Goal: Information Seeking & Learning: Learn about a topic

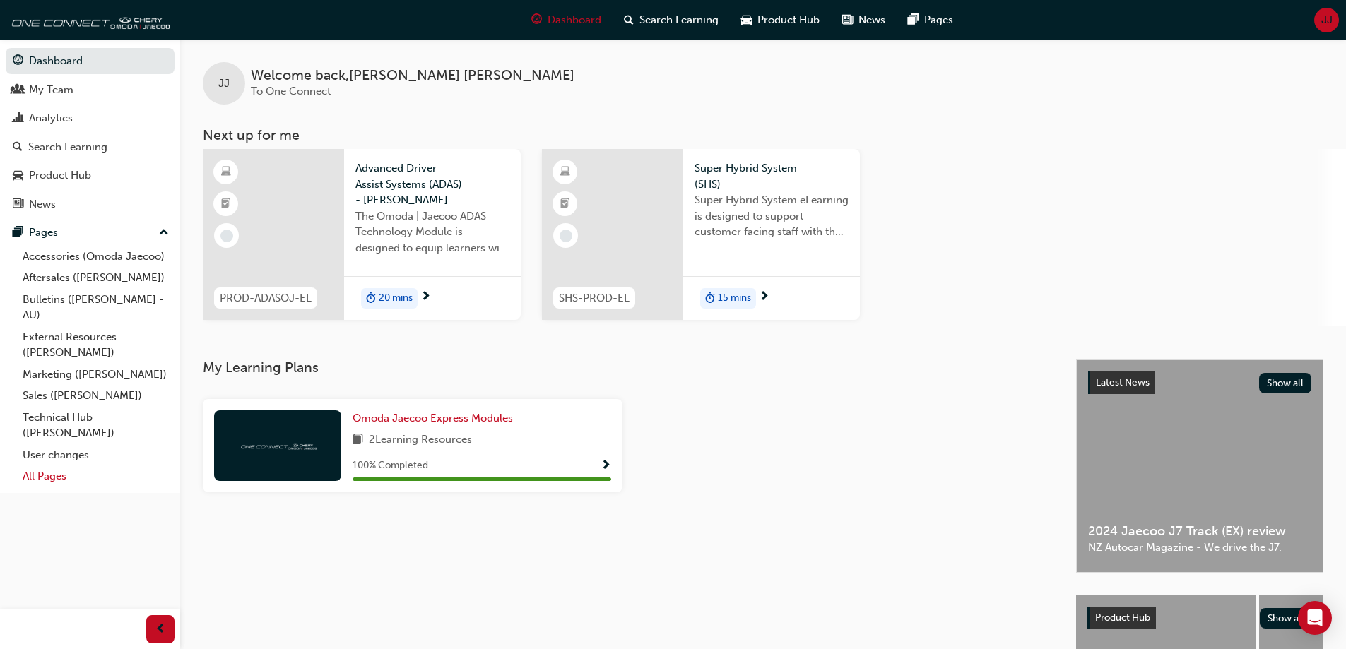
click at [40, 473] on link "All Pages" at bounding box center [96, 477] width 158 height 22
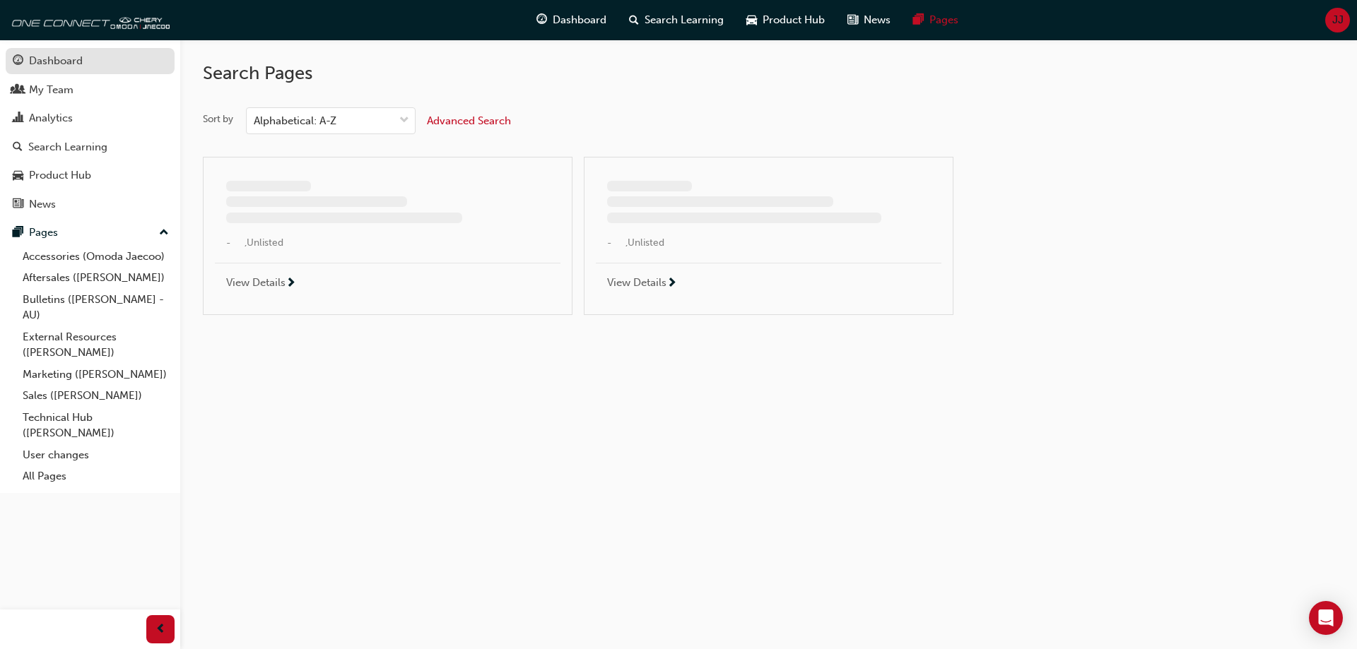
click at [53, 71] on link "Dashboard" at bounding box center [90, 61] width 169 height 26
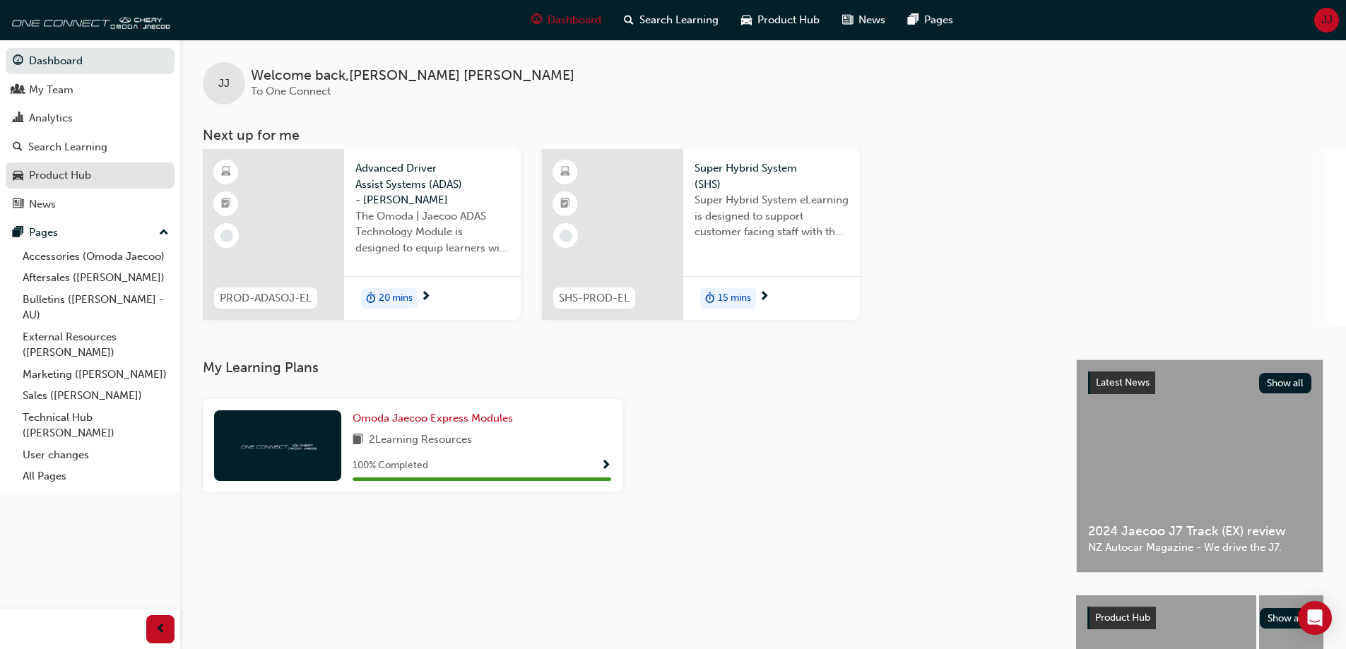
click at [67, 175] on div "Product Hub" at bounding box center [60, 175] width 62 height 16
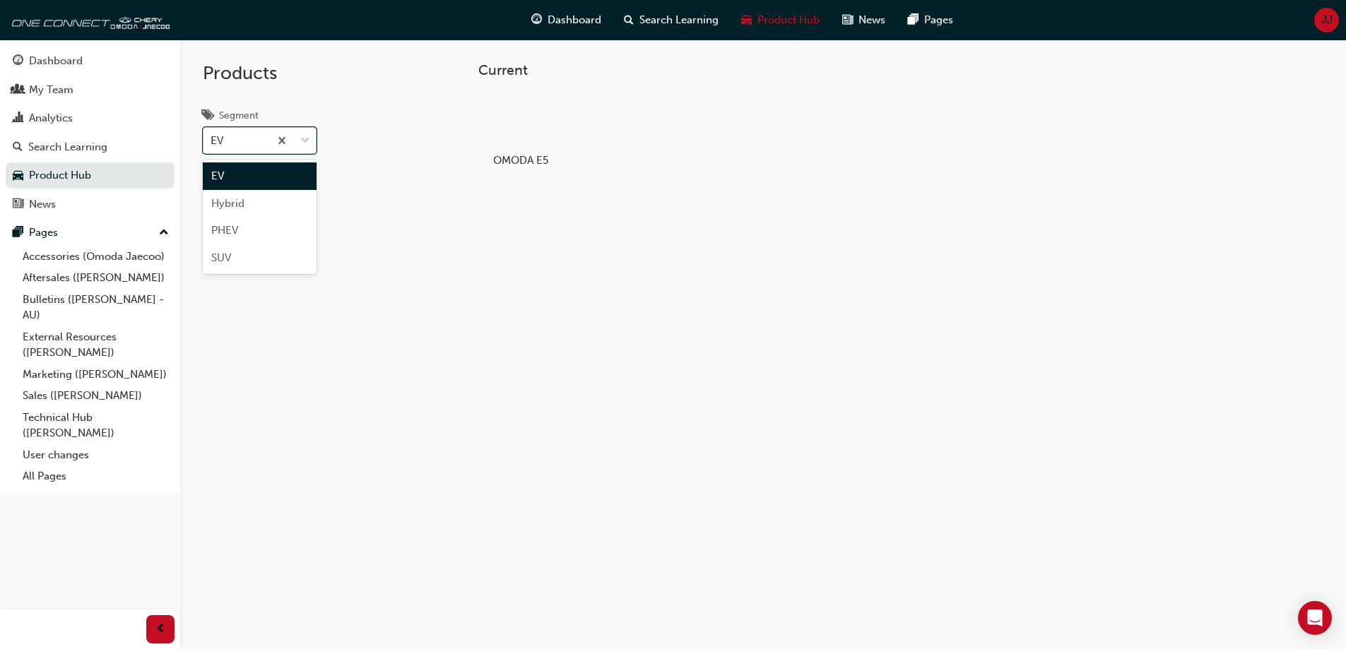
click at [302, 136] on span "down-icon" at bounding box center [305, 141] width 10 height 18
click at [212, 136] on input "Segment option EV focused, 1 of 4. 4 results available. Use Up and Down to choo…" at bounding box center [211, 140] width 1 height 12
click at [511, 129] on div at bounding box center [520, 121] width 78 height 57
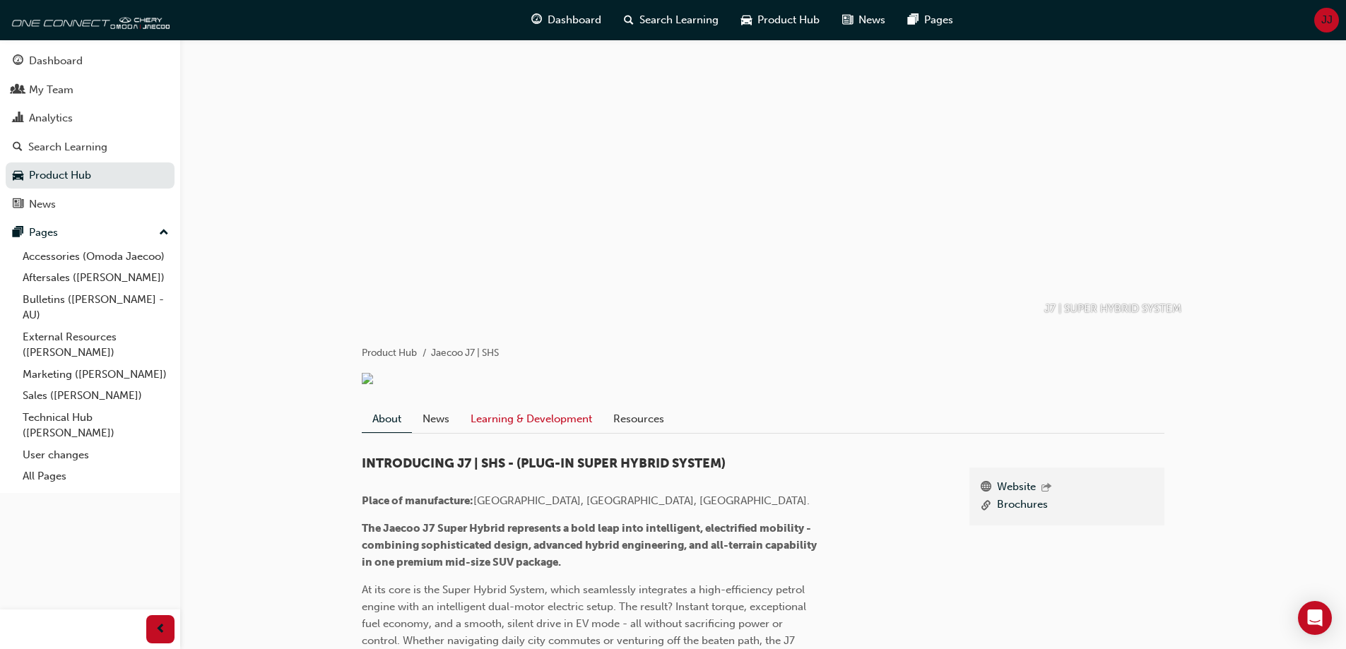
click at [514, 432] on link "Learning & Development" at bounding box center [531, 419] width 143 height 27
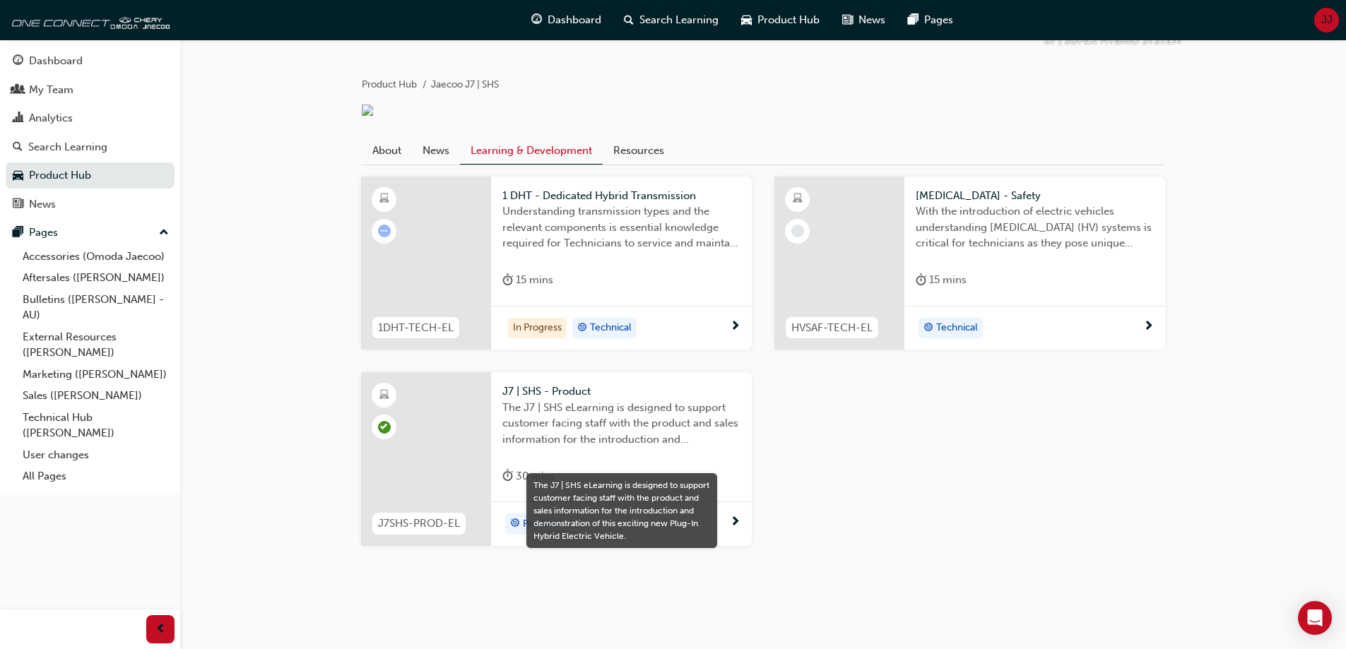
scroll to position [285, 0]
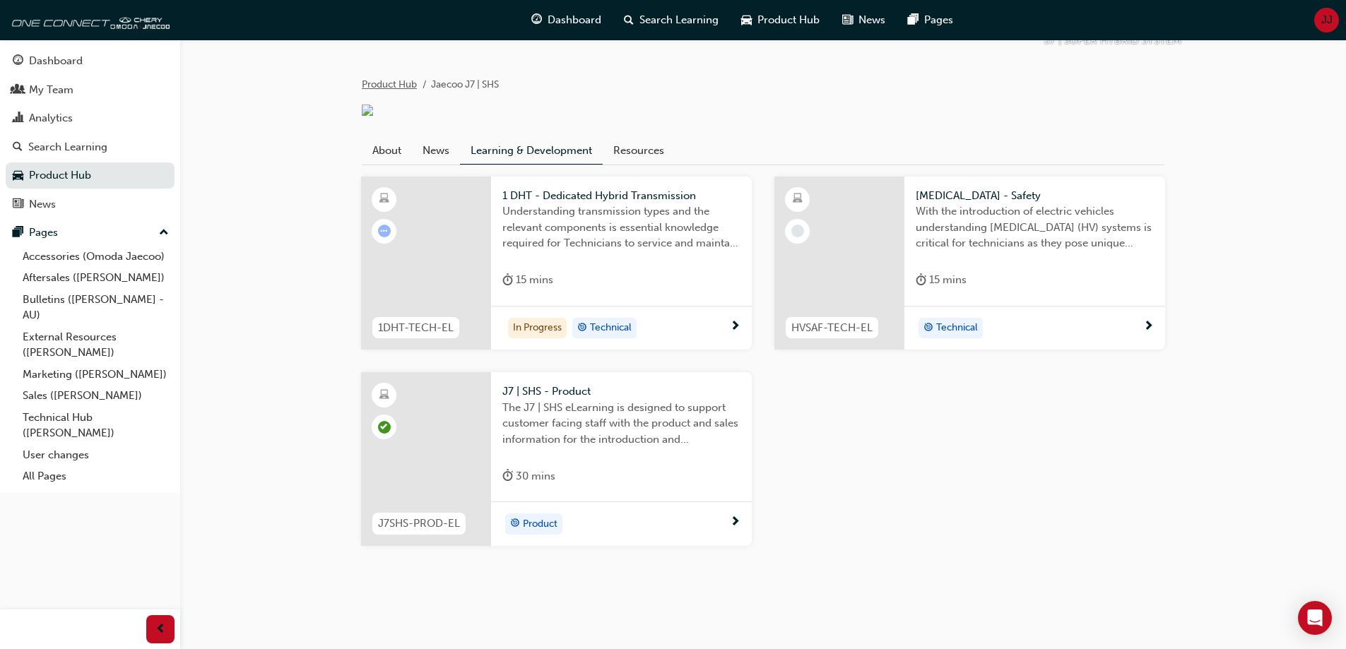
click at [394, 78] on link "Product Hub" at bounding box center [389, 84] width 55 height 12
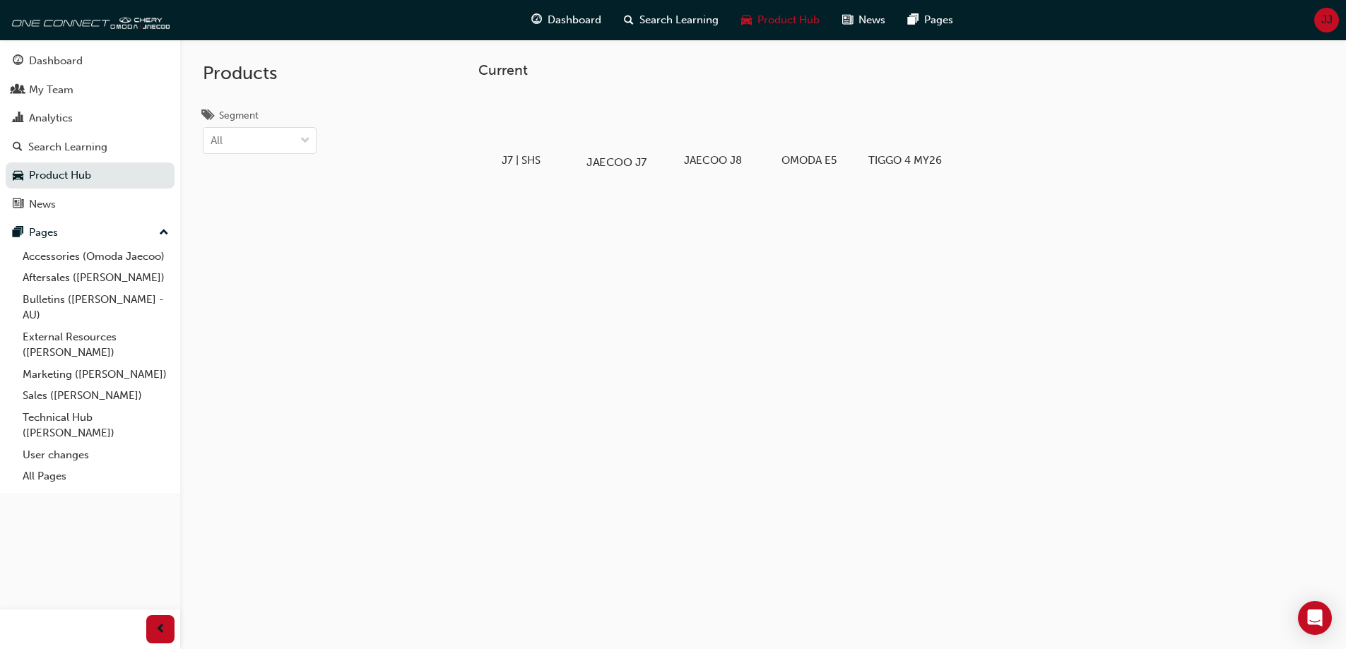
click at [613, 154] on div "JAECOO J7" at bounding box center [617, 131] width 90 height 87
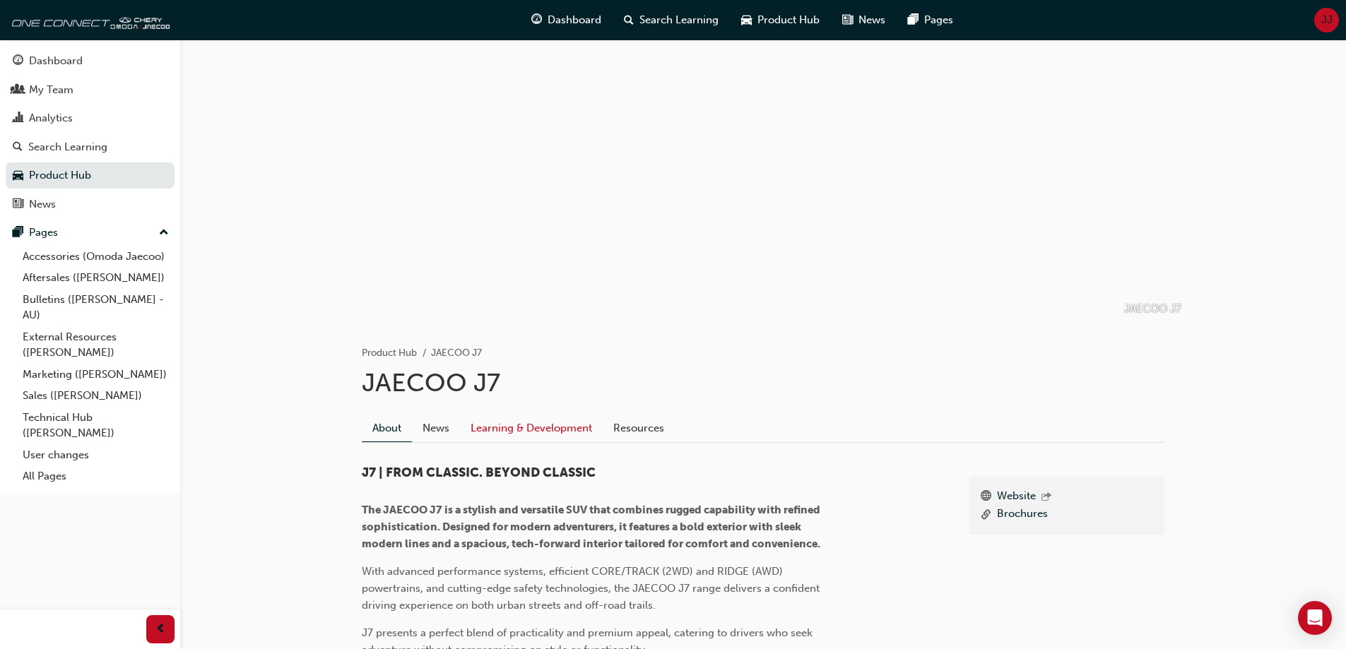
click at [548, 435] on link "Learning & Development" at bounding box center [531, 428] width 143 height 27
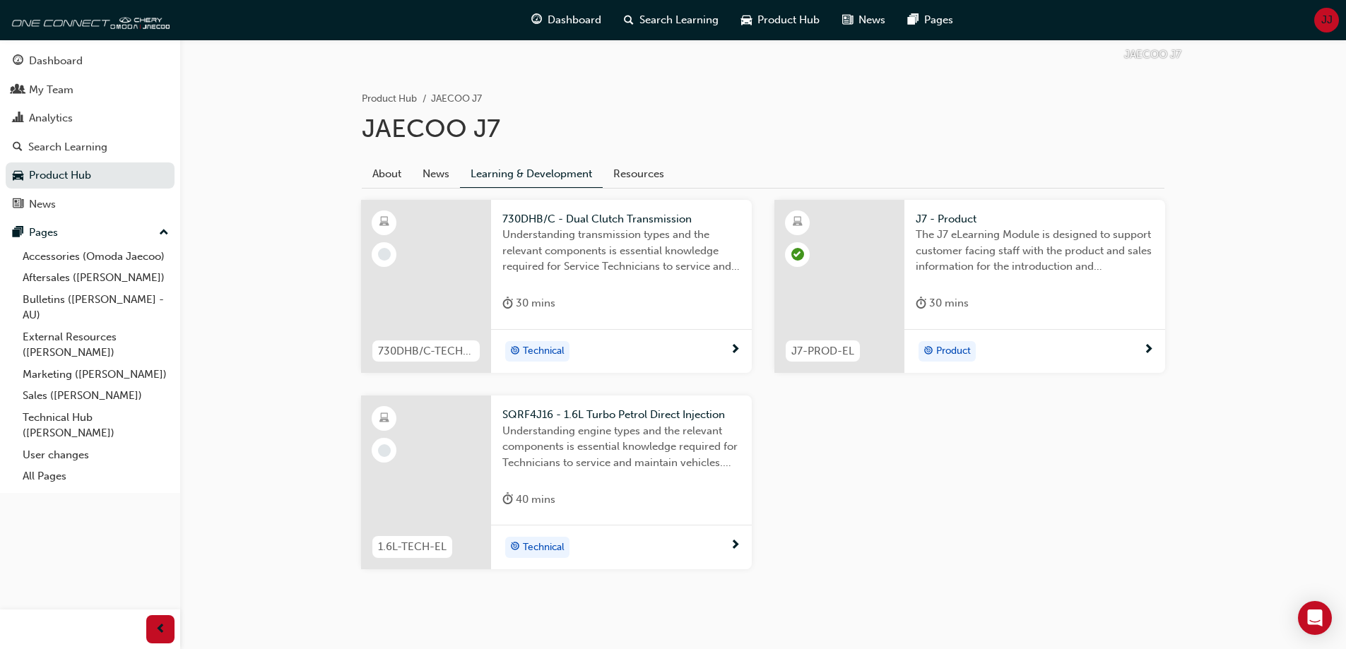
scroll to position [278, 0]
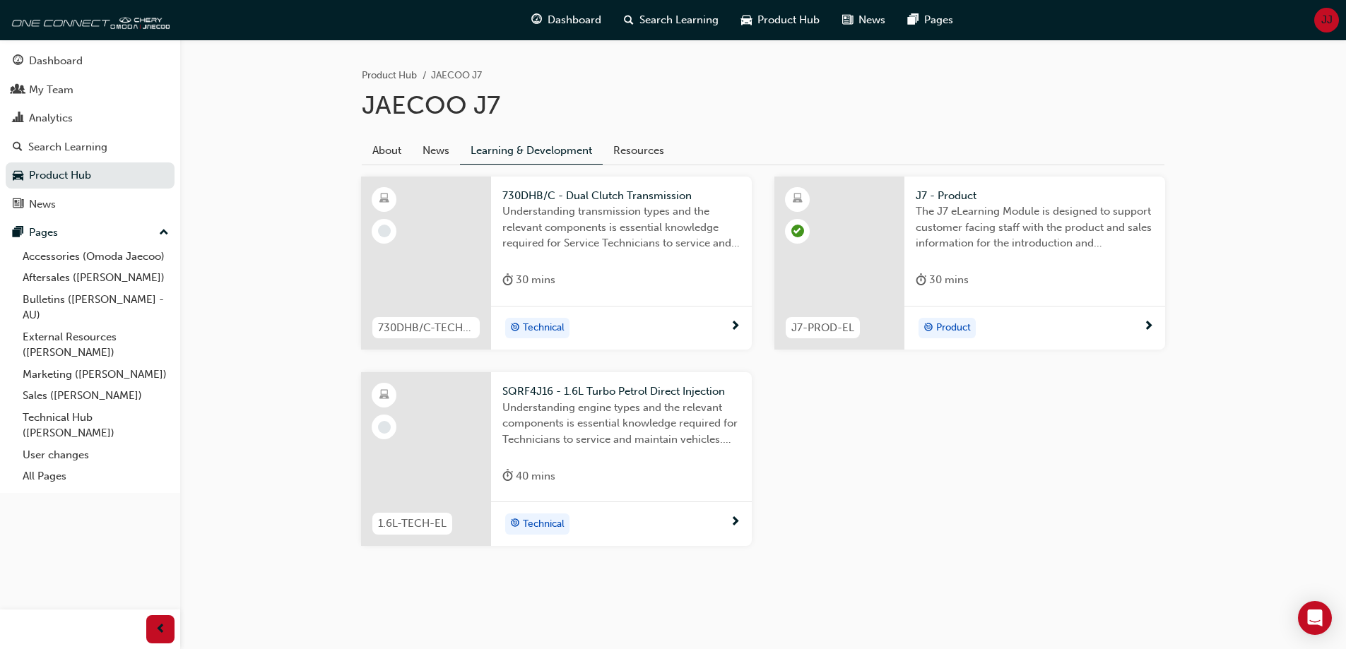
click at [1013, 326] on div "Product" at bounding box center [1030, 328] width 228 height 21
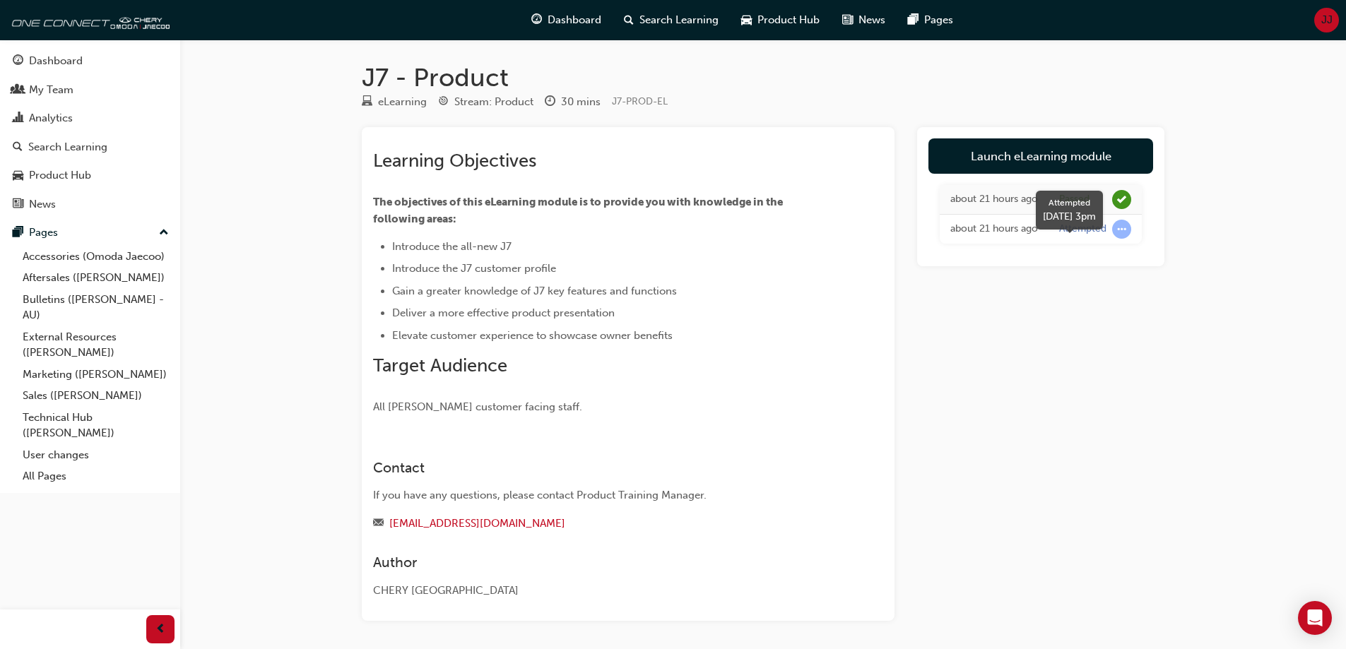
click at [1085, 236] on div "Attempted" at bounding box center [1082, 229] width 47 height 13
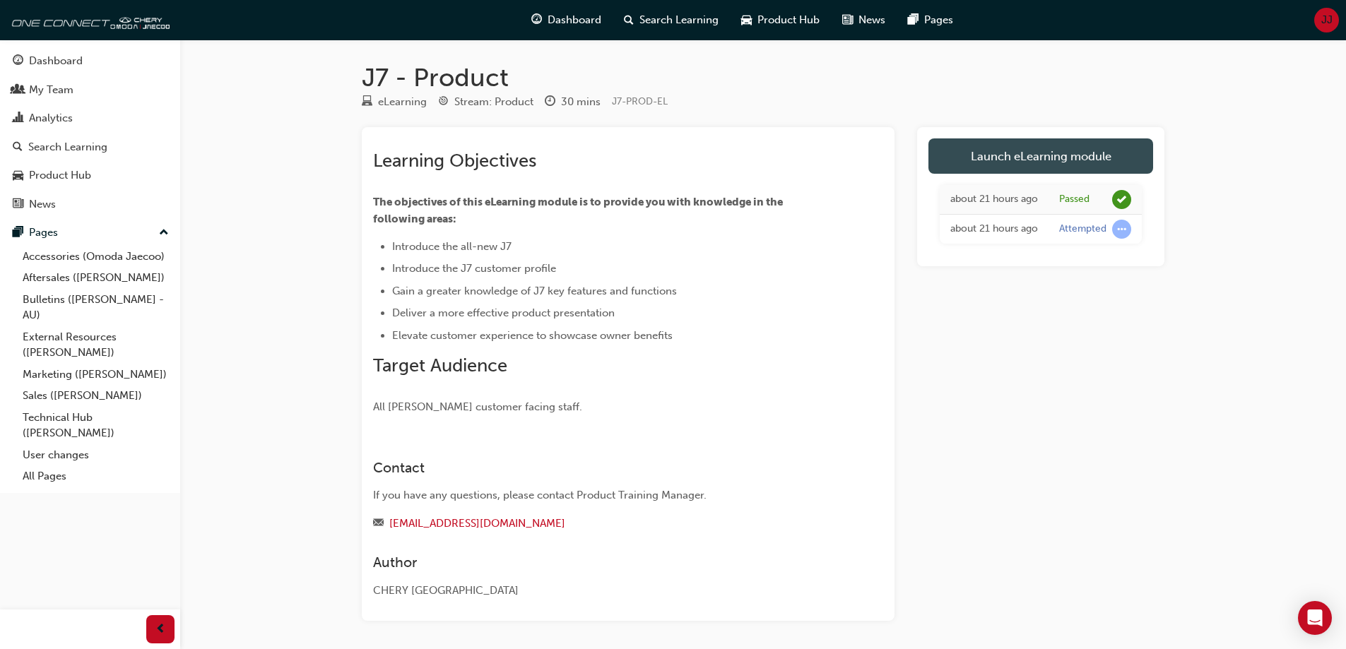
click at [1037, 156] on link "Launch eLearning module" at bounding box center [1041, 156] width 225 height 35
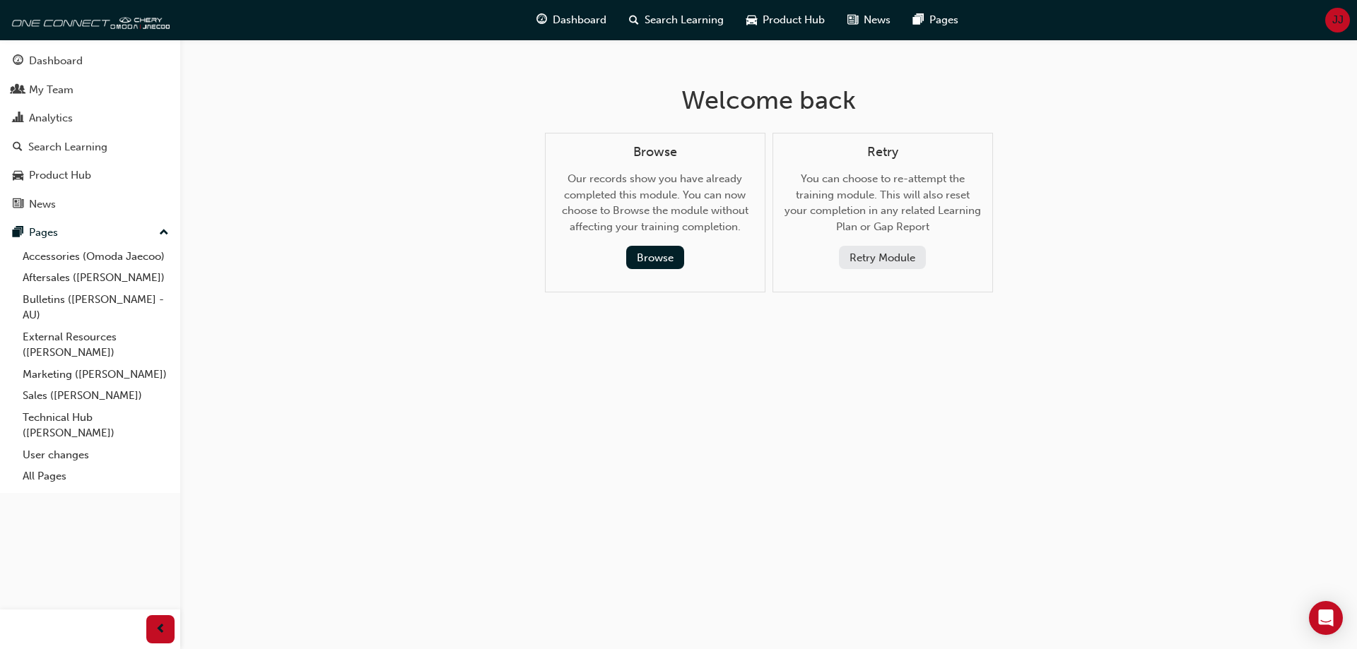
click at [889, 262] on button "Retry Module" at bounding box center [882, 257] width 87 height 23
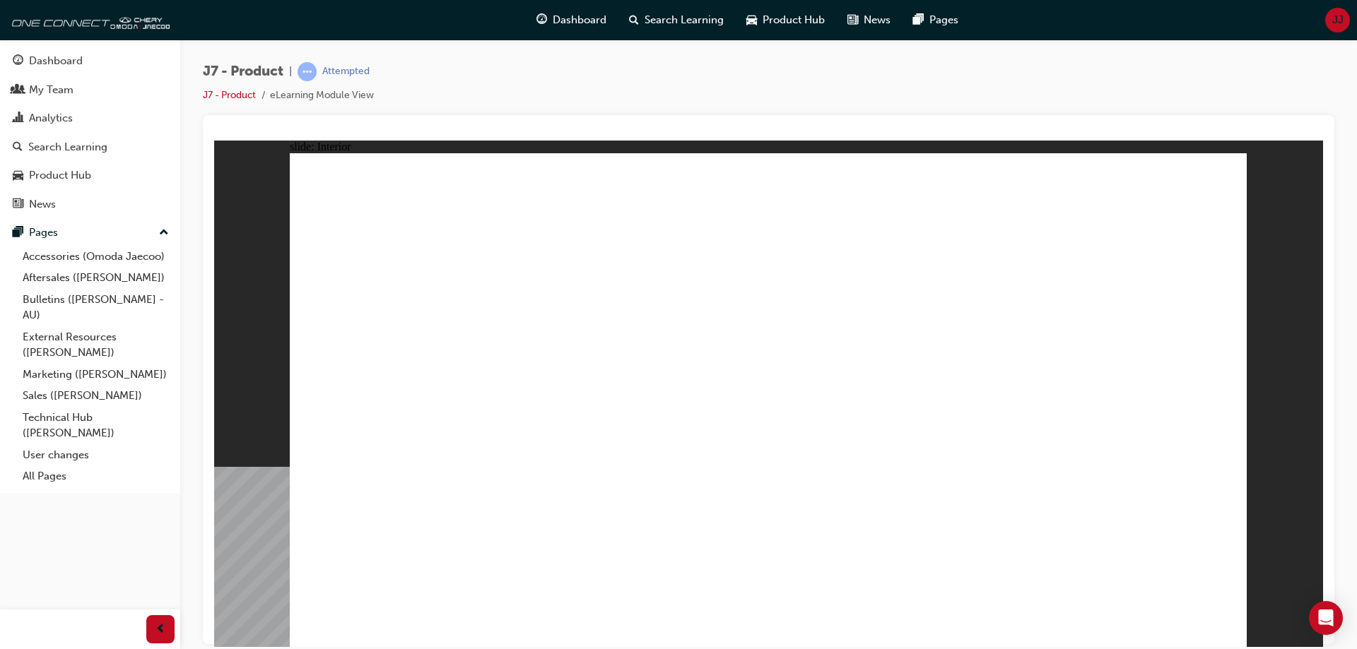
drag, startPoint x: 1225, startPoint y: 188, endPoint x: 1232, endPoint y: 184, distance: 7.9
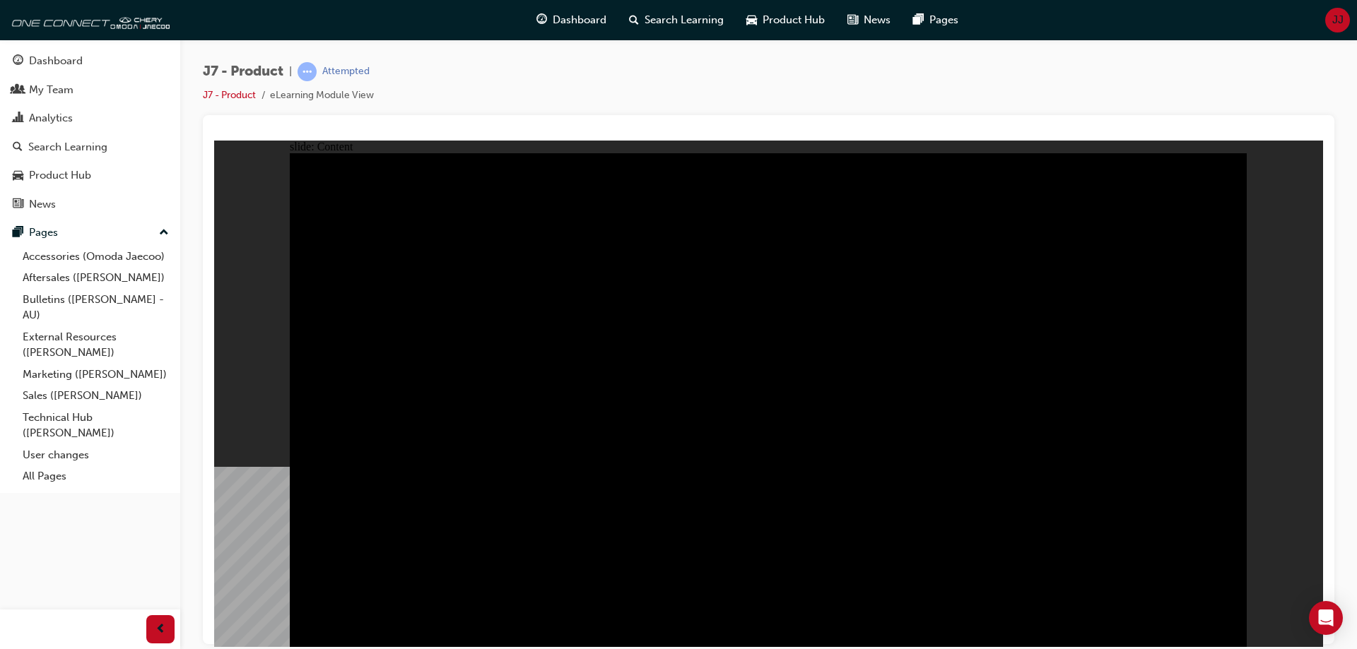
drag, startPoint x: 1220, startPoint y: 613, endPoint x: 1225, endPoint y: 623, distance: 10.4
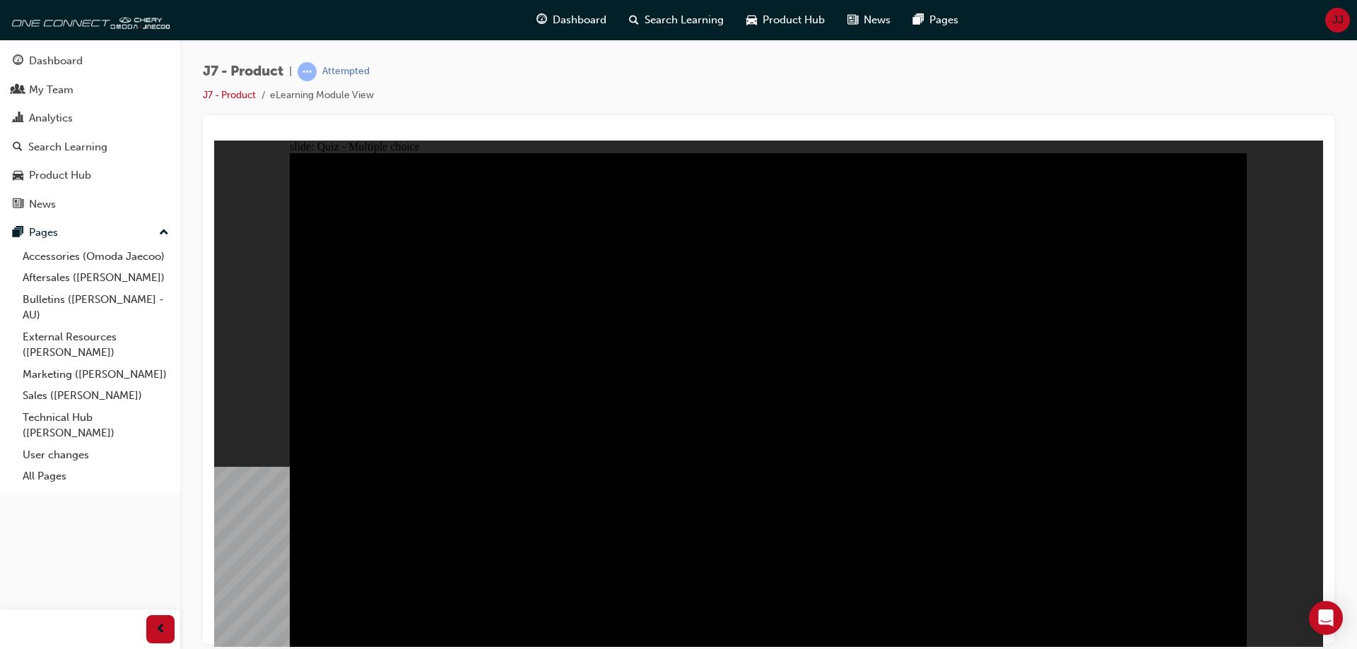
radio input "true"
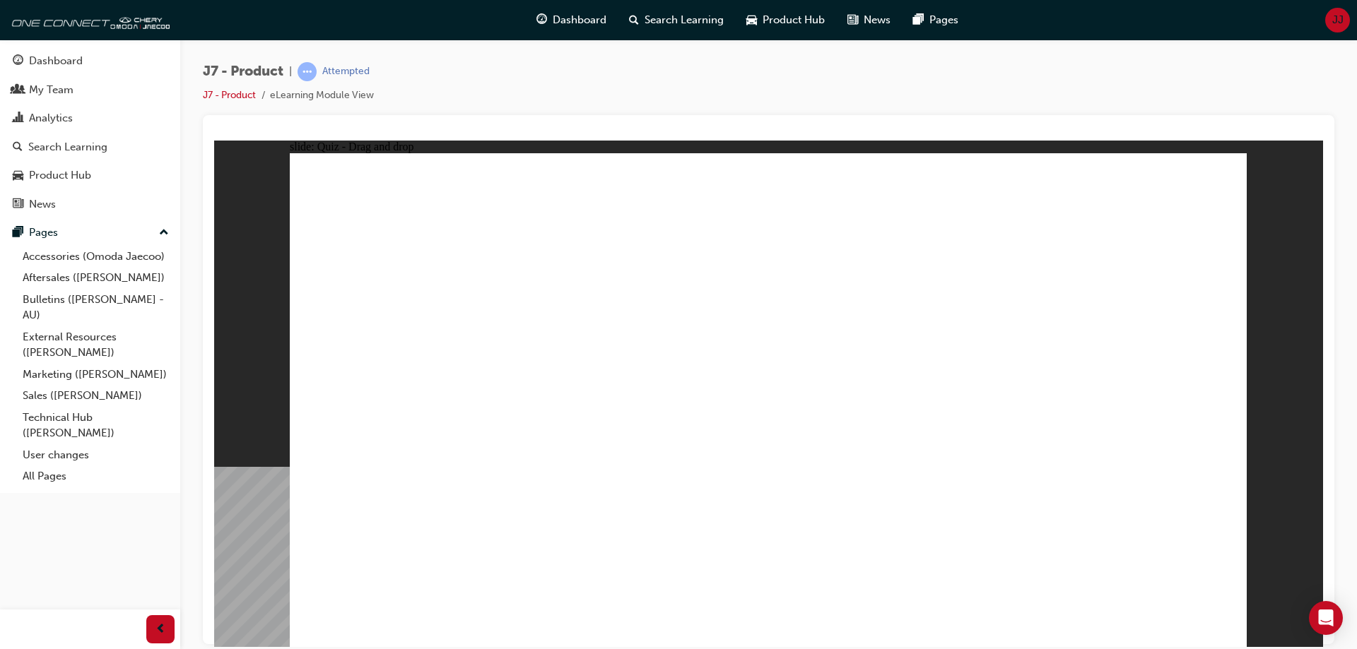
drag, startPoint x: 1085, startPoint y: 389, endPoint x: 1126, endPoint y: 447, distance: 71.4
drag, startPoint x: 941, startPoint y: 214, endPoint x: 609, endPoint y: 426, distance: 393.4
drag, startPoint x: 745, startPoint y: 269, endPoint x: 756, endPoint y: 435, distance: 165.7
drag, startPoint x: 1056, startPoint y: 238, endPoint x: 401, endPoint y: 413, distance: 677.4
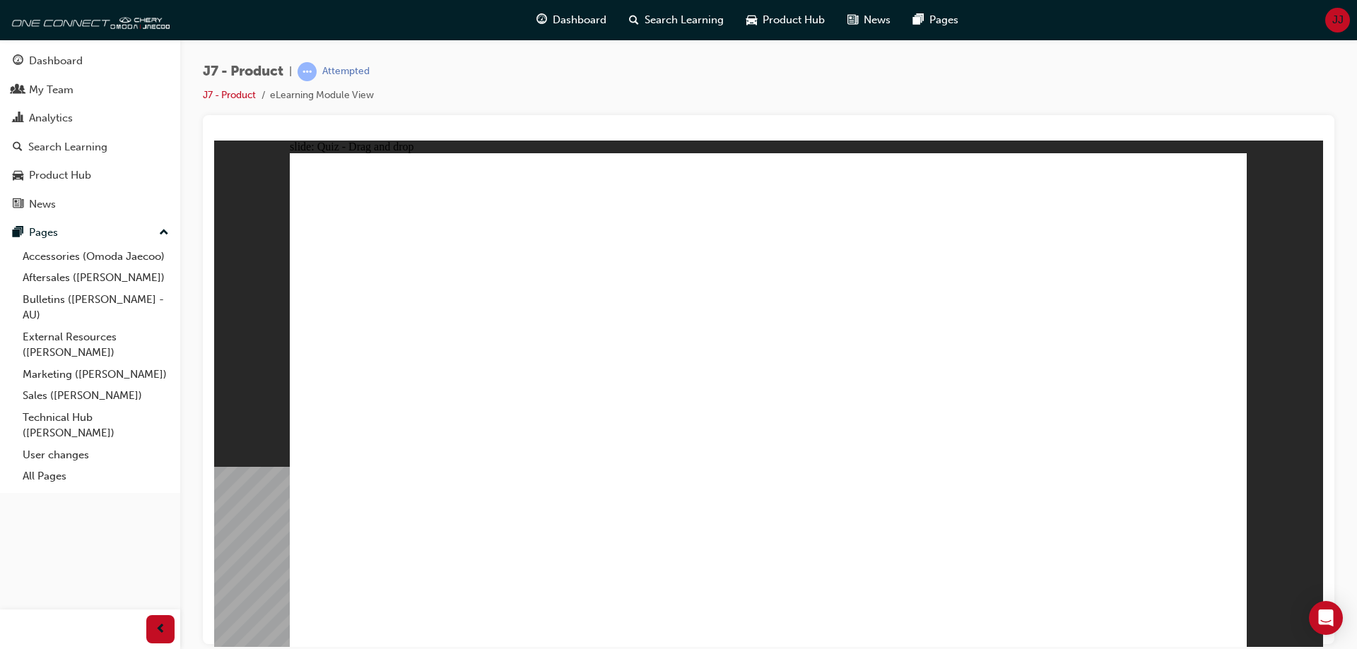
drag, startPoint x: 849, startPoint y: 308, endPoint x: 955, endPoint y: 426, distance: 158.6
drag, startPoint x: 701, startPoint y: 213, endPoint x: 1098, endPoint y: 442, distance: 458.4
drag, startPoint x: 1020, startPoint y: 322, endPoint x: 951, endPoint y: 440, distance: 136.2
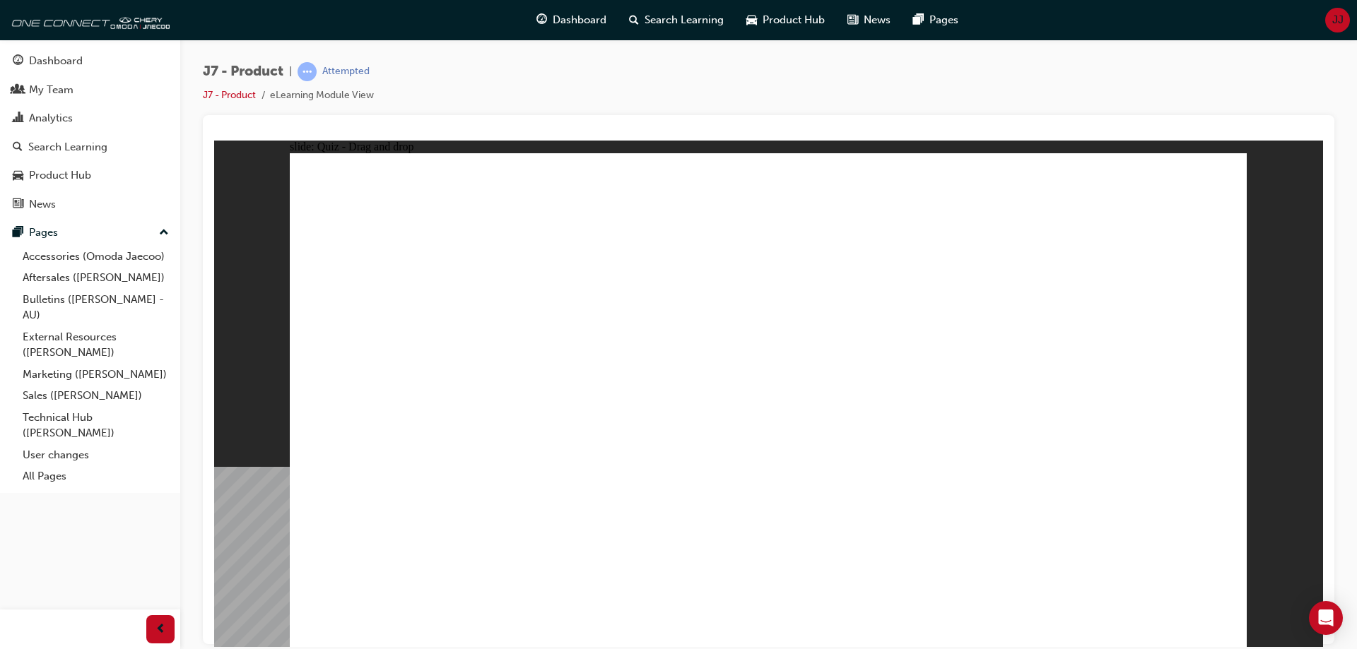
drag, startPoint x: 836, startPoint y: 320, endPoint x: 579, endPoint y: 463, distance: 294.2
drag, startPoint x: 839, startPoint y: 279, endPoint x: 439, endPoint y: 436, distance: 430.3
drag, startPoint x: 1142, startPoint y: 214, endPoint x: 807, endPoint y: 408, distance: 386.9
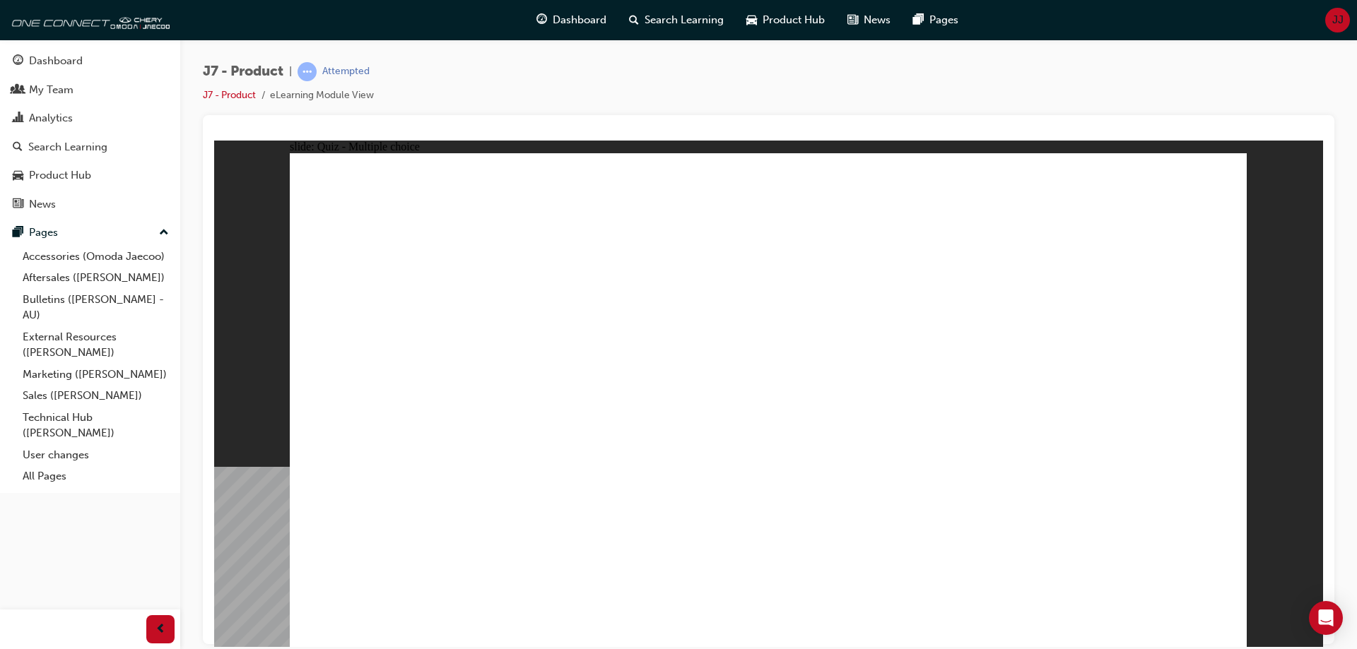
radio input "true"
drag, startPoint x: 797, startPoint y: 283, endPoint x: 849, endPoint y: 473, distance: 196.5
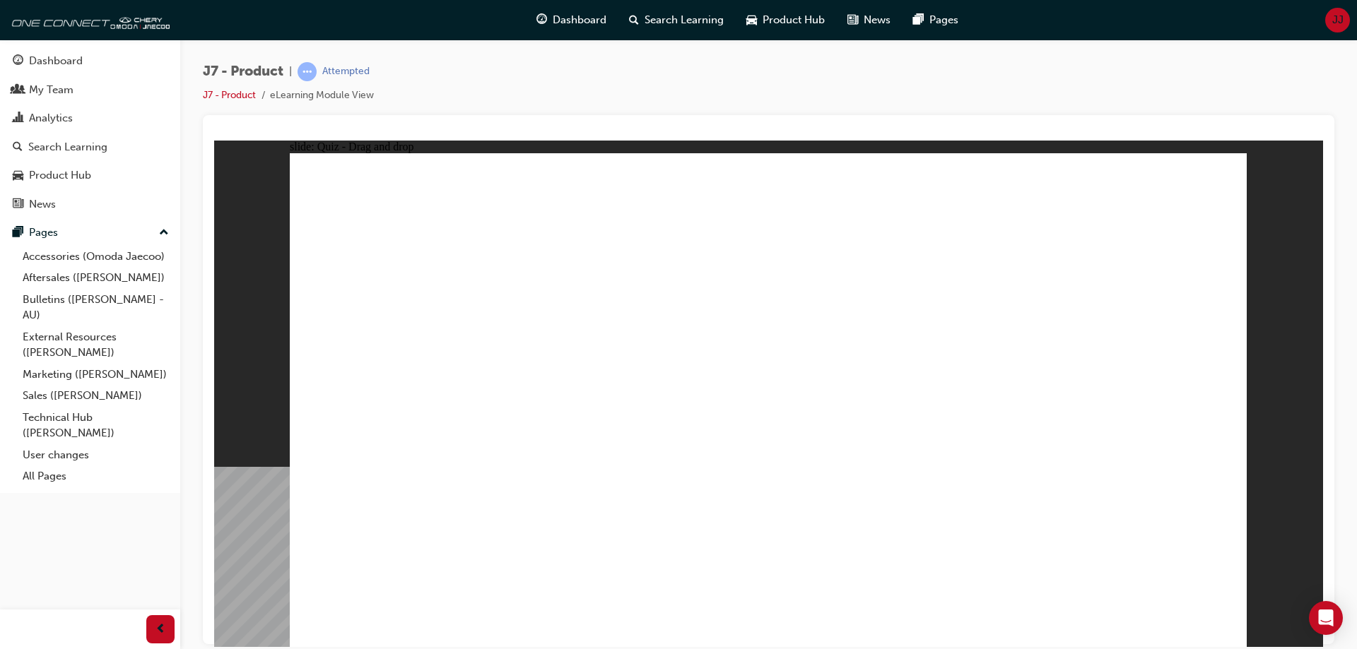
drag, startPoint x: 911, startPoint y: 334, endPoint x: 909, endPoint y: 444, distance: 110.2
drag, startPoint x: 933, startPoint y: 205, endPoint x: 876, endPoint y: 431, distance: 233.3
drag, startPoint x: 830, startPoint y: 318, endPoint x: 832, endPoint y: 303, distance: 15.0
drag, startPoint x: 818, startPoint y: 207, endPoint x: 892, endPoint y: 509, distance: 310.6
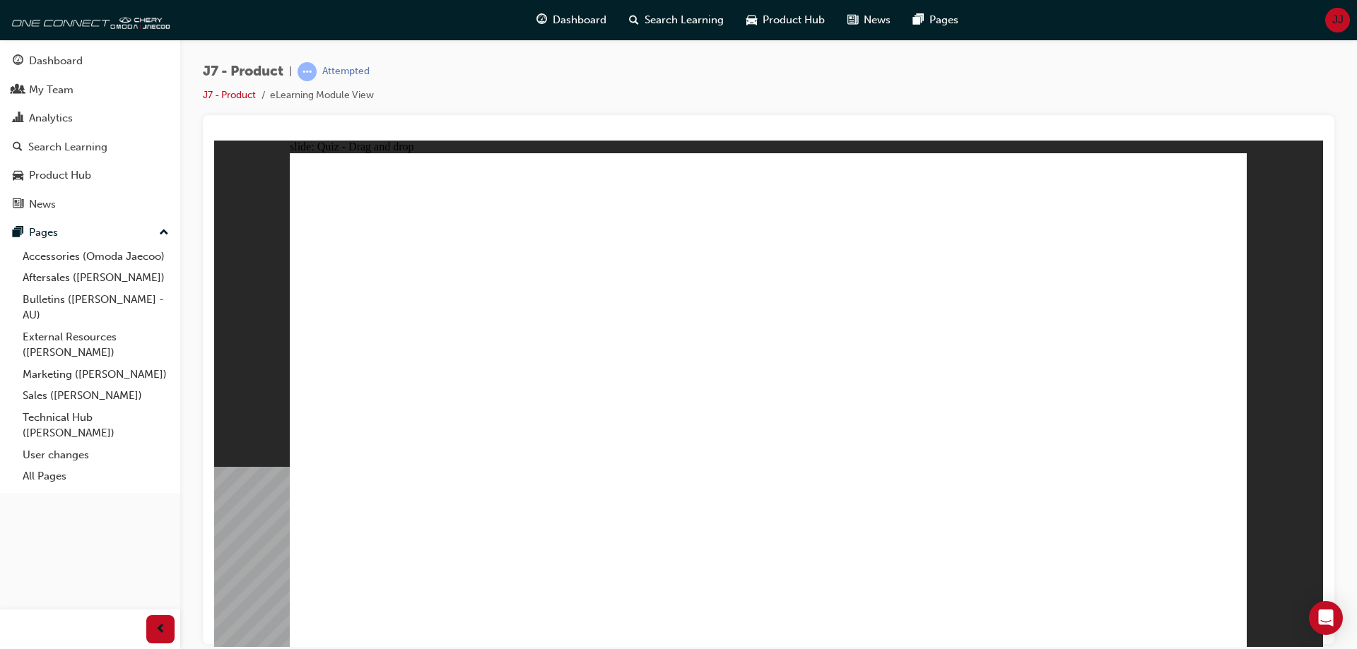
drag, startPoint x: 801, startPoint y: 488, endPoint x: 772, endPoint y: 481, distance: 29.0
drag, startPoint x: 750, startPoint y: 300, endPoint x: 757, endPoint y: 477, distance: 177.5
drag, startPoint x: 1004, startPoint y: 235, endPoint x: 535, endPoint y: 476, distance: 527.5
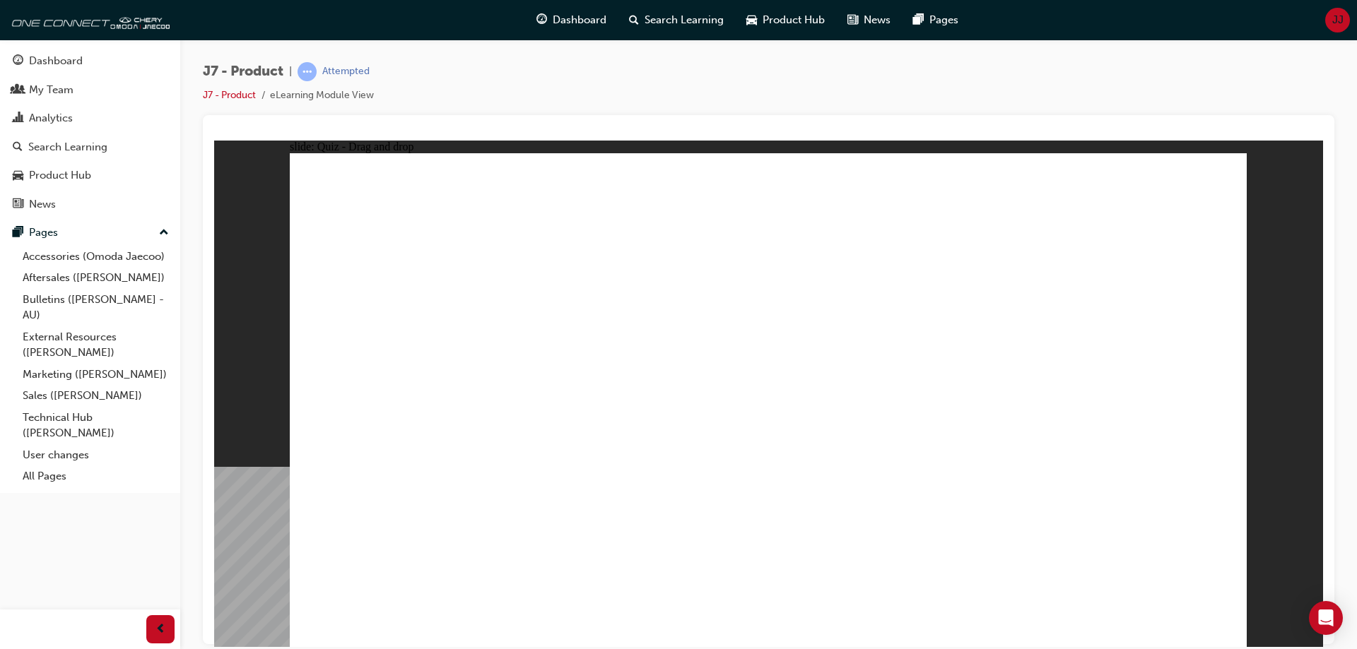
drag, startPoint x: 751, startPoint y: 235, endPoint x: 589, endPoint y: 444, distance: 265.0
drag, startPoint x: 922, startPoint y: 234, endPoint x: 572, endPoint y: 459, distance: 416.7
drag, startPoint x: 1133, startPoint y: 212, endPoint x: 955, endPoint y: 449, distance: 296.2
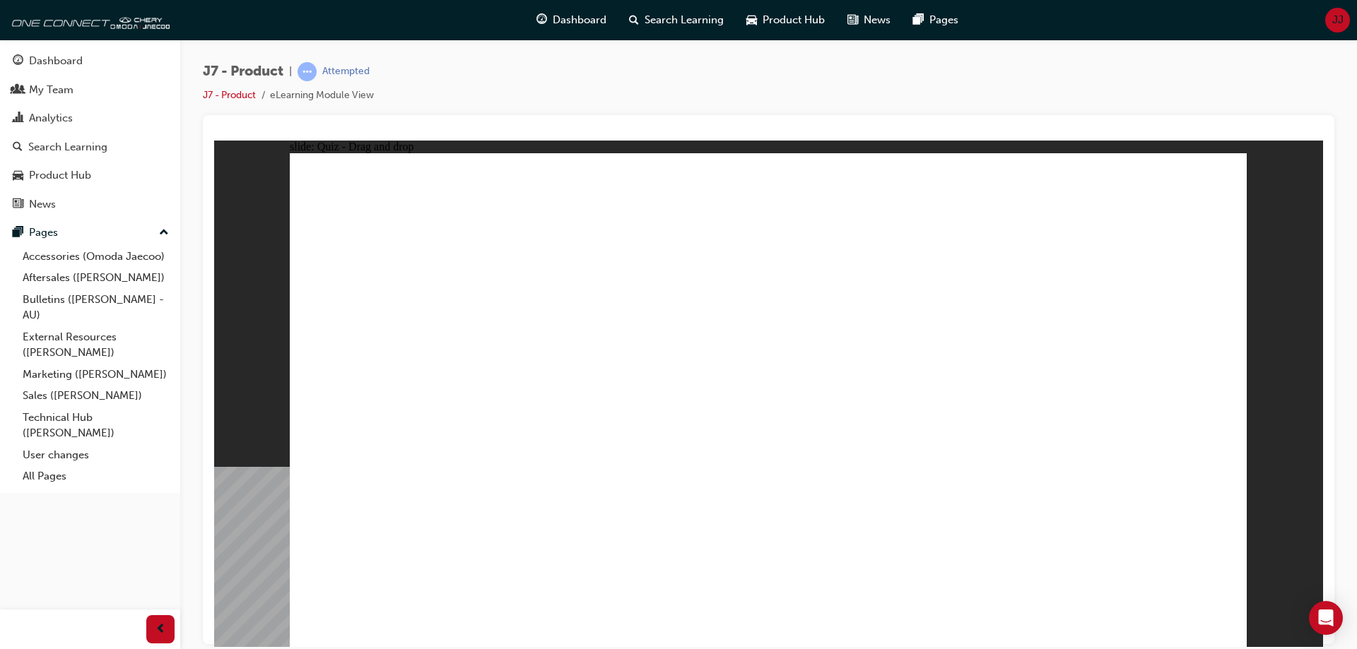
drag, startPoint x: 1150, startPoint y: 533, endPoint x: 1165, endPoint y: 526, distance: 16.8
drag, startPoint x: 1145, startPoint y: 230, endPoint x: 964, endPoint y: 399, distance: 247.5
drag, startPoint x: 1008, startPoint y: 252, endPoint x: 917, endPoint y: 463, distance: 229.2
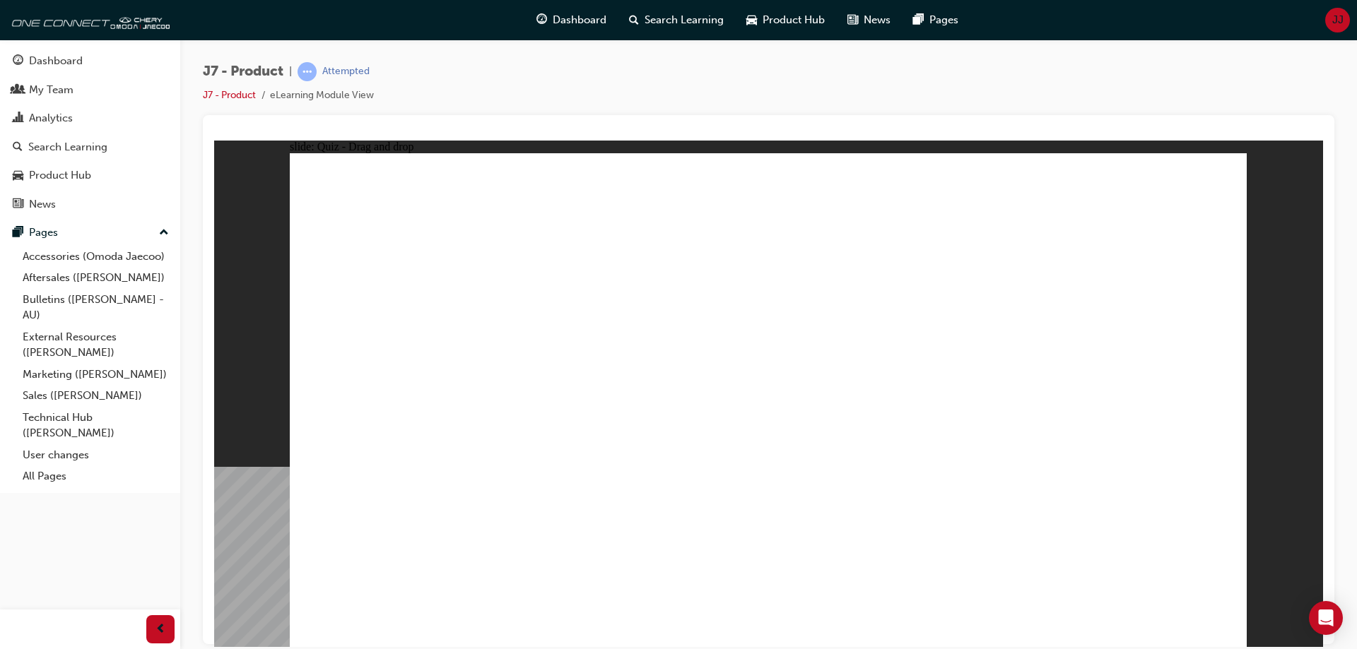
drag, startPoint x: 870, startPoint y: 251, endPoint x: 914, endPoint y: 490, distance: 243.5
drag, startPoint x: 1069, startPoint y: 207, endPoint x: 616, endPoint y: 432, distance: 506.0
drag, startPoint x: 714, startPoint y: 212, endPoint x: 805, endPoint y: 461, distance: 265.3
drag, startPoint x: 980, startPoint y: 236, endPoint x: 596, endPoint y: 491, distance: 461.4
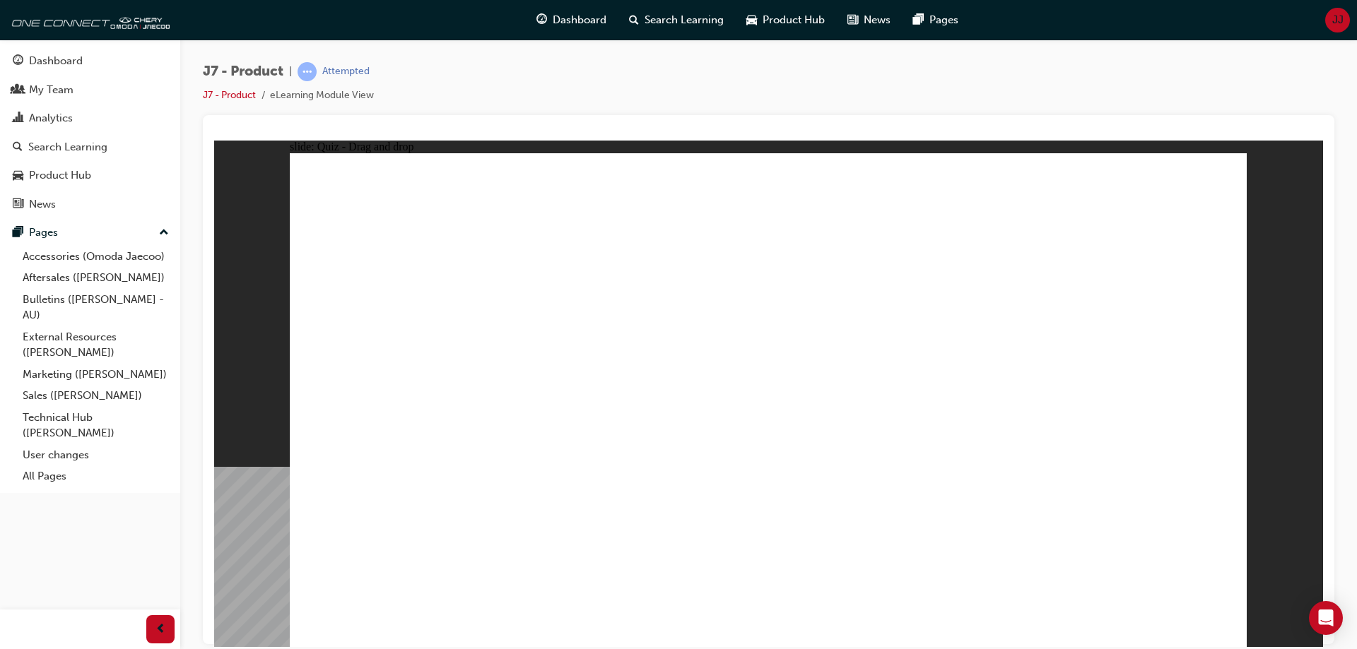
drag, startPoint x: 726, startPoint y: 244, endPoint x: 631, endPoint y: 469, distance: 244.1
drag, startPoint x: 792, startPoint y: 253, endPoint x: 632, endPoint y: 502, distance: 296.6
drag, startPoint x: 750, startPoint y: 263, endPoint x: 629, endPoint y: 491, distance: 258.3
drag, startPoint x: 861, startPoint y: 206, endPoint x: 659, endPoint y: 475, distance: 336.1
drag, startPoint x: 927, startPoint y: 210, endPoint x: 629, endPoint y: 486, distance: 406.5
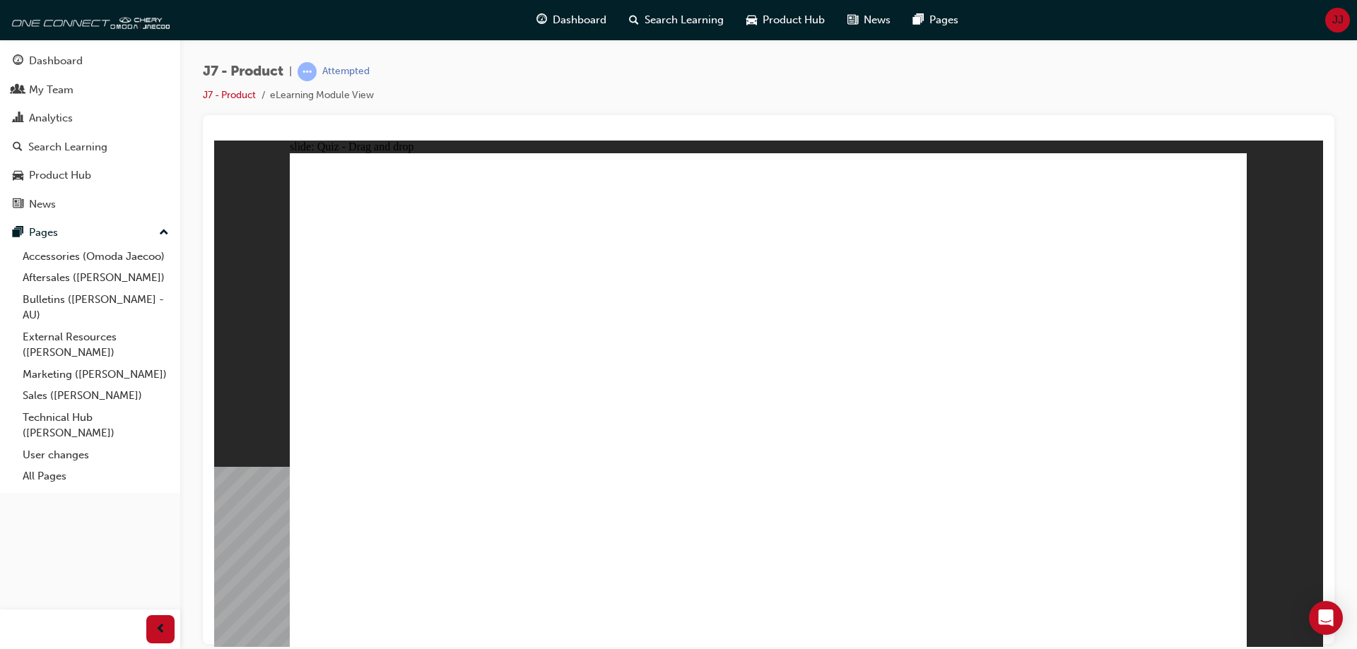
drag, startPoint x: 928, startPoint y: 253, endPoint x: 618, endPoint y: 466, distance: 376.0
drag, startPoint x: 1080, startPoint y: 252, endPoint x: 620, endPoint y: 484, distance: 514.5
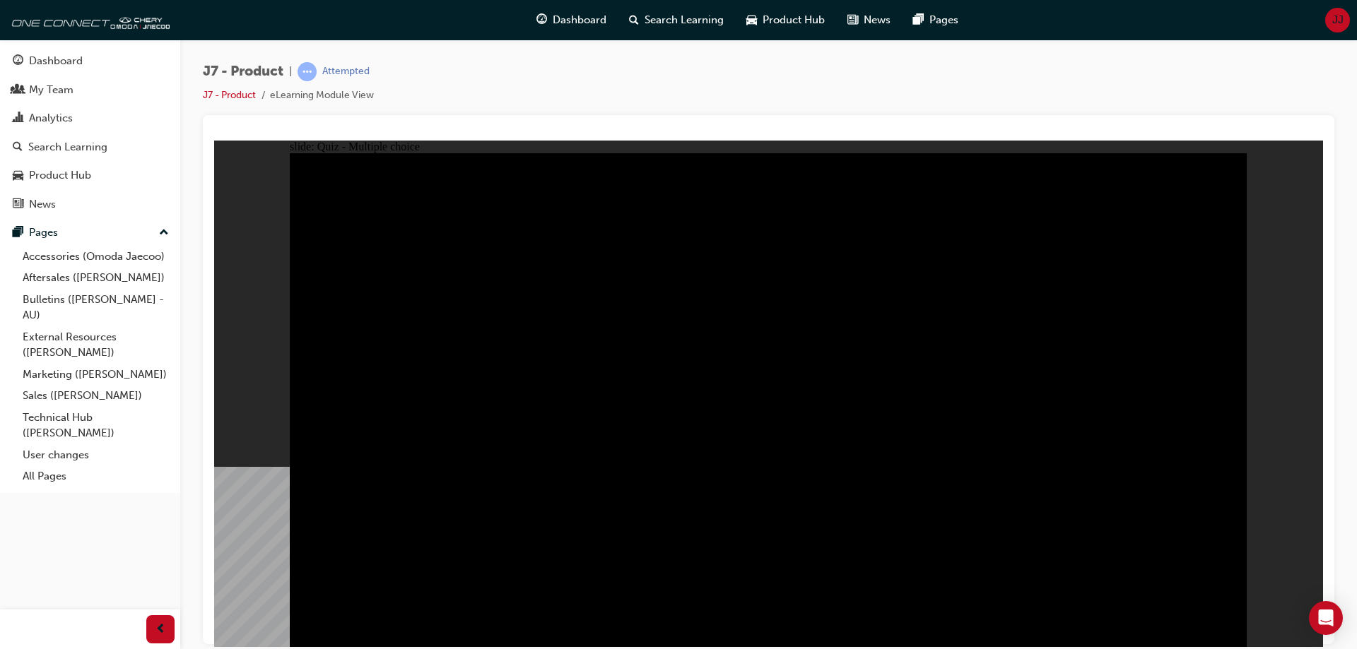
radio input "true"
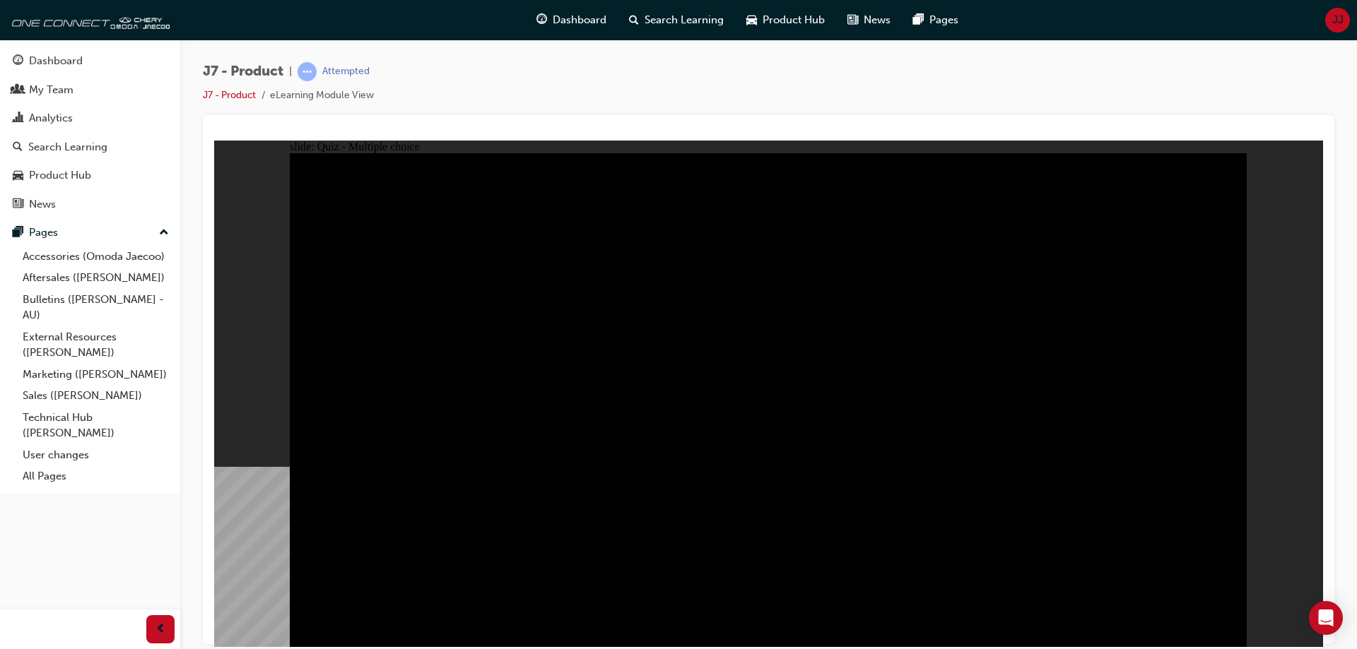
radio input "true"
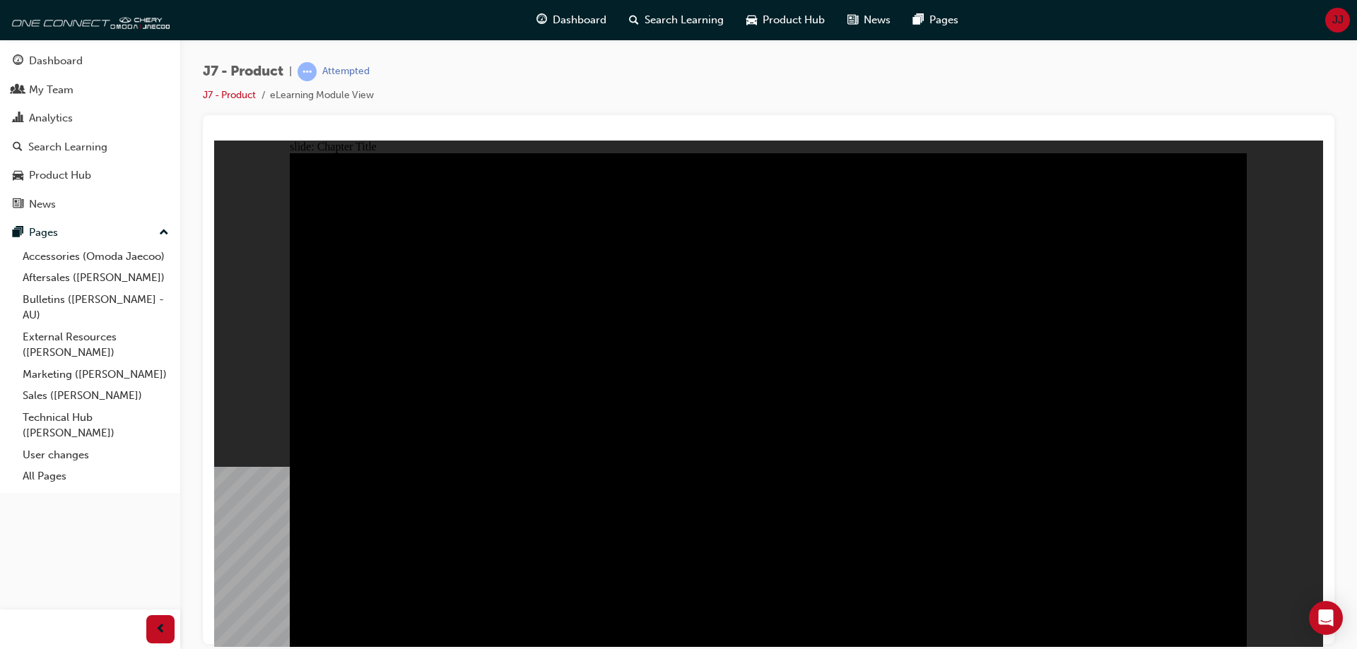
radio input "true"
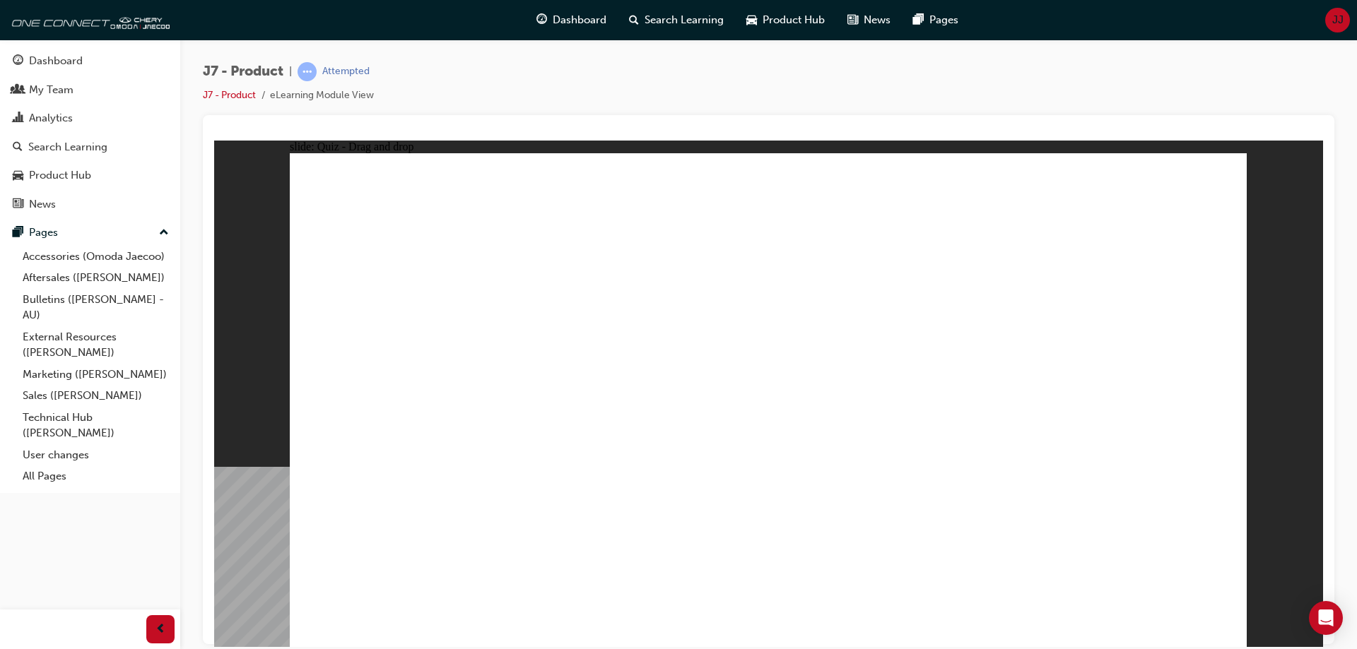
drag, startPoint x: 979, startPoint y: 297, endPoint x: 1095, endPoint y: 419, distance: 168.5
drag, startPoint x: 823, startPoint y: 300, endPoint x: 760, endPoint y: 408, distance: 125.7
drag, startPoint x: 899, startPoint y: 221, endPoint x: 597, endPoint y: 423, distance: 363.2
drag, startPoint x: 1080, startPoint y: 202, endPoint x: 401, endPoint y: 429, distance: 715.3
drag, startPoint x: 819, startPoint y: 320, endPoint x: 1011, endPoint y: 456, distance: 235.1
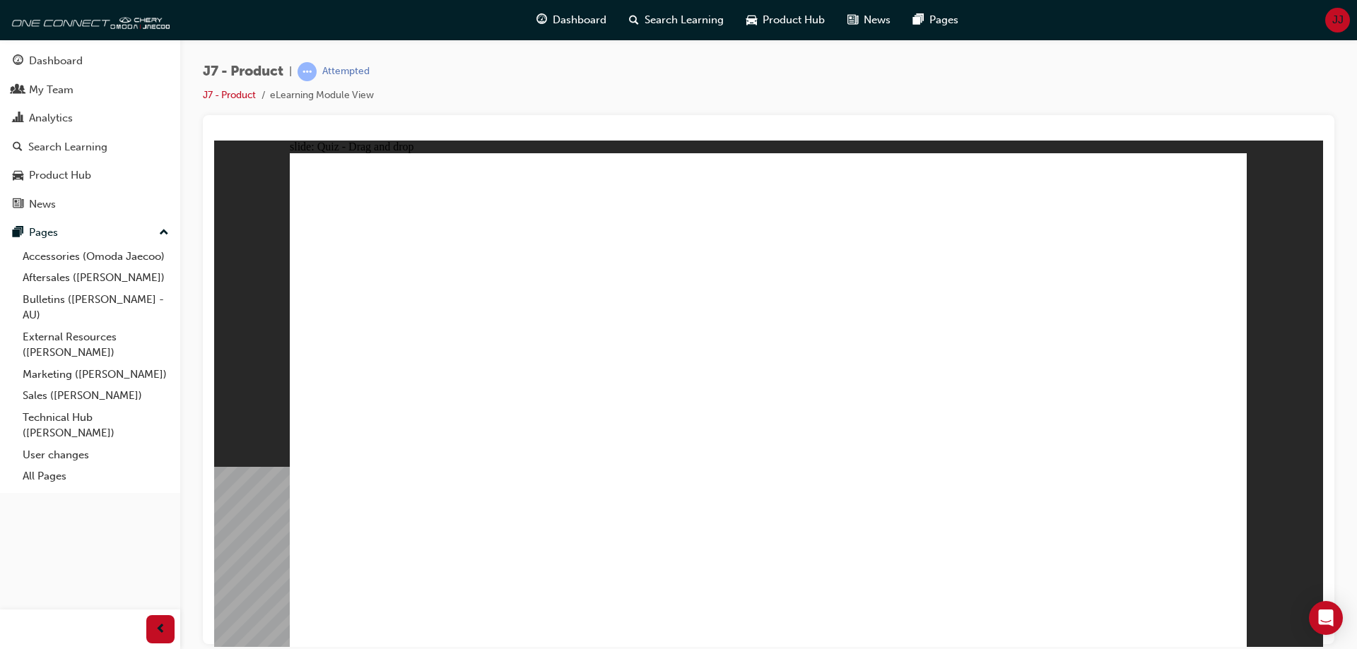
drag, startPoint x: 723, startPoint y: 496, endPoint x: 730, endPoint y: 493, distance: 7.9
drag, startPoint x: 983, startPoint y: 372, endPoint x: 921, endPoint y: 367, distance: 61.7
drag, startPoint x: 866, startPoint y: 307, endPoint x: 649, endPoint y: 448, distance: 259.5
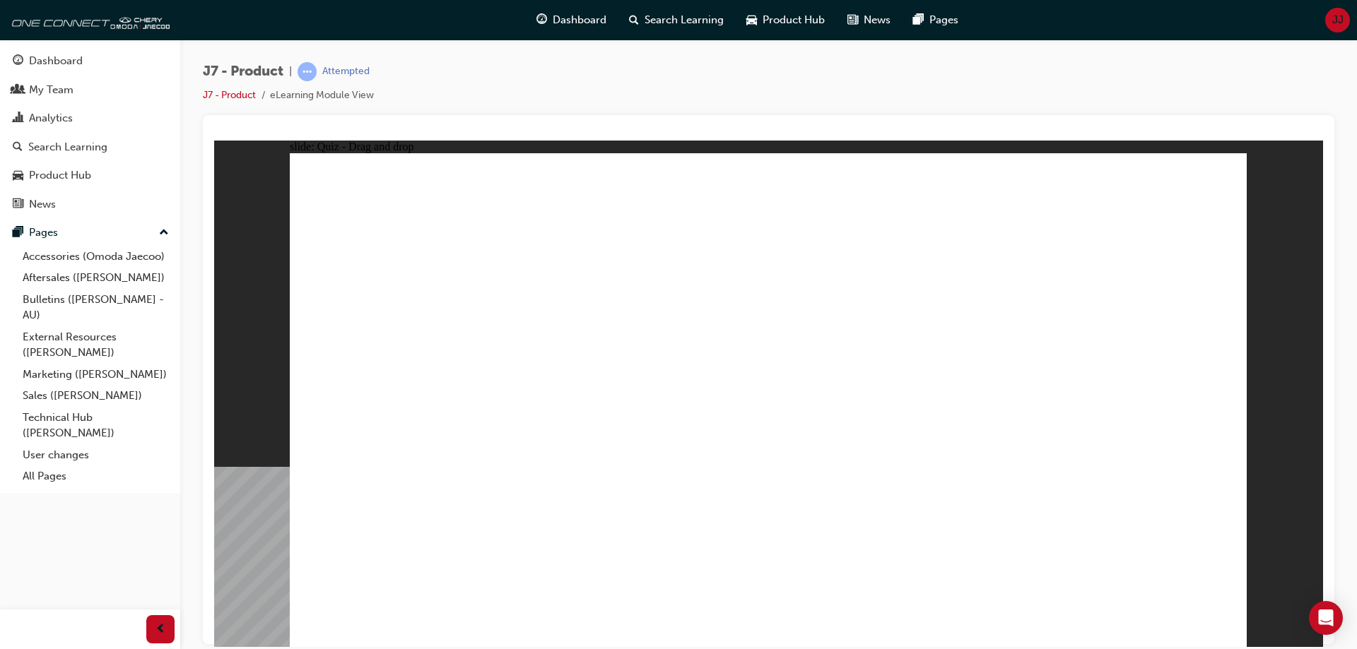
drag, startPoint x: 754, startPoint y: 213, endPoint x: 1121, endPoint y: 441, distance: 432.6
drag, startPoint x: 1145, startPoint y: 222, endPoint x: 809, endPoint y: 447, distance: 404.9
drag, startPoint x: 939, startPoint y: 228, endPoint x: 448, endPoint y: 440, distance: 535.2
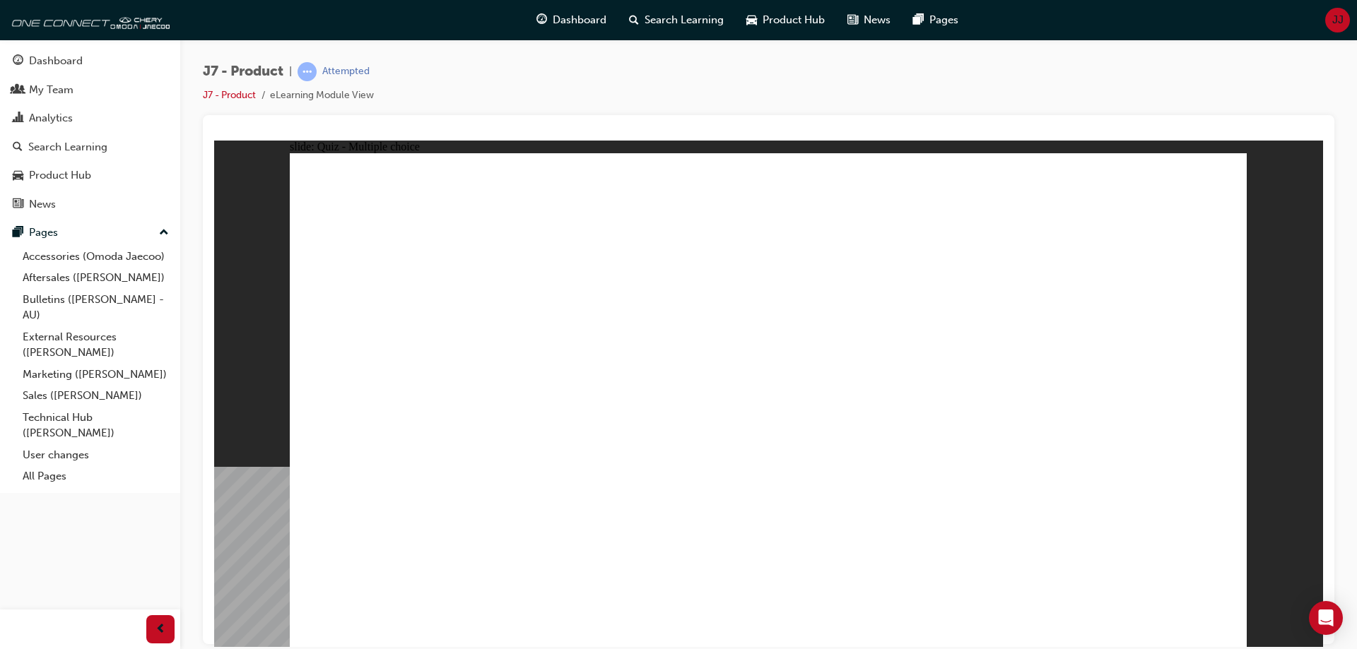
radio input "true"
drag, startPoint x: 840, startPoint y: 297, endPoint x: 847, endPoint y: 468, distance: 171.2
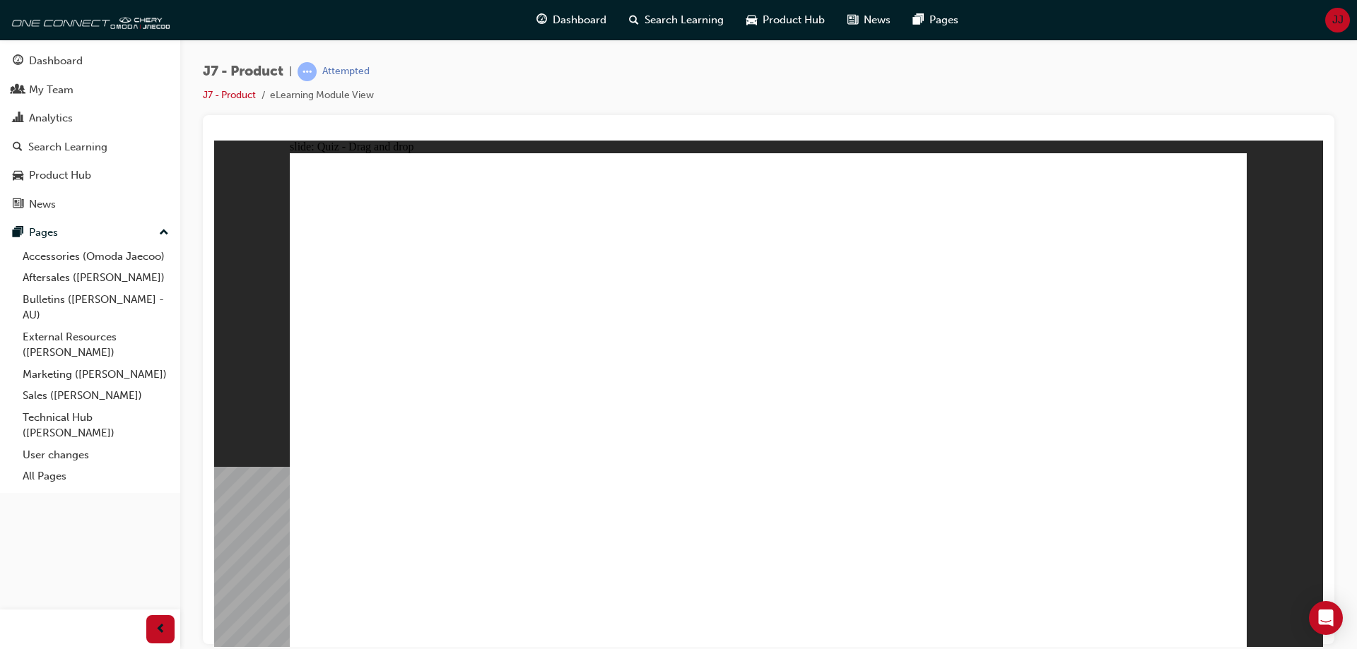
drag, startPoint x: 928, startPoint y: 361, endPoint x: 915, endPoint y: 404, distance: 44.9
drag, startPoint x: 922, startPoint y: 206, endPoint x: 902, endPoint y: 469, distance: 263.6
drag, startPoint x: 794, startPoint y: 263, endPoint x: 827, endPoint y: 505, distance: 244.6
drag, startPoint x: 762, startPoint y: 214, endPoint x: 824, endPoint y: 488, distance: 281.1
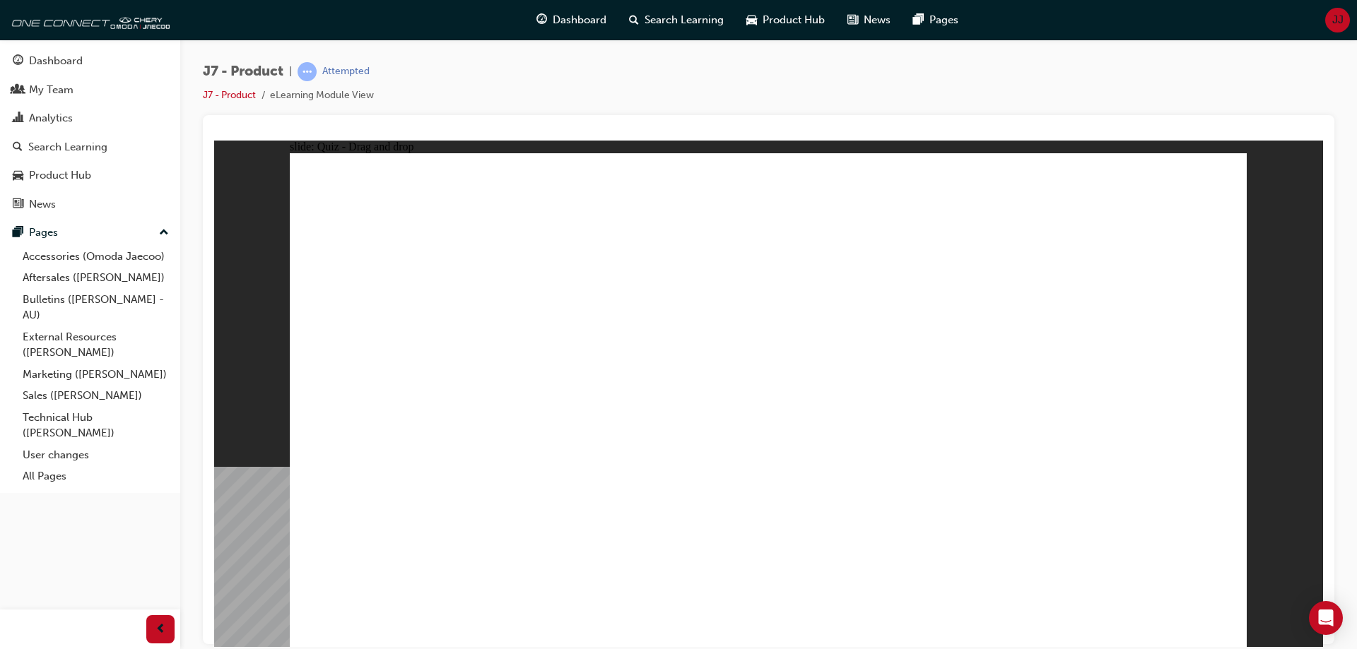
drag, startPoint x: 799, startPoint y: 247, endPoint x: 883, endPoint y: 359, distance: 140.2
drag, startPoint x: 994, startPoint y: 266, endPoint x: 476, endPoint y: 509, distance: 571.5
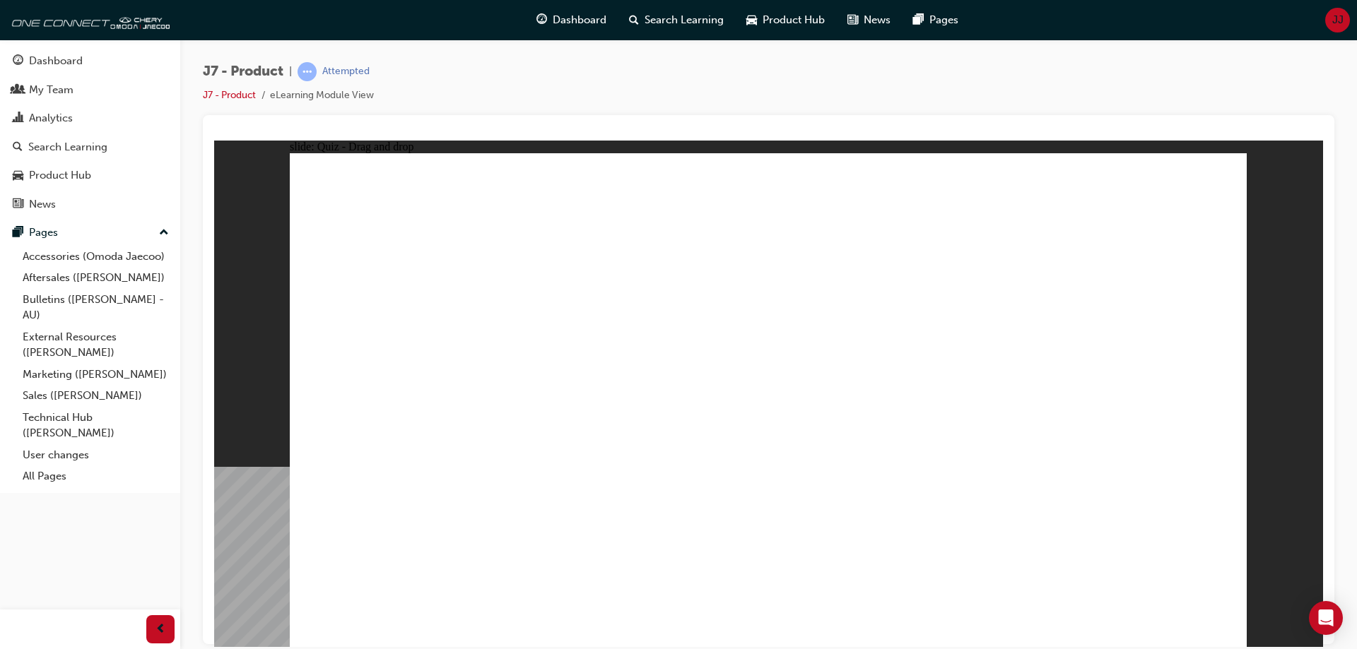
drag, startPoint x: 808, startPoint y: 216, endPoint x: 561, endPoint y: 505, distance: 380.4
drag, startPoint x: 918, startPoint y: 212, endPoint x: 953, endPoint y: 331, distance: 124.5
drag, startPoint x: 846, startPoint y: 435, endPoint x: 650, endPoint y: 454, distance: 196.7
drag, startPoint x: 1160, startPoint y: 216, endPoint x: 920, endPoint y: 487, distance: 362.0
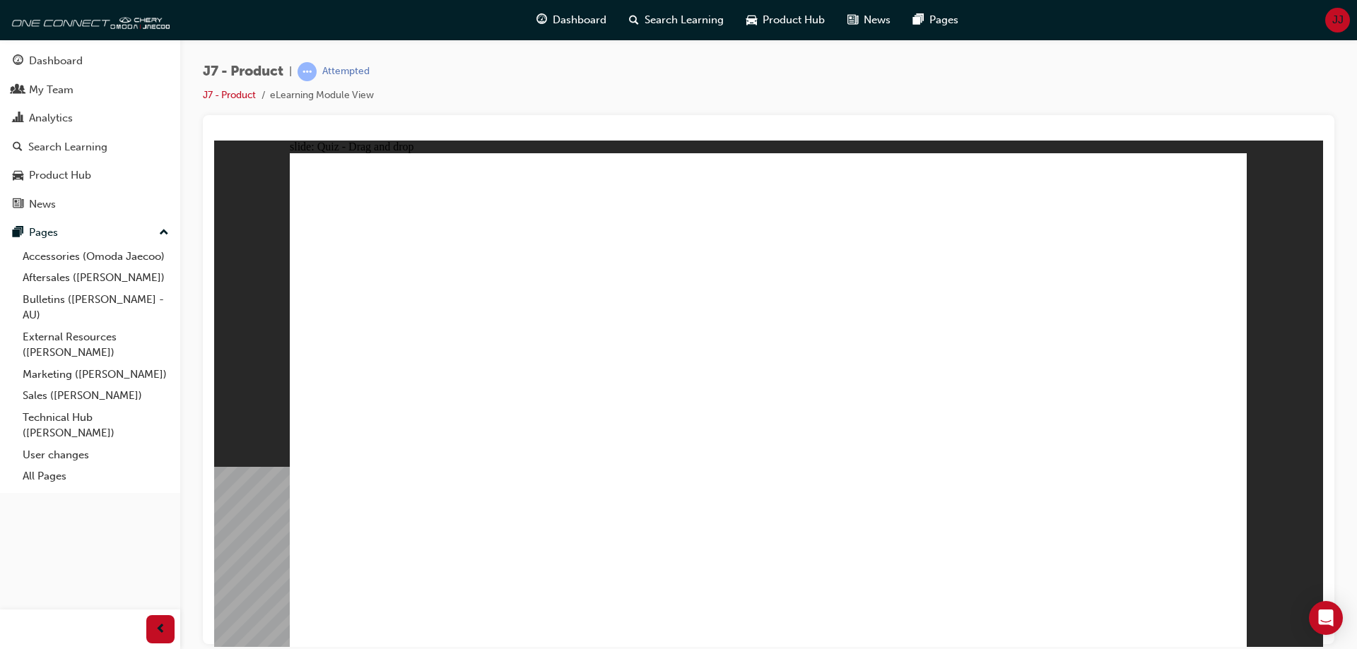
drag, startPoint x: 1135, startPoint y: 228, endPoint x: 898, endPoint y: 430, distance: 311.3
drag, startPoint x: 860, startPoint y: 295, endPoint x: 854, endPoint y: 436, distance: 140.8
drag, startPoint x: 1010, startPoint y: 242, endPoint x: 967, endPoint y: 433, distance: 196.1
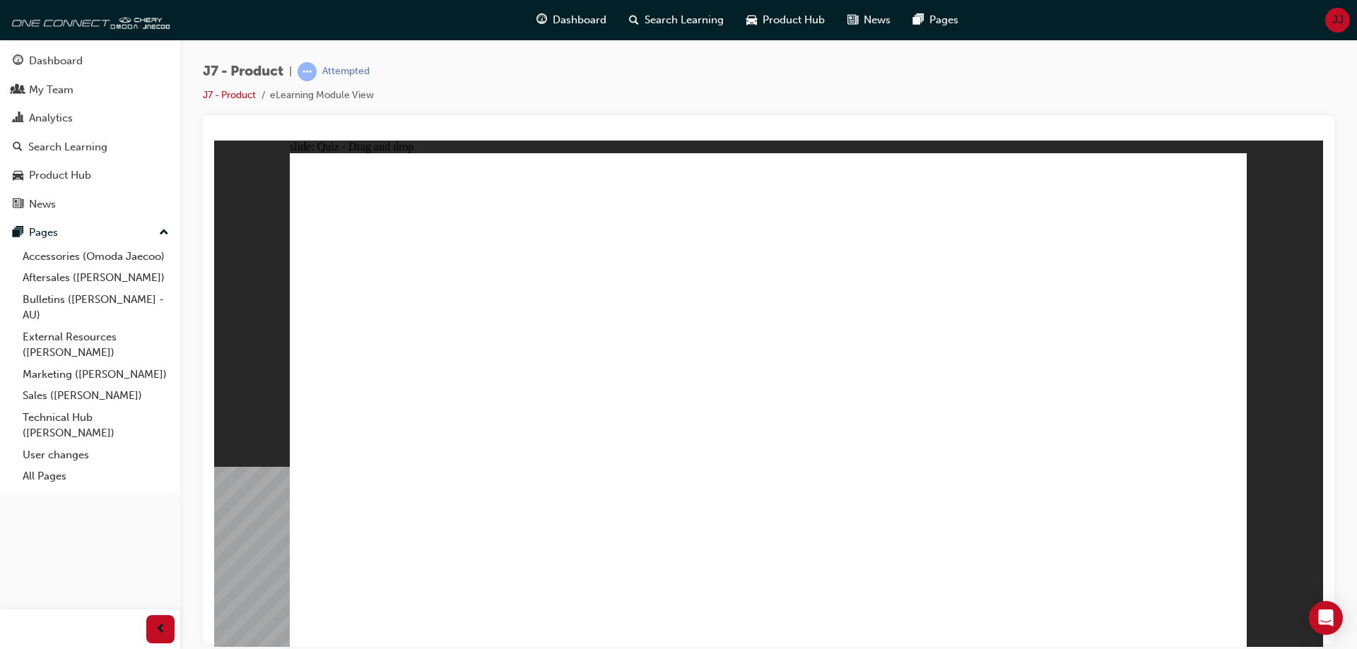
drag, startPoint x: 1064, startPoint y: 256, endPoint x: 591, endPoint y: 454, distance: 512.8
drag, startPoint x: 816, startPoint y: 316, endPoint x: 832, endPoint y: 459, distance: 143.6
drag, startPoint x: 727, startPoint y: 201, endPoint x: 804, endPoint y: 454, distance: 263.8
drag, startPoint x: 870, startPoint y: 206, endPoint x: 625, endPoint y: 453, distance: 347.8
drag, startPoint x: 929, startPoint y: 216, endPoint x: 883, endPoint y: 476, distance: 264.2
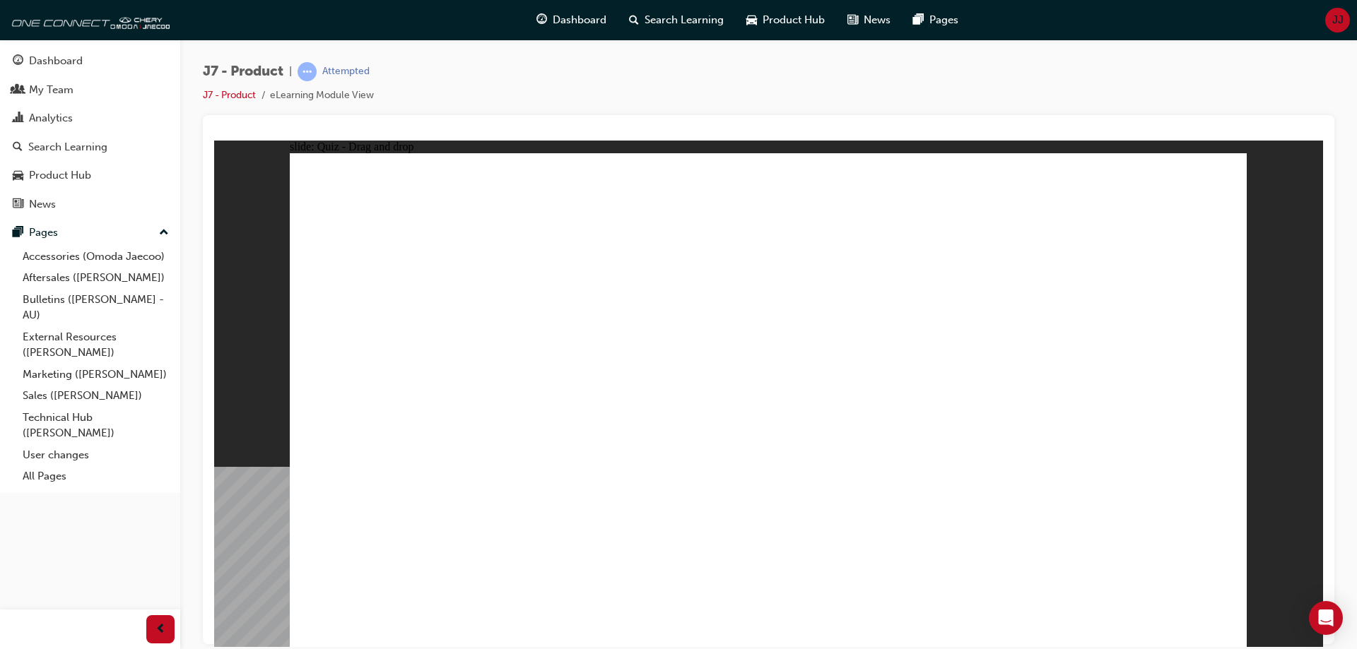
drag, startPoint x: 995, startPoint y: 210, endPoint x: 598, endPoint y: 461, distance: 469.7
drag, startPoint x: 1085, startPoint y: 212, endPoint x: 604, endPoint y: 482, distance: 551.1
drag, startPoint x: 700, startPoint y: 333, endPoint x: 635, endPoint y: 462, distance: 144.7
drag, startPoint x: 786, startPoint y: 295, endPoint x: 647, endPoint y: 484, distance: 234.5
drag, startPoint x: 937, startPoint y: 261, endPoint x: 994, endPoint y: 519, distance: 264.2
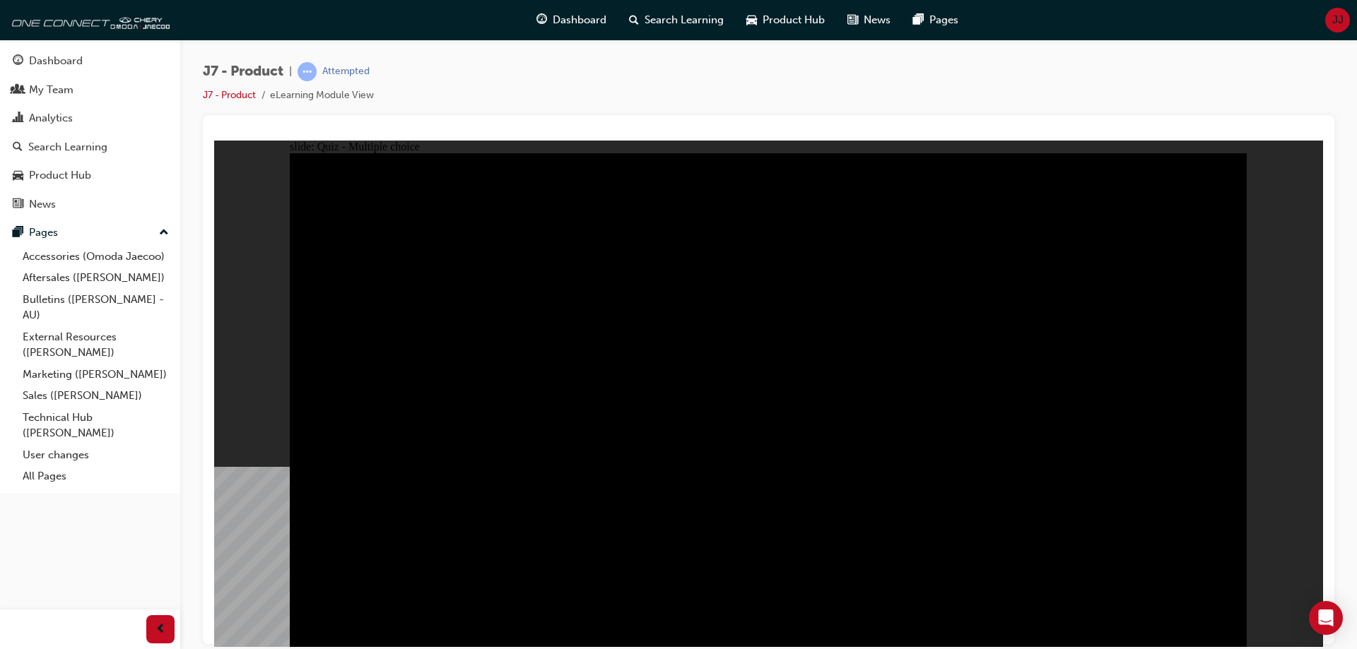
radio input "true"
drag, startPoint x: 996, startPoint y: 421, endPoint x: 1056, endPoint y: 407, distance: 61.7
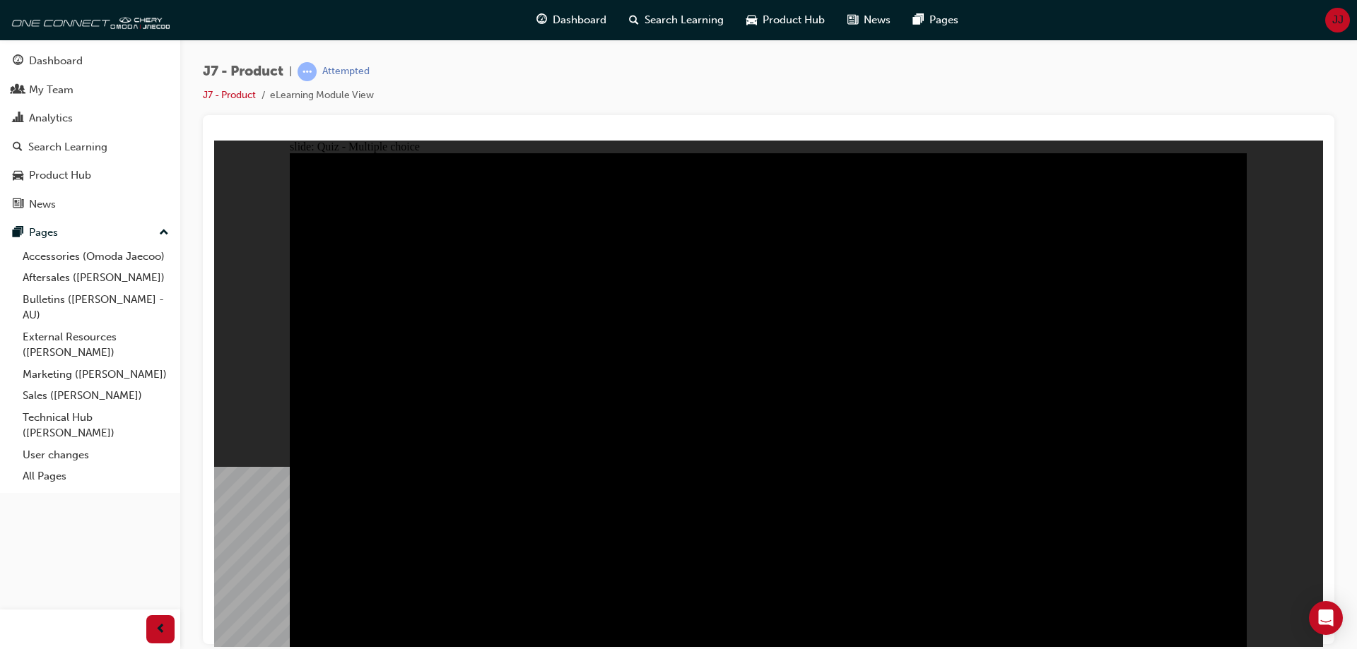
radio input "true"
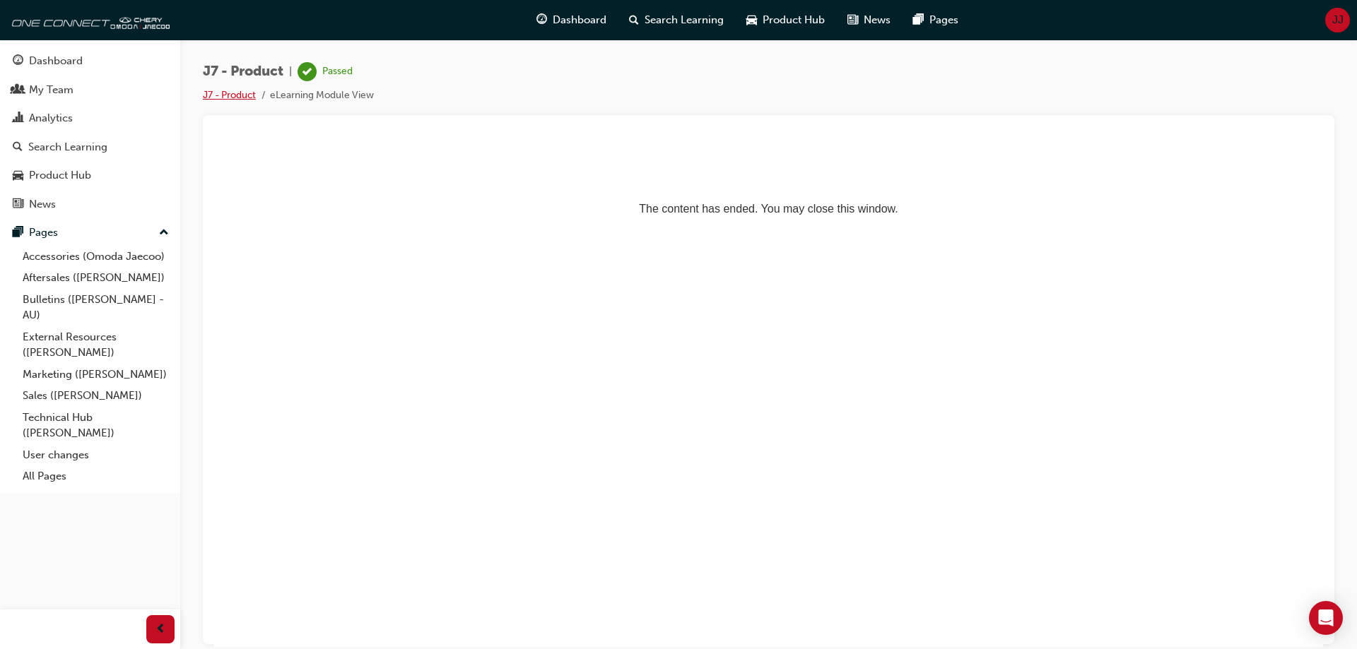
click at [228, 96] on link "J7 - Product" at bounding box center [229, 95] width 53 height 12
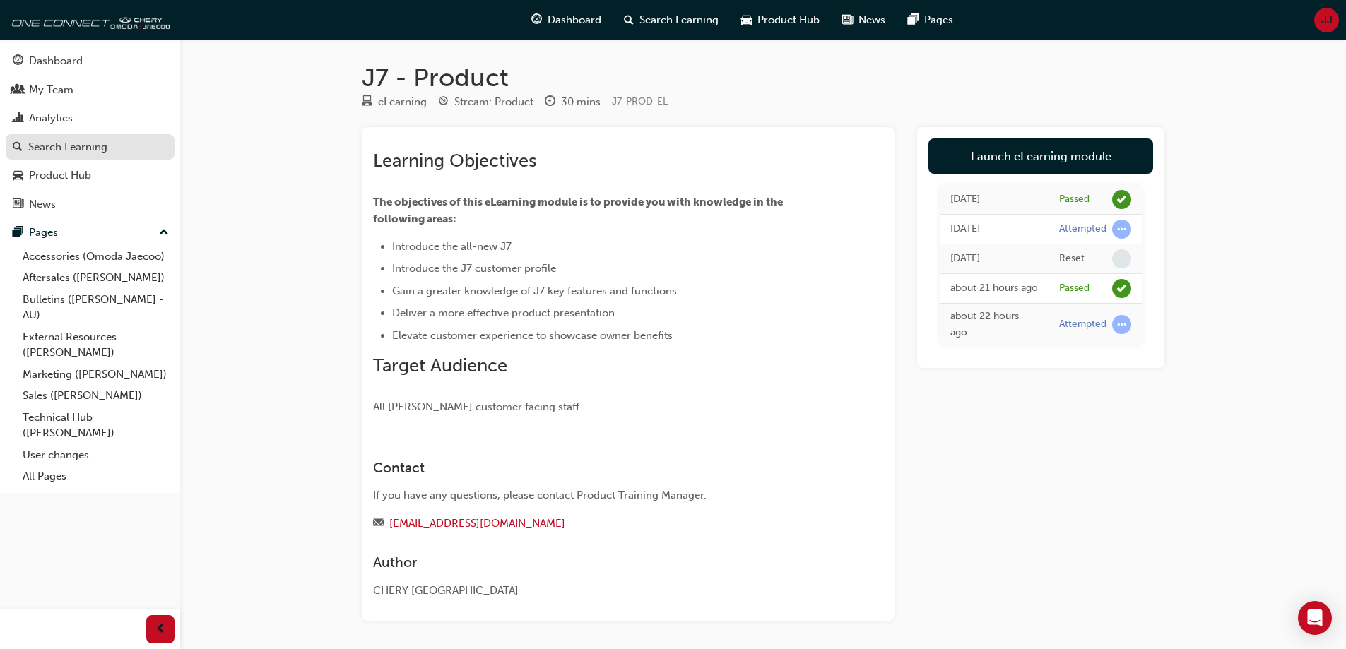
click at [66, 141] on div "Search Learning" at bounding box center [67, 147] width 79 height 16
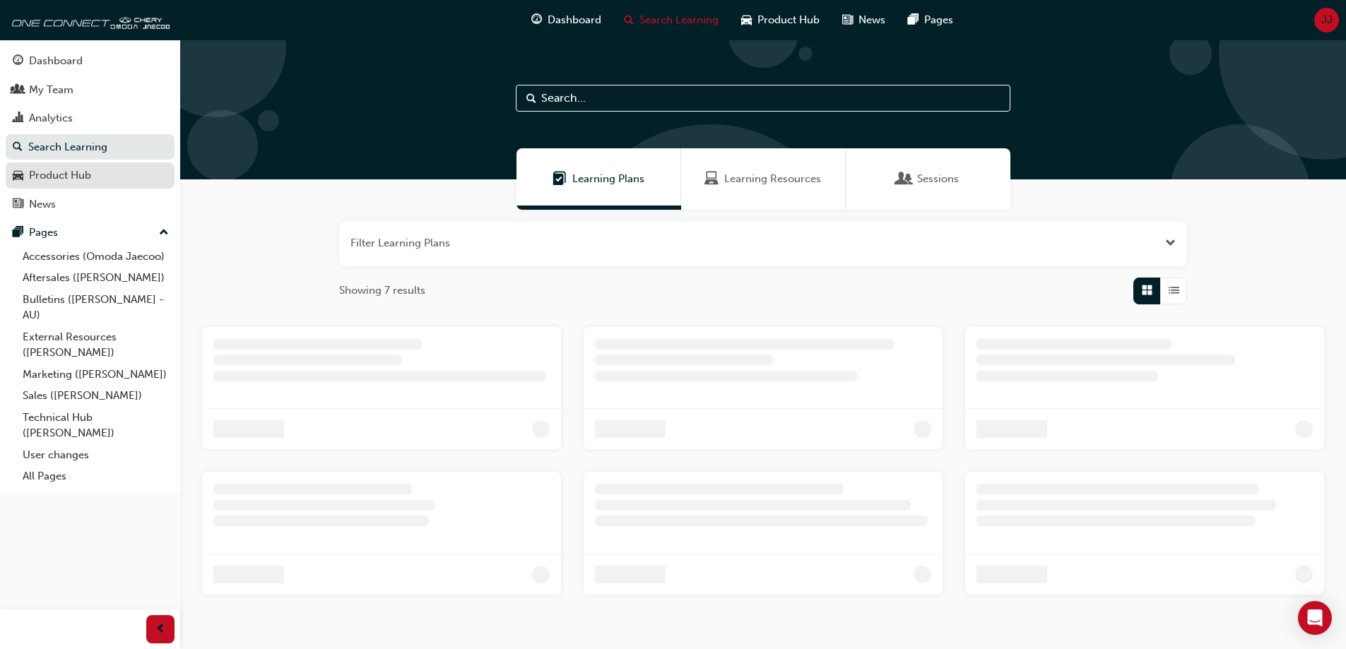
click at [68, 171] on div "Product Hub" at bounding box center [60, 175] width 62 height 16
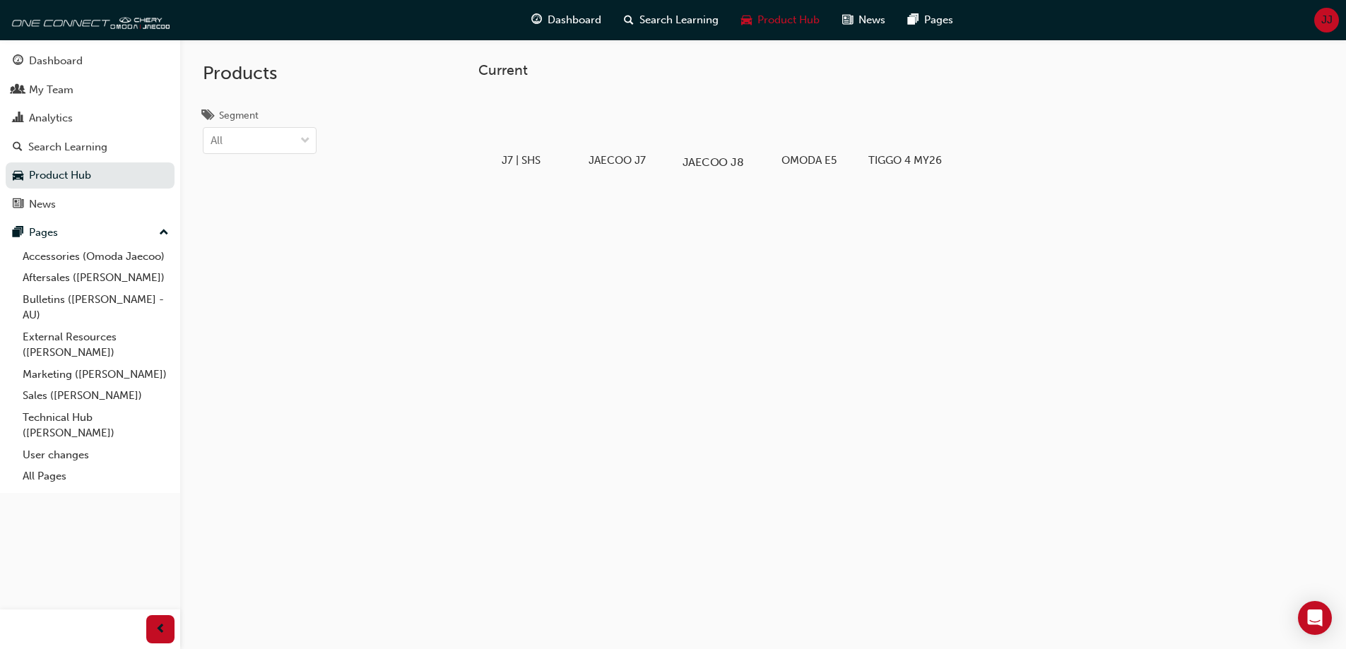
click at [711, 130] on div at bounding box center [712, 121] width 78 height 57
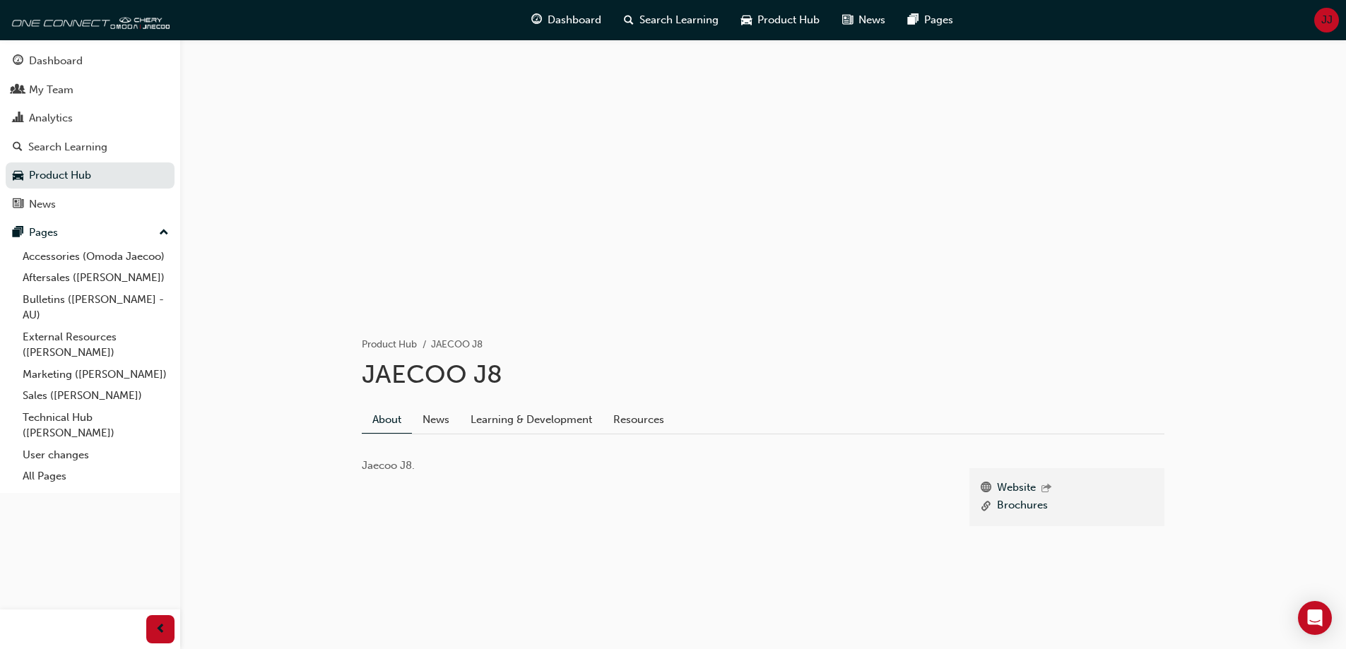
scroll to position [11, 0]
click at [518, 421] on link "Learning & Development" at bounding box center [531, 416] width 143 height 27
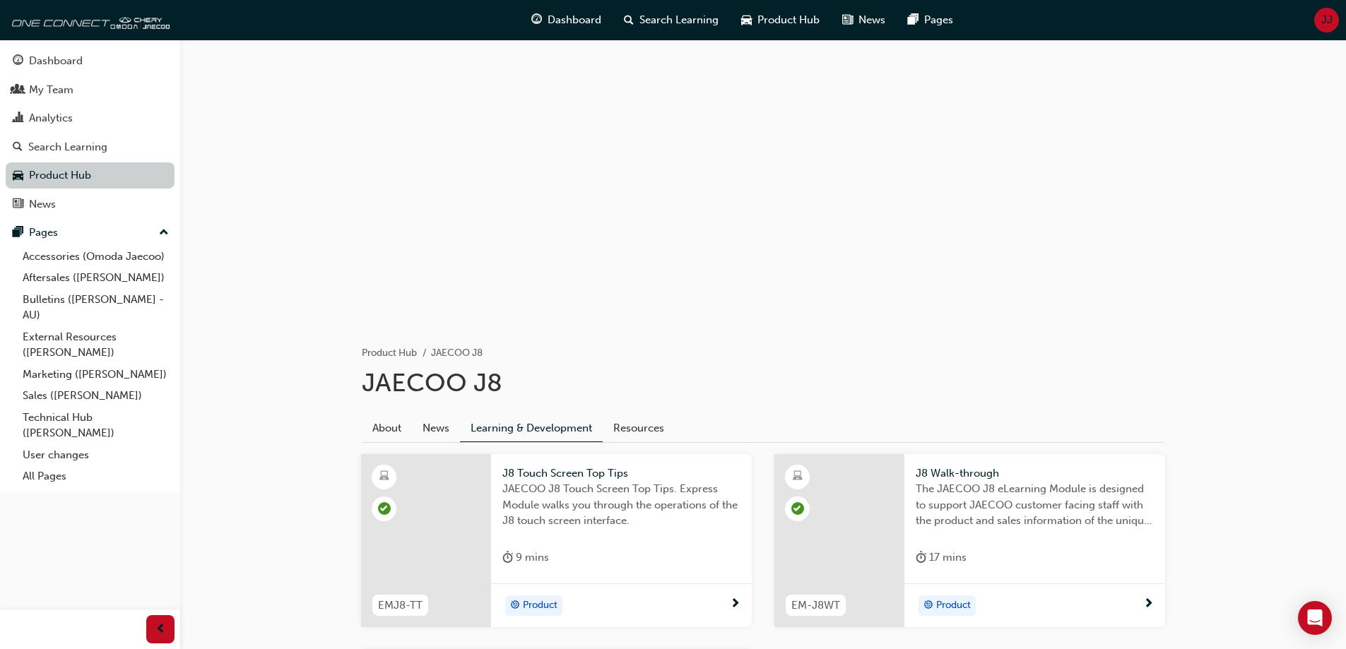
click at [54, 169] on link "Product Hub" at bounding box center [90, 176] width 169 height 26
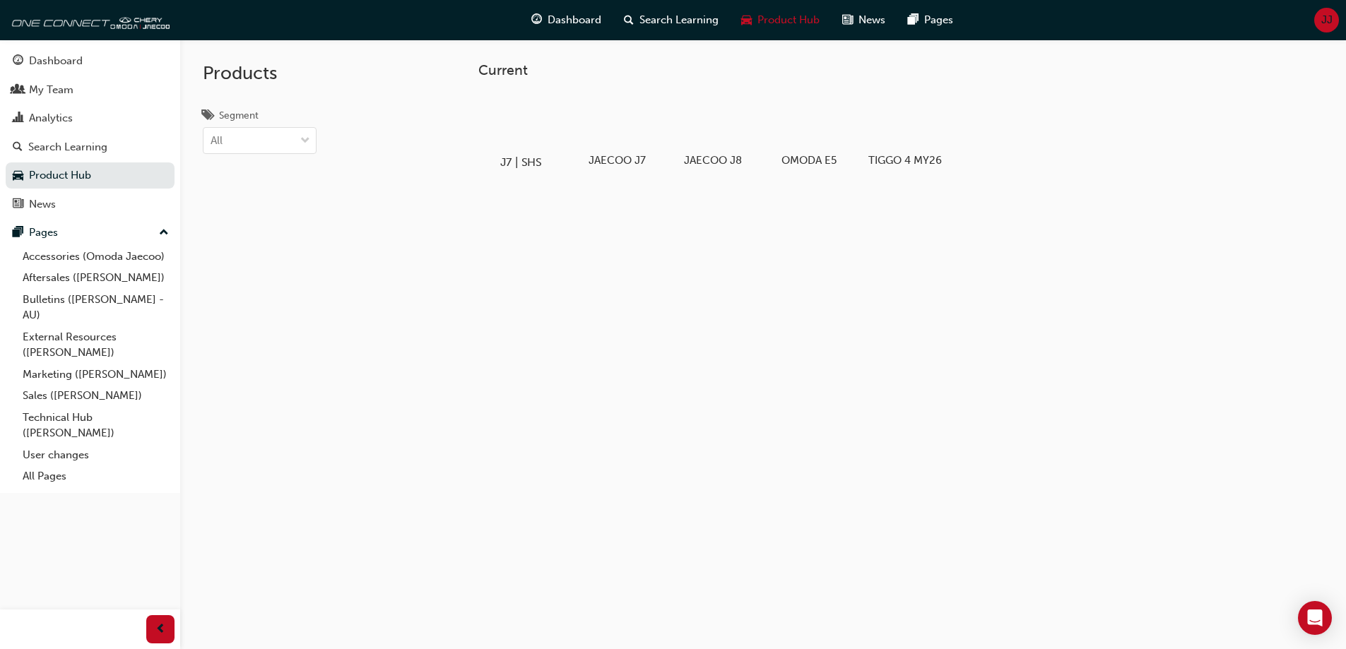
click at [493, 149] on div "J7 | SHS" at bounding box center [521, 131] width 90 height 87
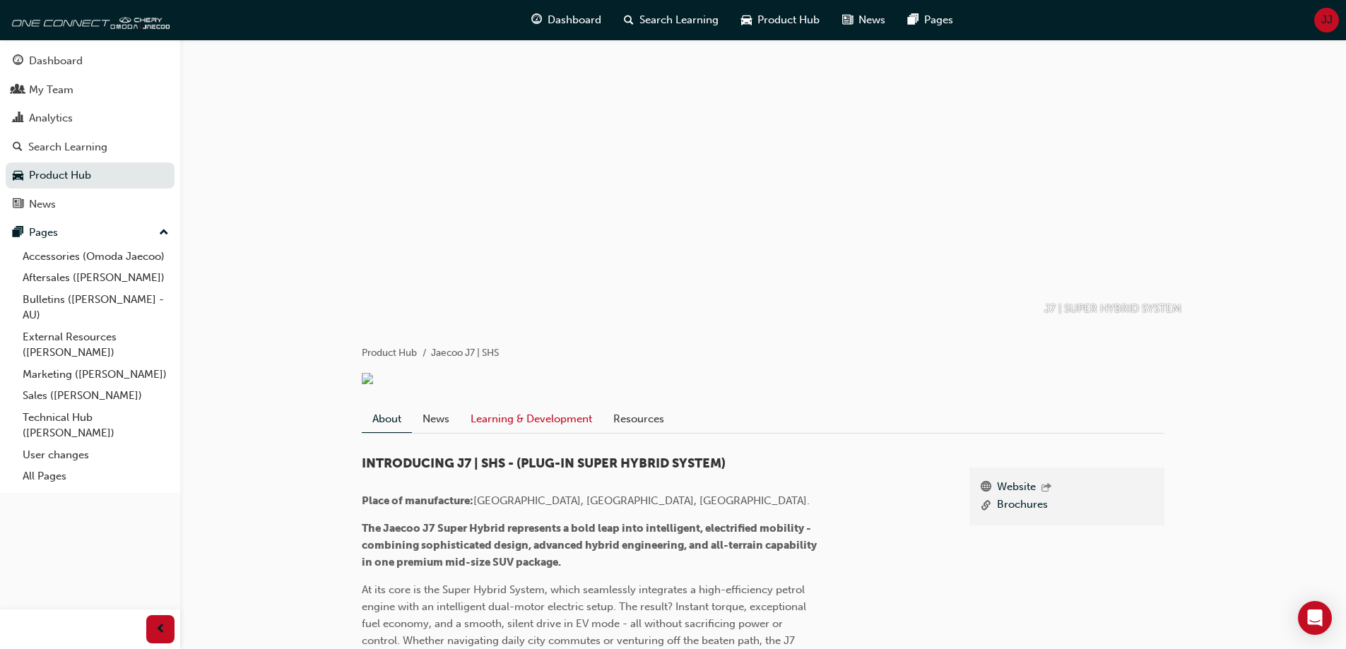
click at [522, 432] on link "Learning & Development" at bounding box center [531, 419] width 143 height 27
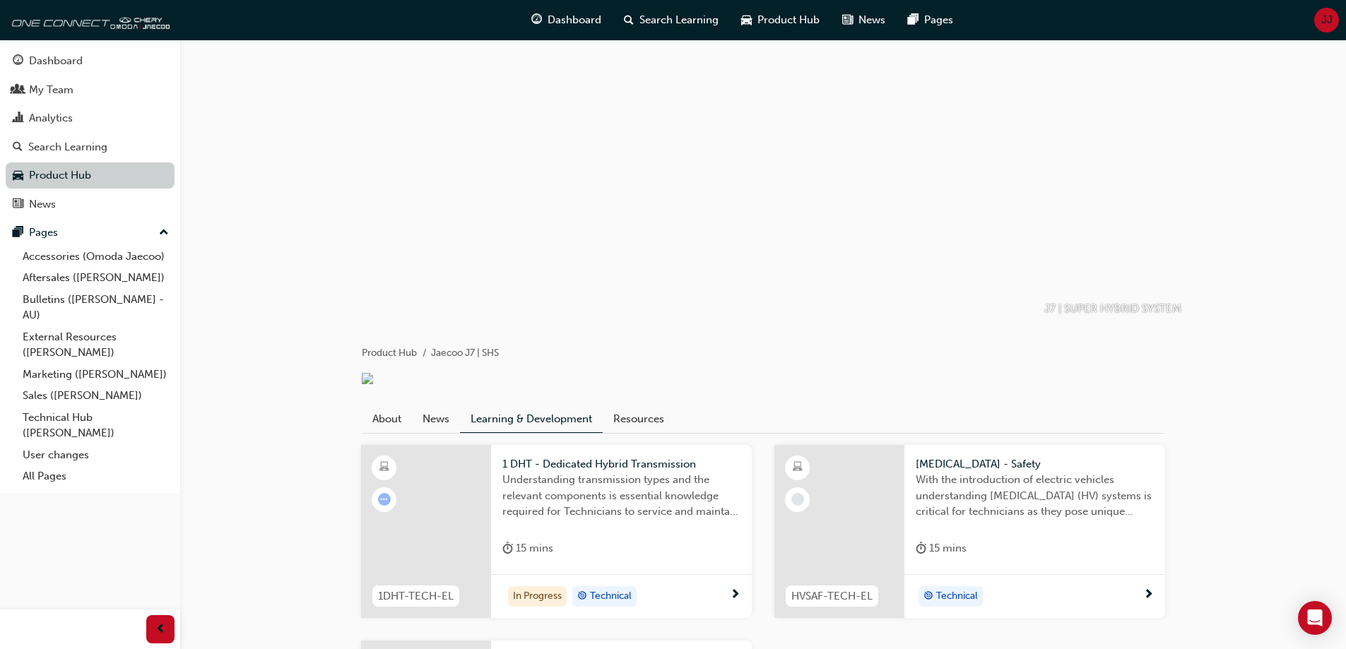
click at [78, 172] on link "Product Hub" at bounding box center [90, 176] width 169 height 26
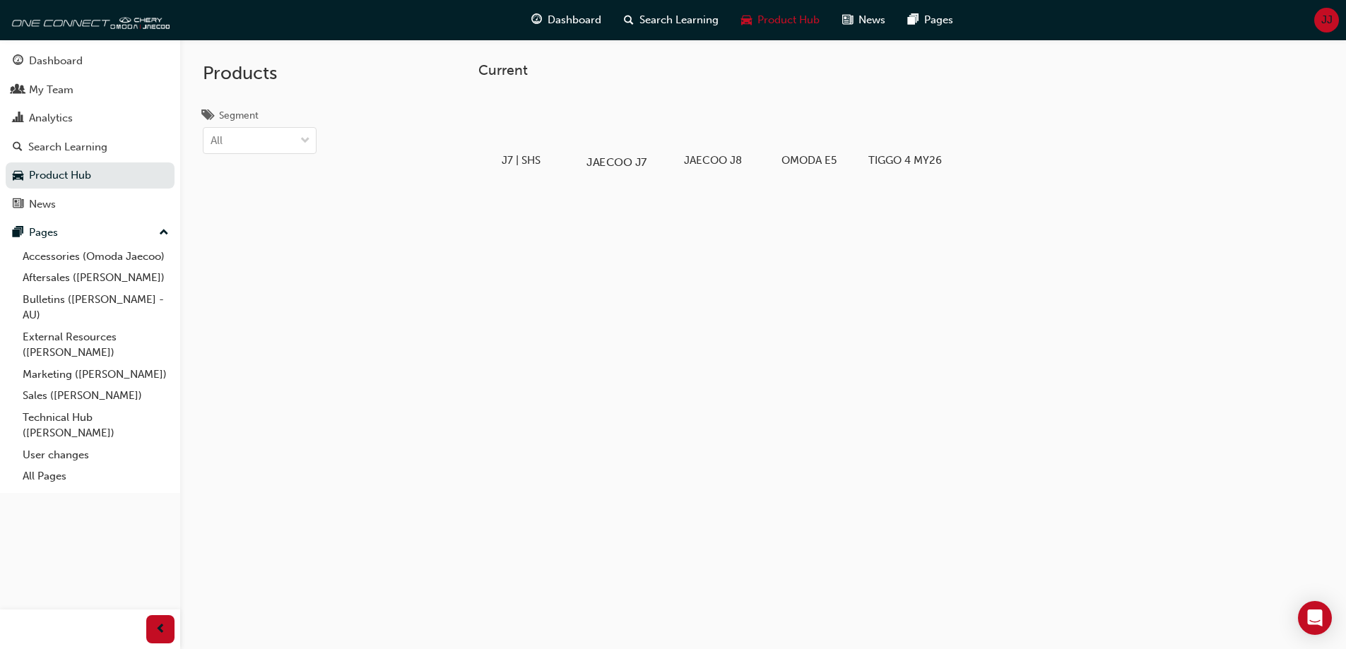
click at [601, 155] on h5 "JAECOO J7" at bounding box center [616, 161] width 78 height 13
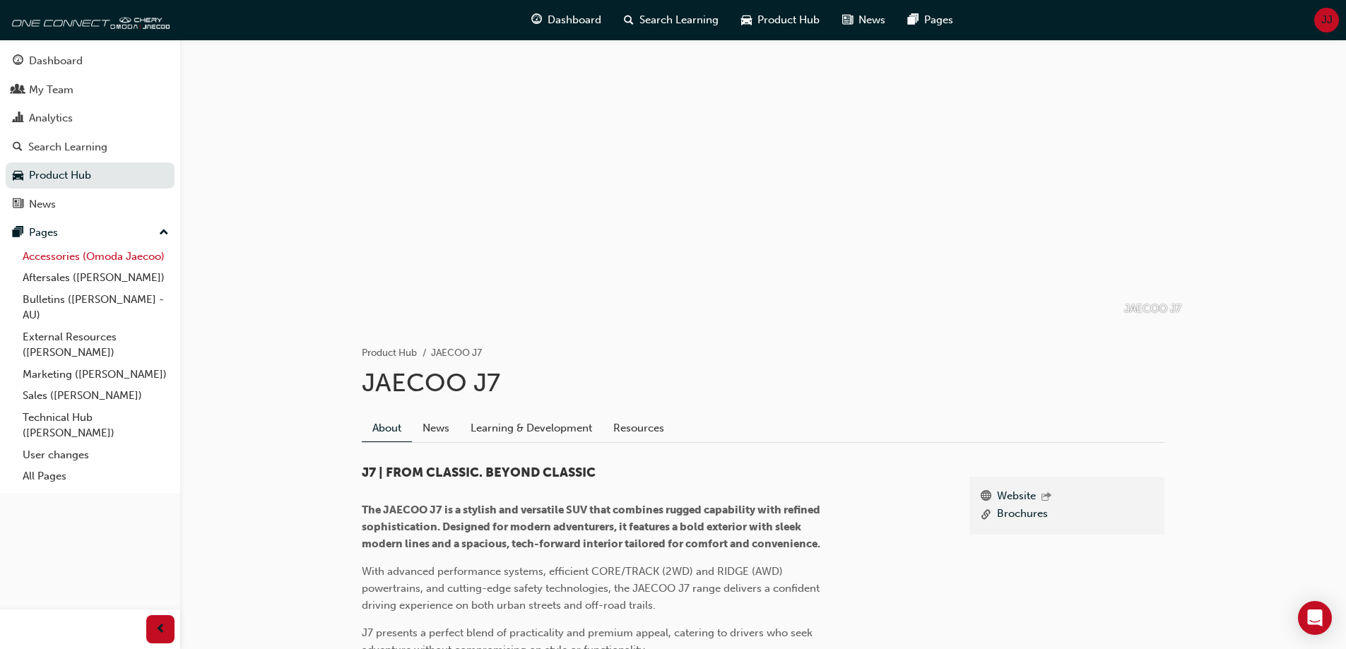
click at [82, 260] on link "Accessories (Omoda Jaecoo)" at bounding box center [96, 257] width 158 height 22
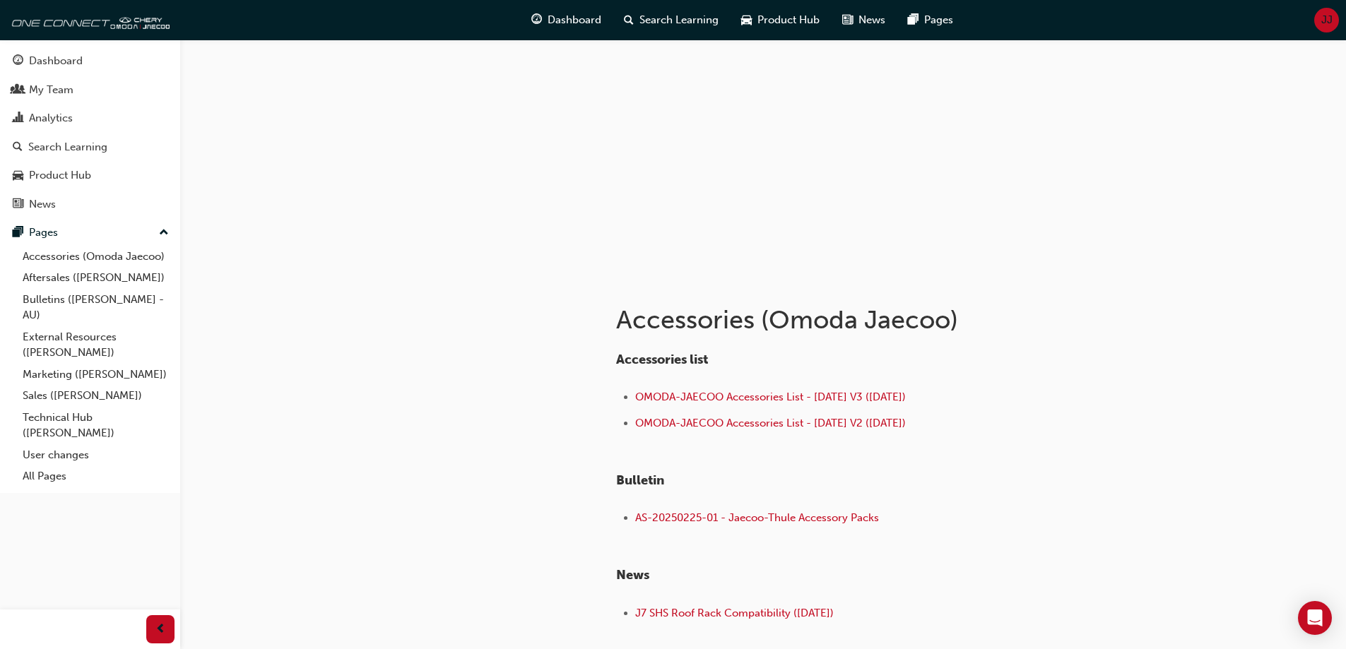
scroll to position [71, 0]
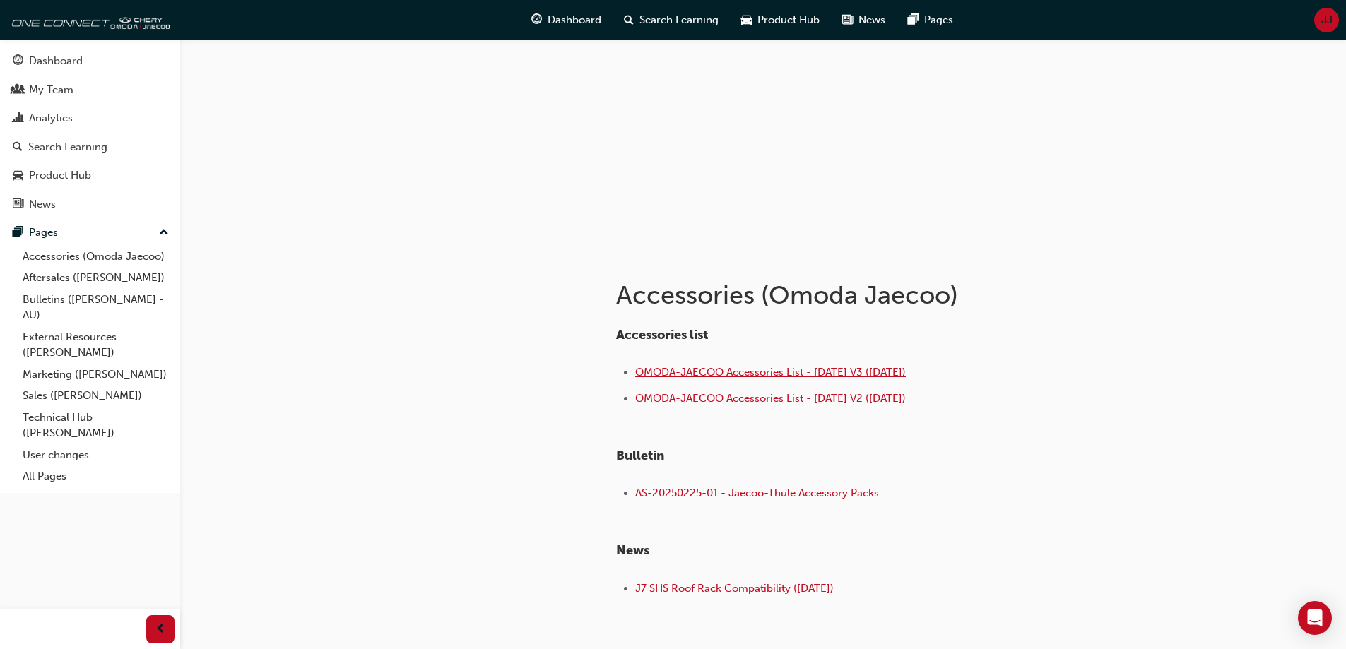
click at [725, 366] on span "OMODA-JAECOO Accessories List - Aug 25 V3 (18.08.25)" at bounding box center [770, 372] width 271 height 13
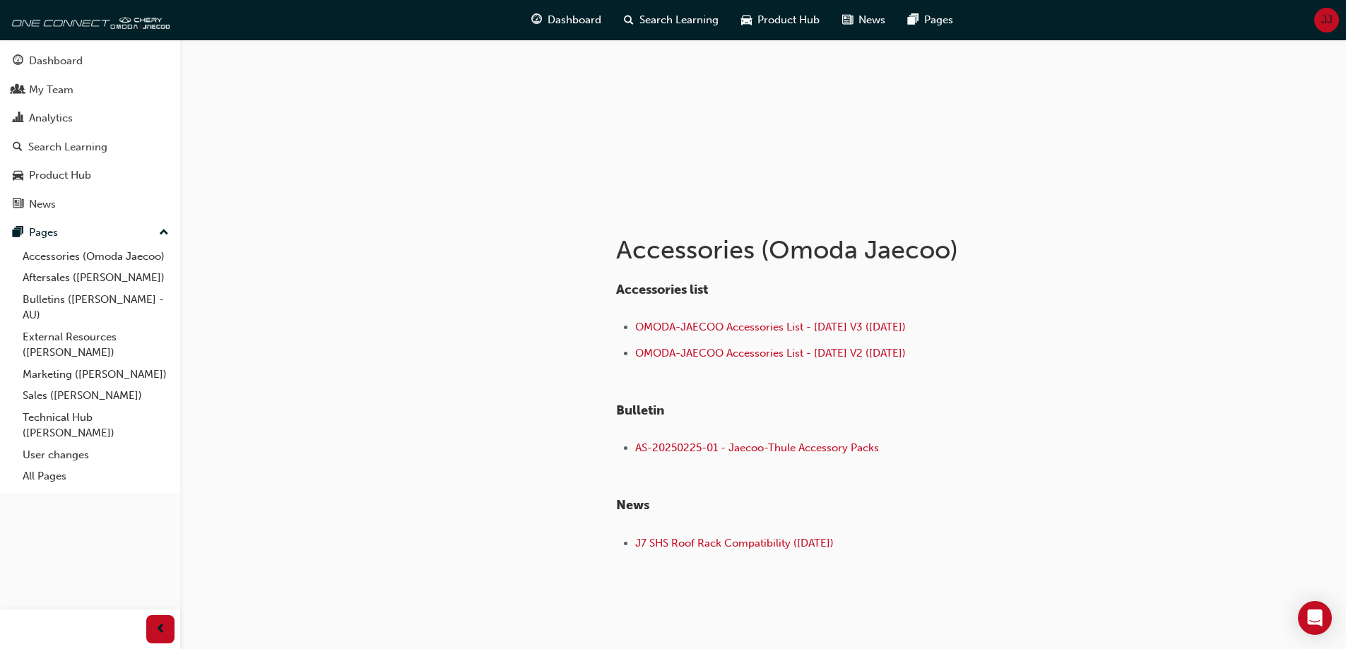
scroll to position [141, 0]
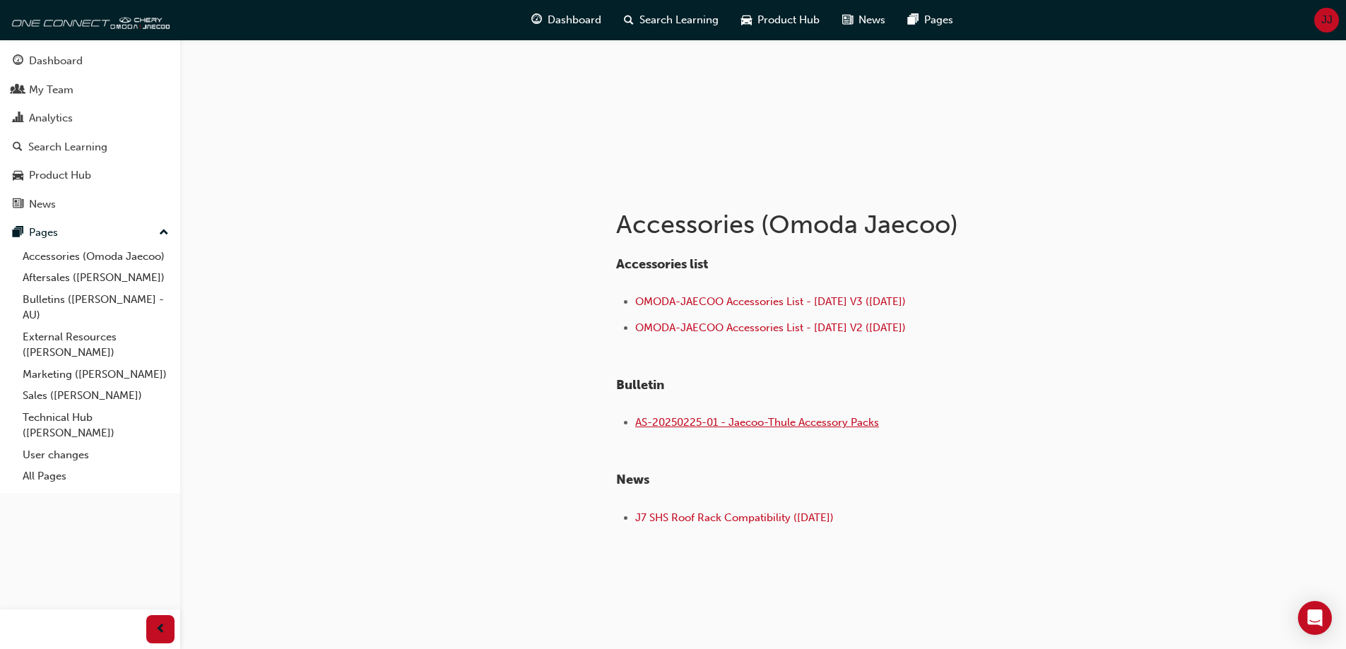
click at [713, 418] on span "AS-20250225-01 - Jaecoo-Thule Accessory Packs" at bounding box center [757, 422] width 244 height 13
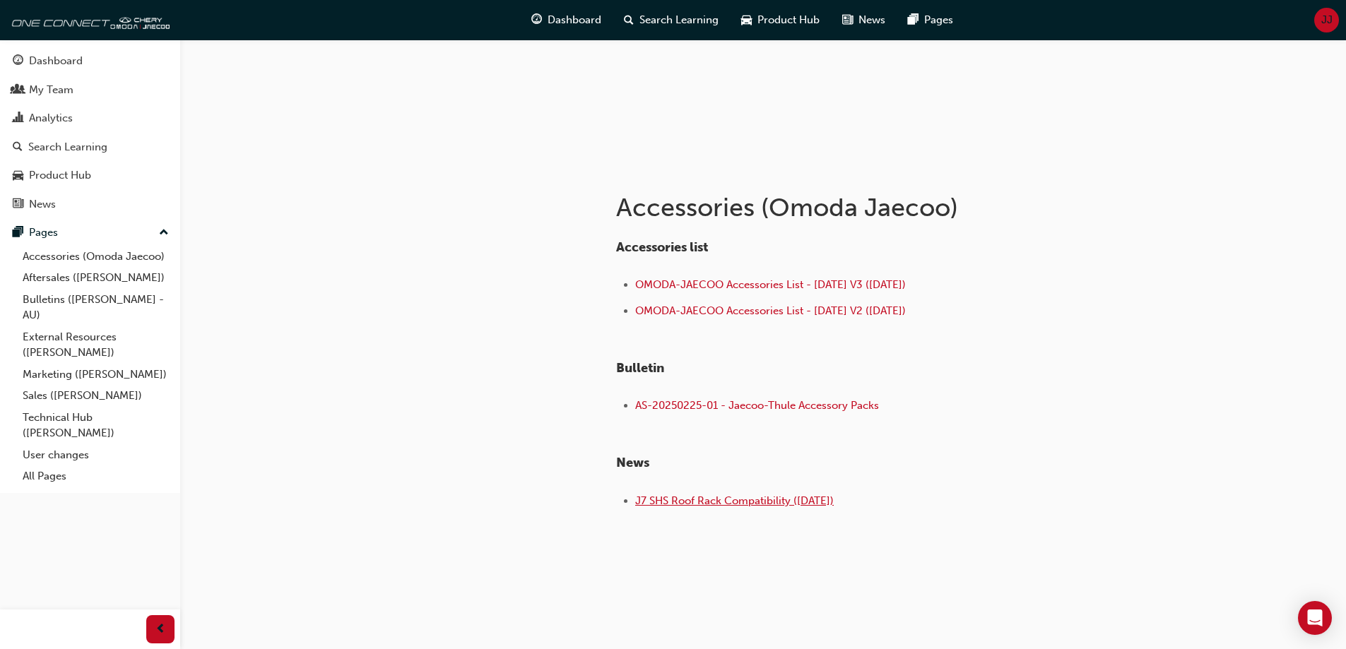
click at [661, 497] on span "J7 SHS Roof Rack Compatibility ([DATE])" at bounding box center [734, 501] width 199 height 13
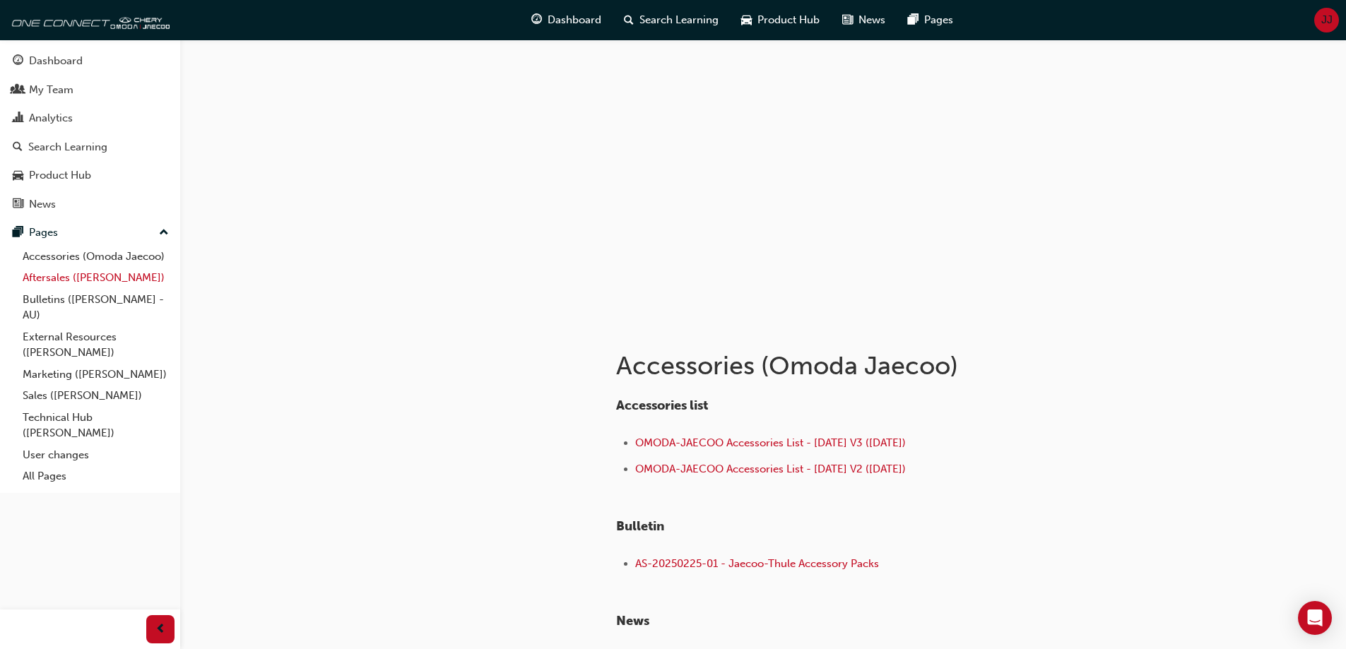
click at [118, 273] on link "Aftersales ([PERSON_NAME])" at bounding box center [96, 278] width 158 height 22
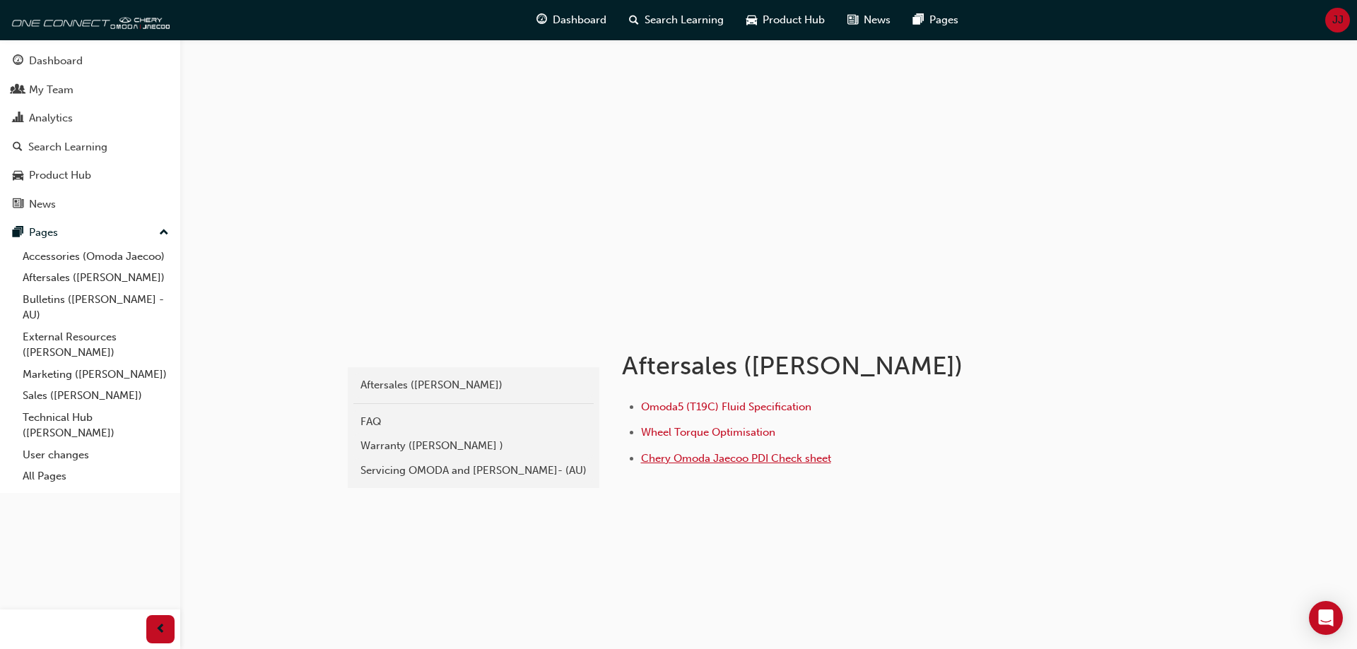
click at [669, 461] on span "Chery Omoda Jaecoo PDI Check sheet" at bounding box center [736, 458] width 190 height 13
click at [112, 281] on link "Aftersales ([PERSON_NAME])" at bounding box center [96, 278] width 158 height 22
click at [107, 298] on link "Bulletins ([PERSON_NAME] - AU)" at bounding box center [96, 307] width 158 height 37
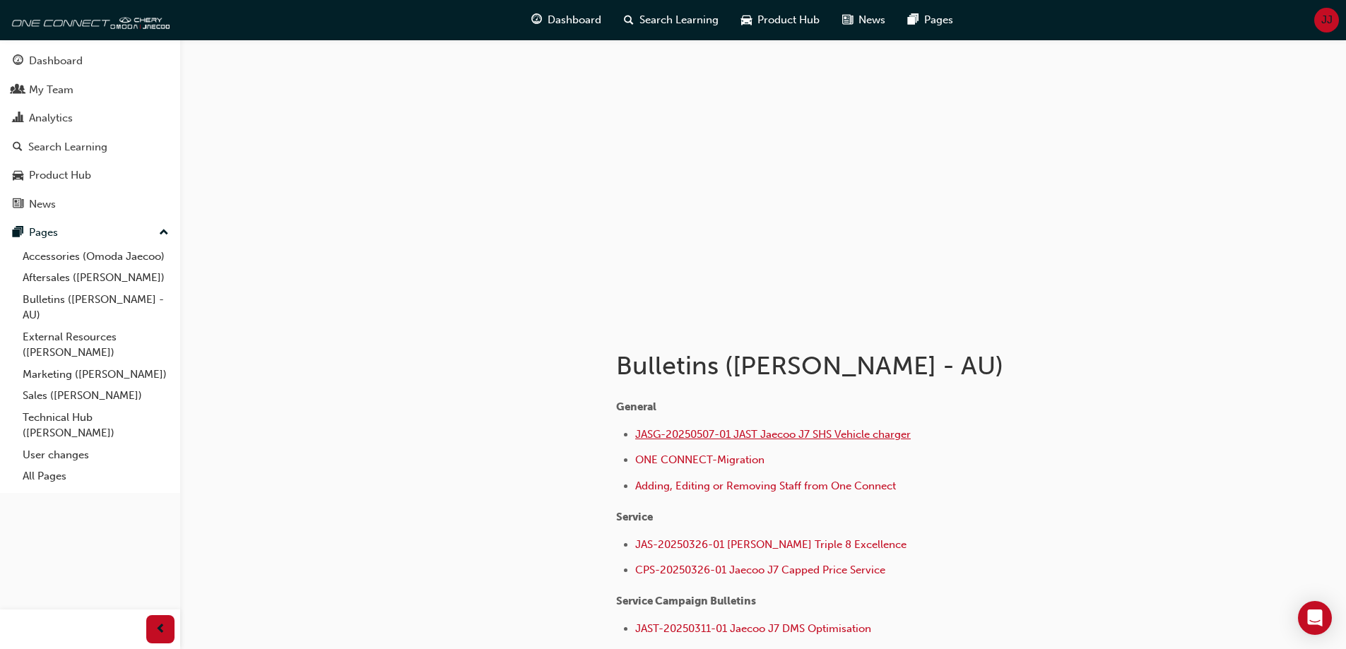
click at [743, 435] on span "JASG-20250507-01 JAST Jaecoo J7 SHS Vehicle charger" at bounding box center [773, 434] width 276 height 13
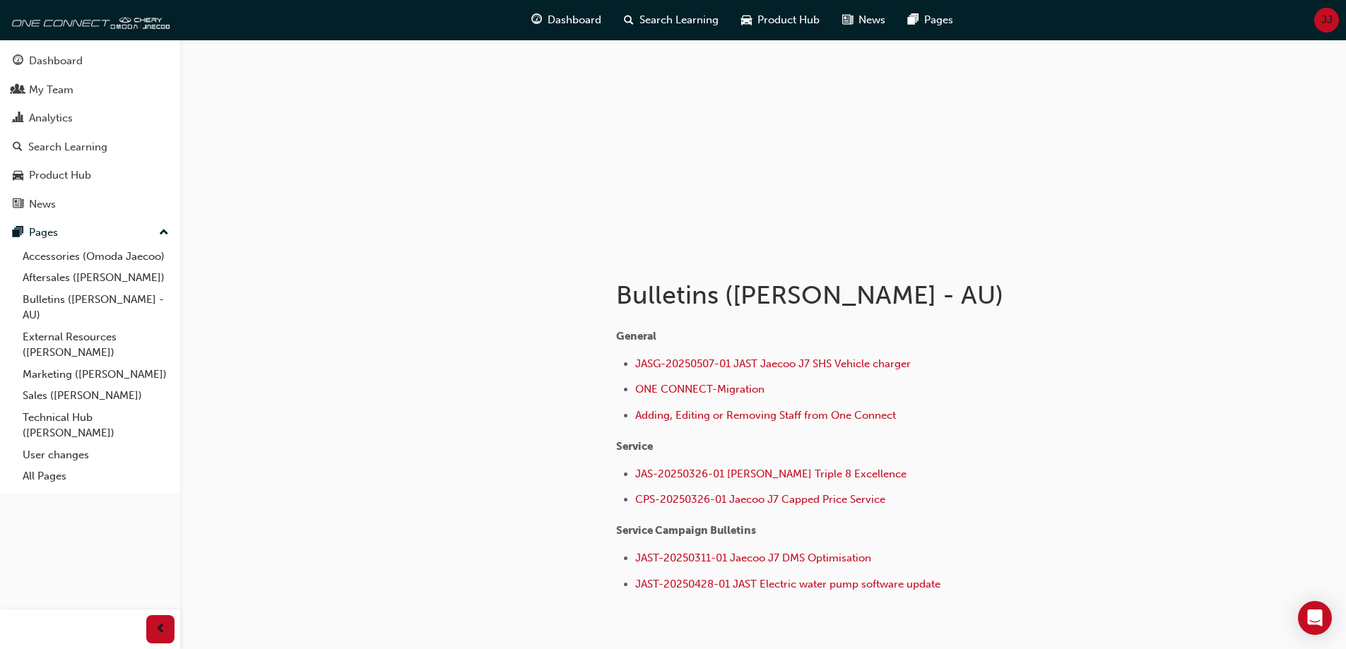
click at [670, 381] on li "ONE CONNECT-Migration" at bounding box center [855, 391] width 440 height 20
click at [678, 389] on span "ONE CONNECT-Migration" at bounding box center [699, 389] width 129 height 13
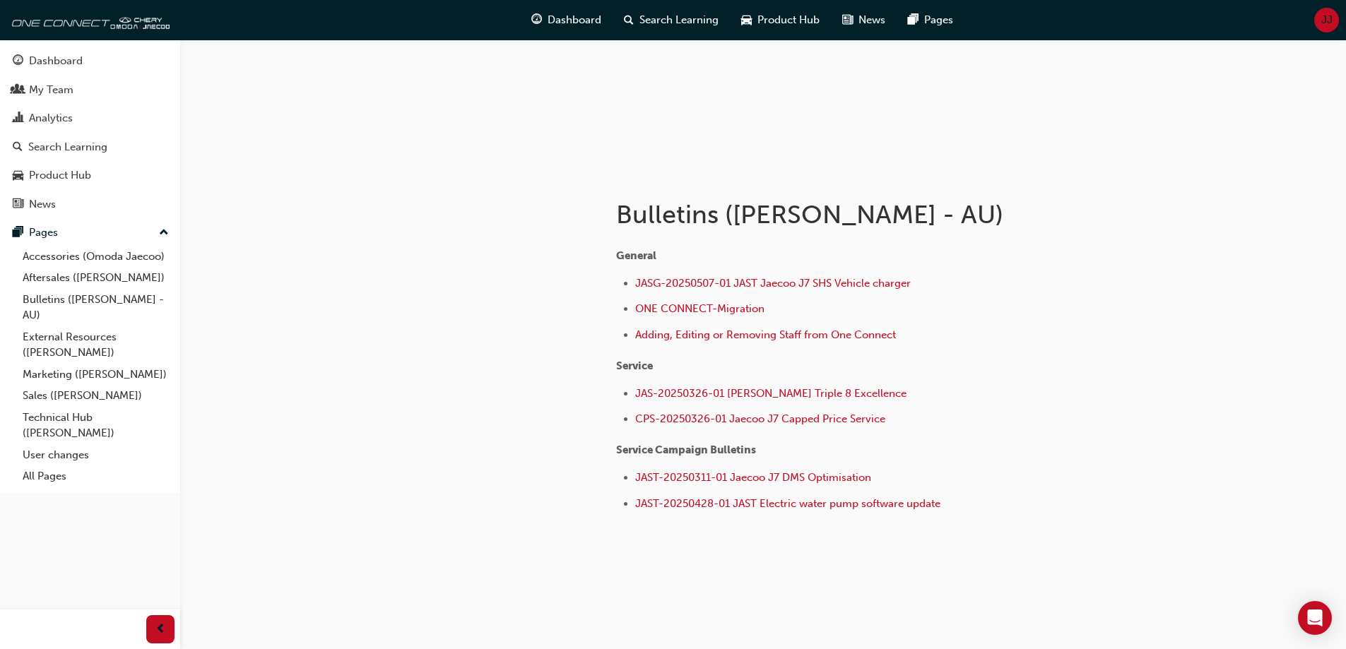
scroll to position [154, 0]
click at [670, 387] on span "JAS-20250326-01 [PERSON_NAME] Triple 8 Excellence" at bounding box center [770, 390] width 271 height 13
click at [711, 410] on span "CPS-20250326-01 Jaecoo J7 Capped Price Service" at bounding box center [760, 416] width 250 height 13
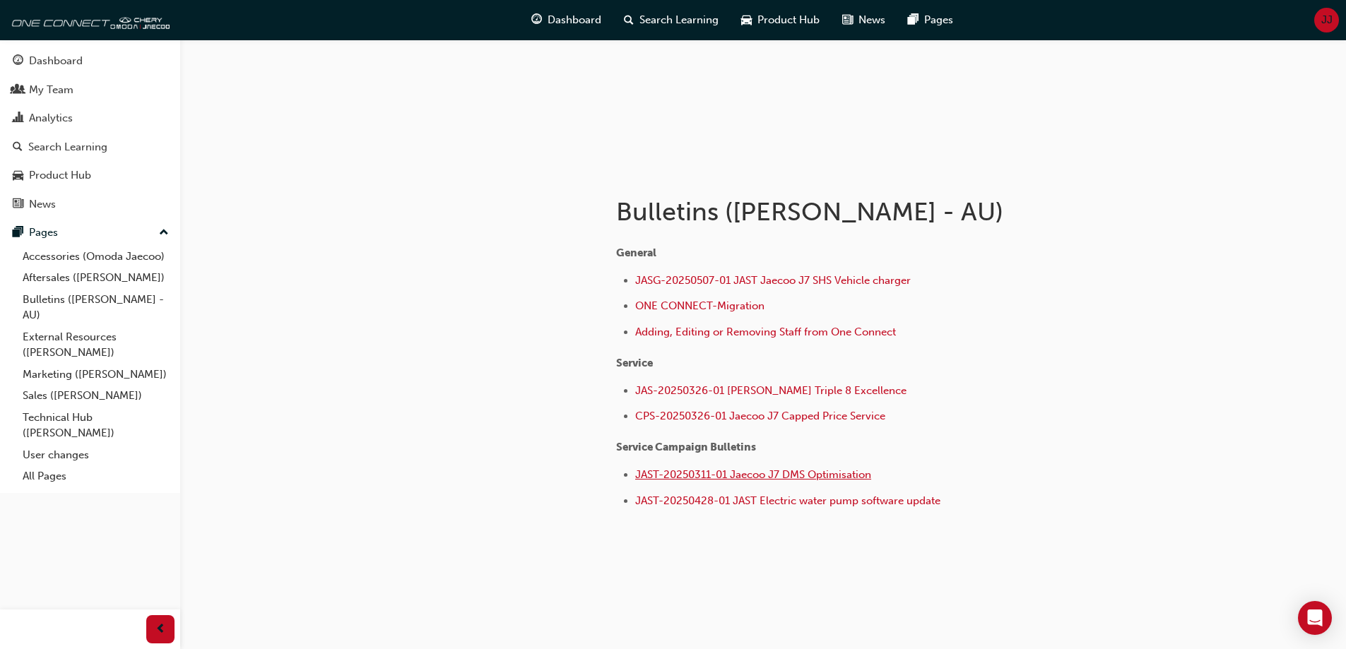
click at [797, 470] on span "JAST-20250311-01 Jaecoo J7 DMS Optimisation" at bounding box center [753, 475] width 236 height 13
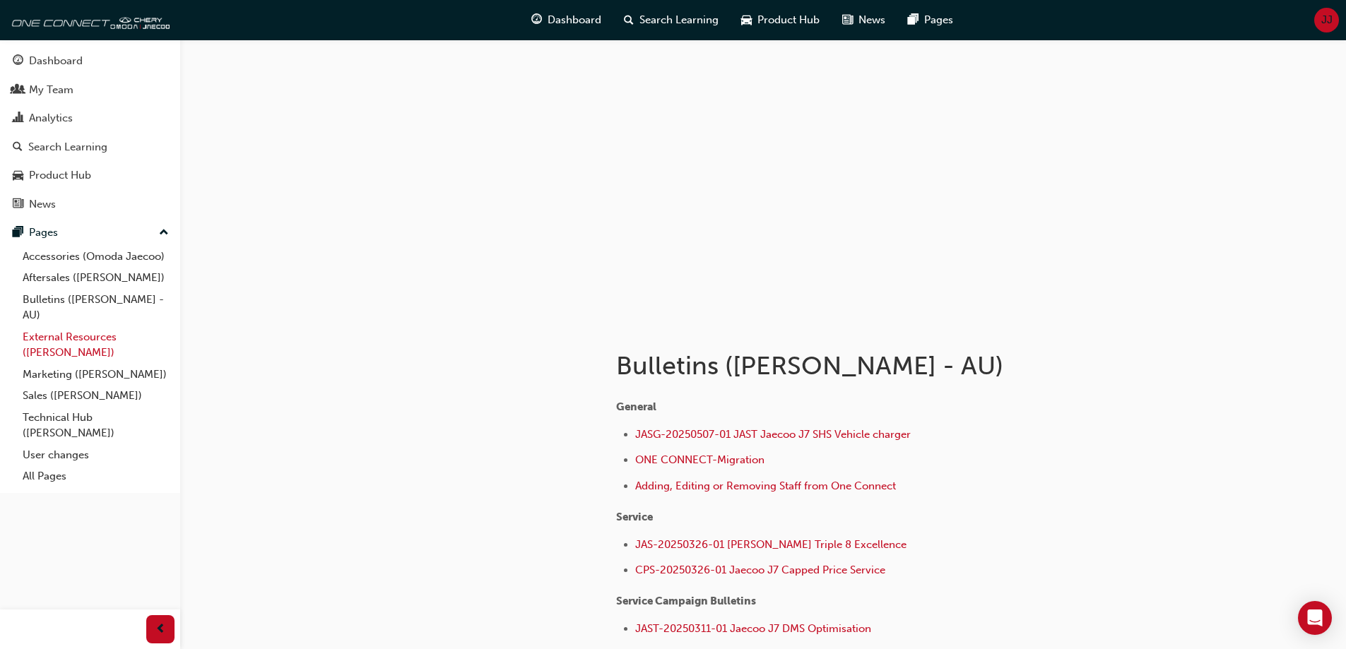
click at [69, 341] on link "External Resources ([PERSON_NAME])" at bounding box center [96, 344] width 158 height 37
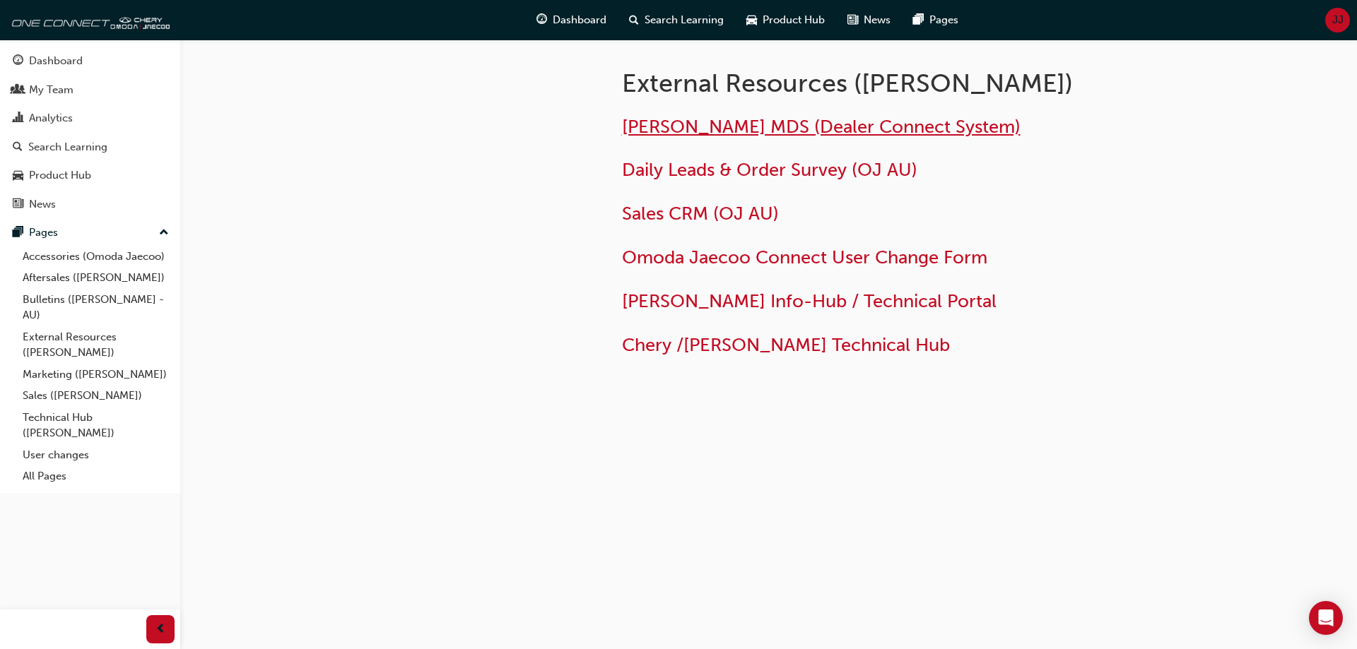
click at [681, 133] on span "Jaecoo MDS (Dealer Connect System)" at bounding box center [821, 127] width 399 height 22
click at [683, 171] on span "Daily Leads & Order Survey (OJ AU)" at bounding box center [769, 170] width 295 height 22
click at [697, 212] on span "Sales CRM (OJ AU)" at bounding box center [700, 214] width 157 height 22
click at [124, 371] on link "Marketing ([PERSON_NAME])" at bounding box center [96, 375] width 158 height 22
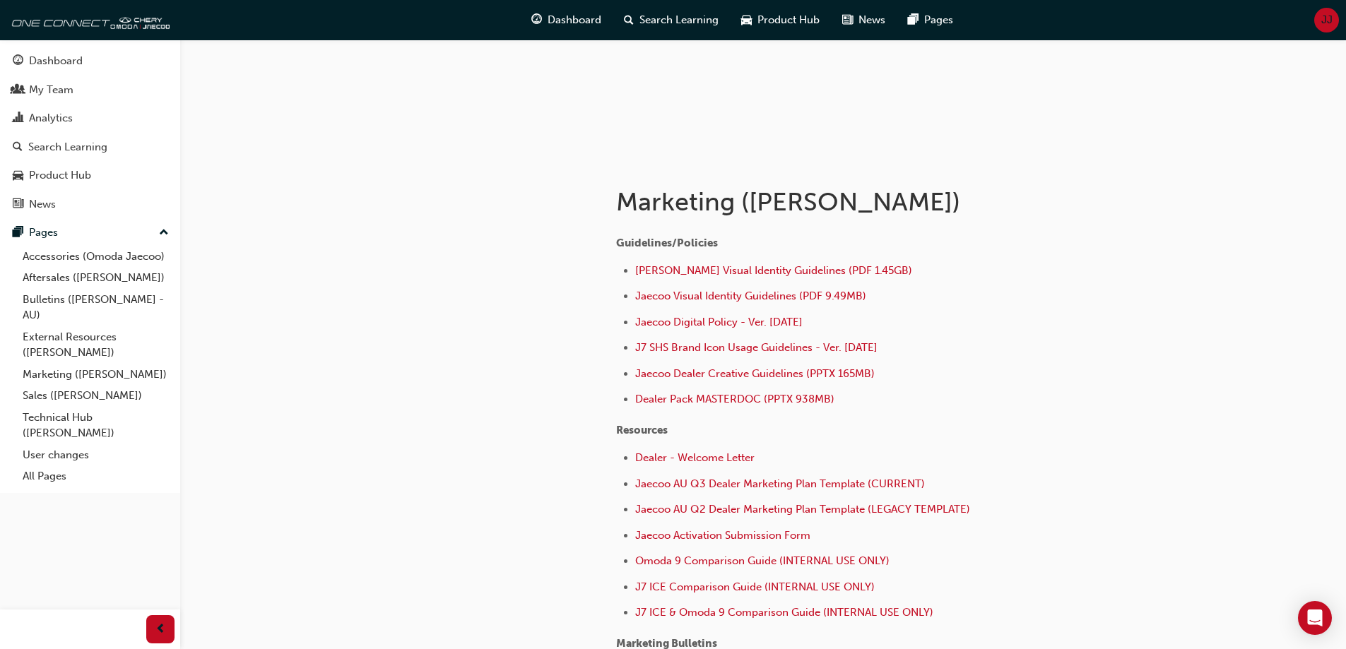
scroll to position [141, 0]
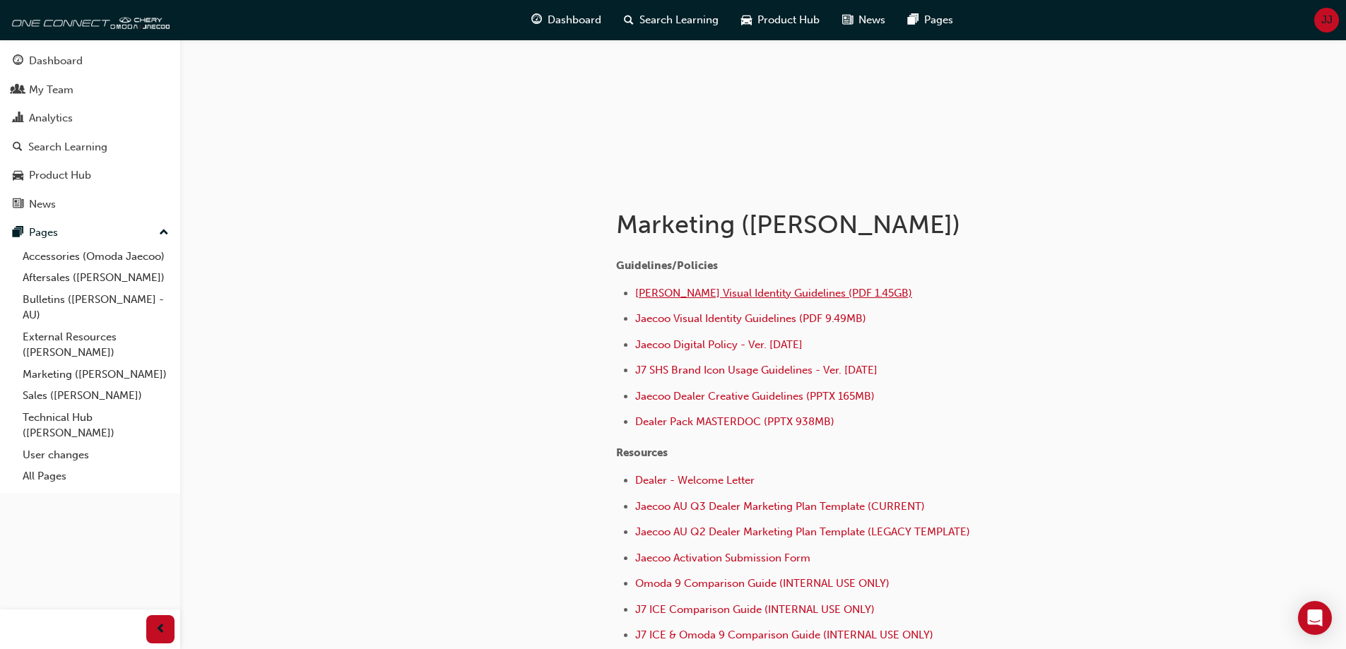
click at [729, 293] on span "[PERSON_NAME] Visual Identity Guidelines (PDF 1.45GB)" at bounding box center [773, 293] width 277 height 13
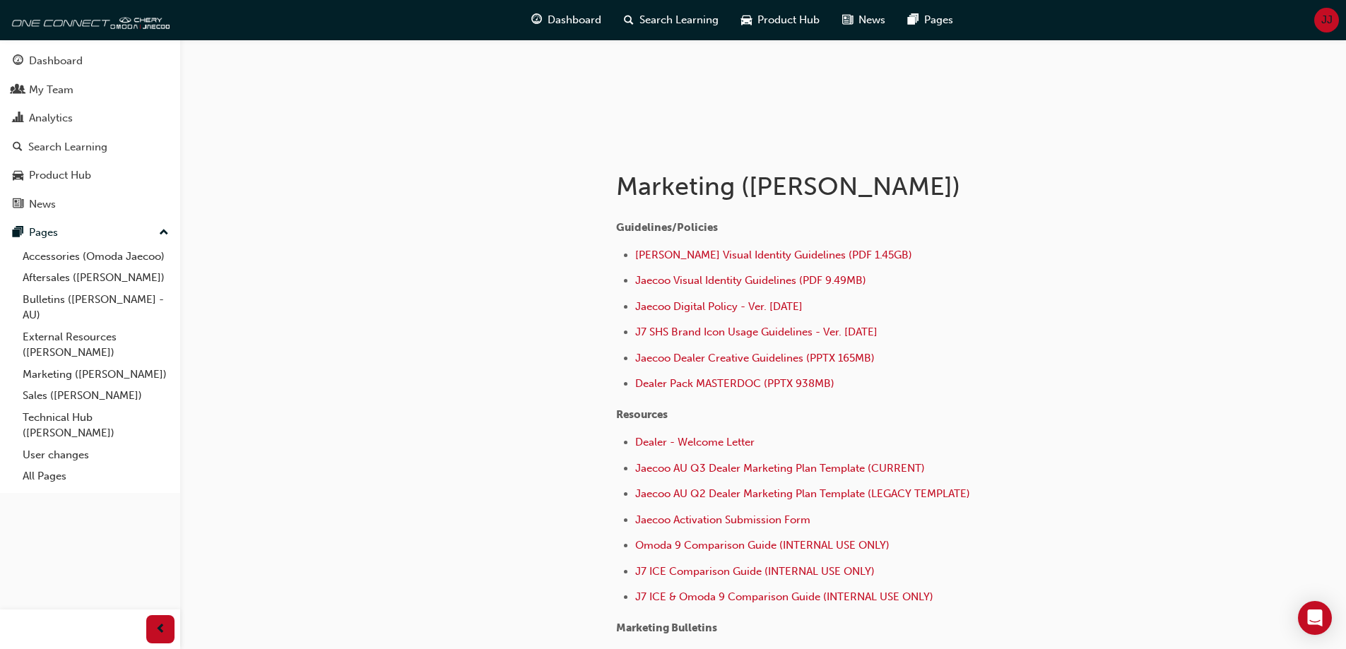
scroll to position [212, 0]
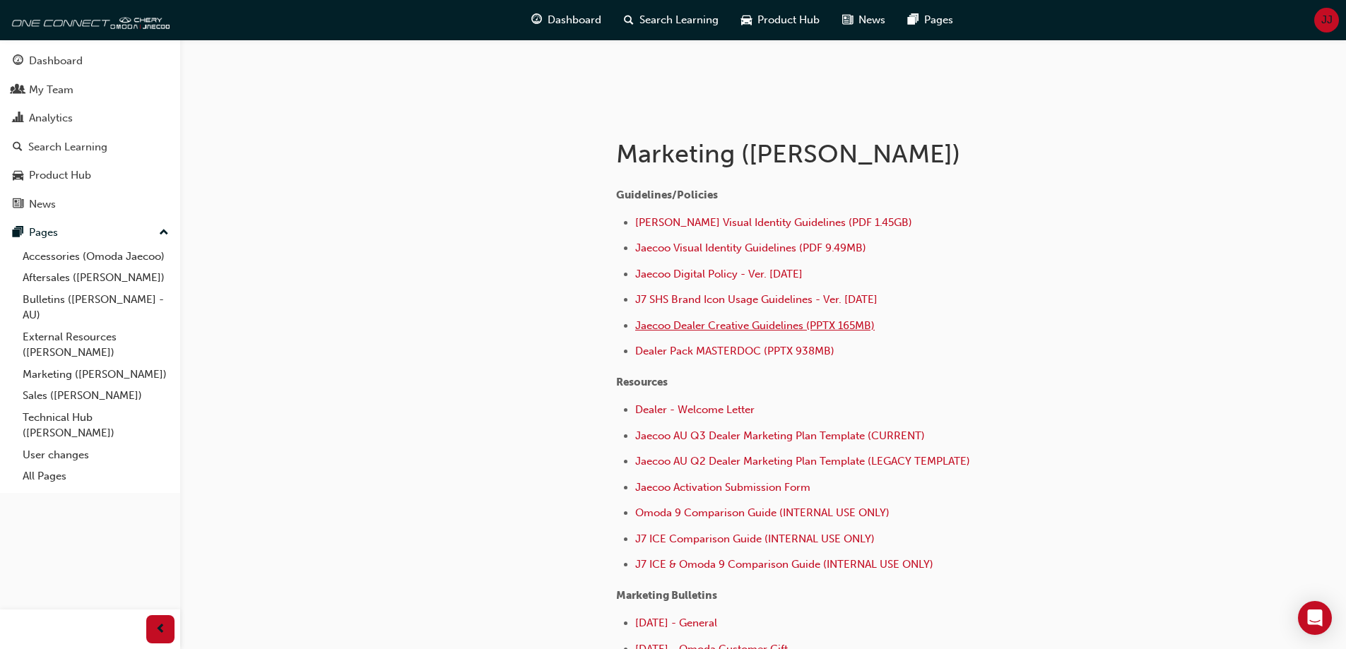
click at [723, 322] on span "Jaecoo Dealer Creative Guidelines (PPTX 165MB)" at bounding box center [755, 325] width 240 height 13
click at [742, 355] on span "Dealer Pack MASTERDOC (PPTX 938MB)" at bounding box center [734, 351] width 199 height 13
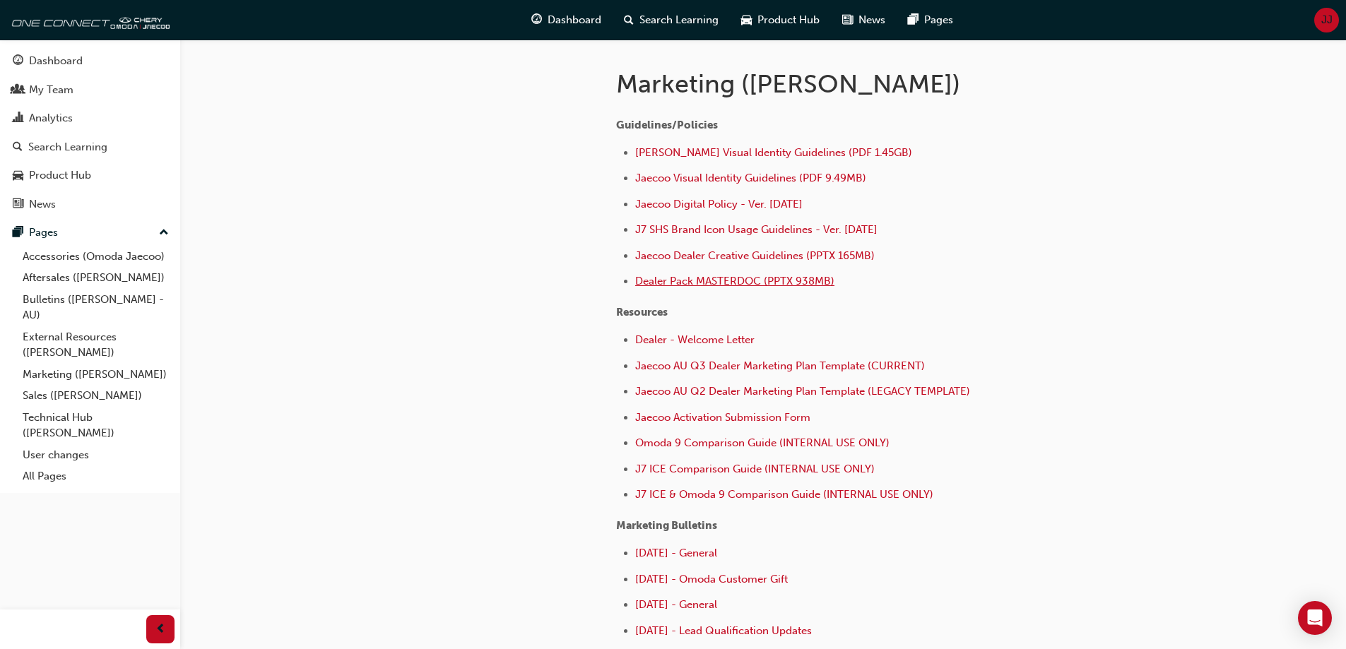
scroll to position [283, 0]
click at [746, 360] on span "Jaecoo AU Q3 Dealer Marketing Plan Template (CURRENT)" at bounding box center [780, 365] width 290 height 13
click at [715, 423] on li "Jaecoo Activation Submission Form" at bounding box center [855, 418] width 440 height 20
click at [714, 413] on span "Jaecoo Activation Submission Form" at bounding box center [722, 417] width 175 height 13
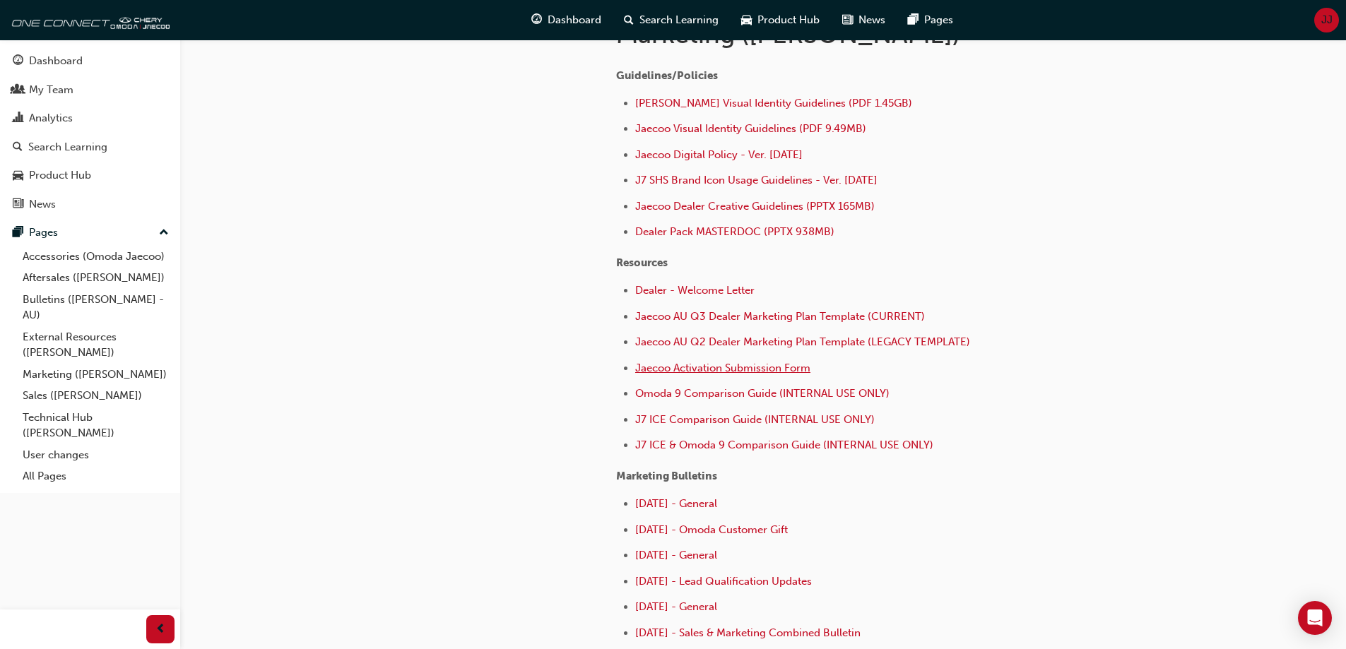
scroll to position [353, 0]
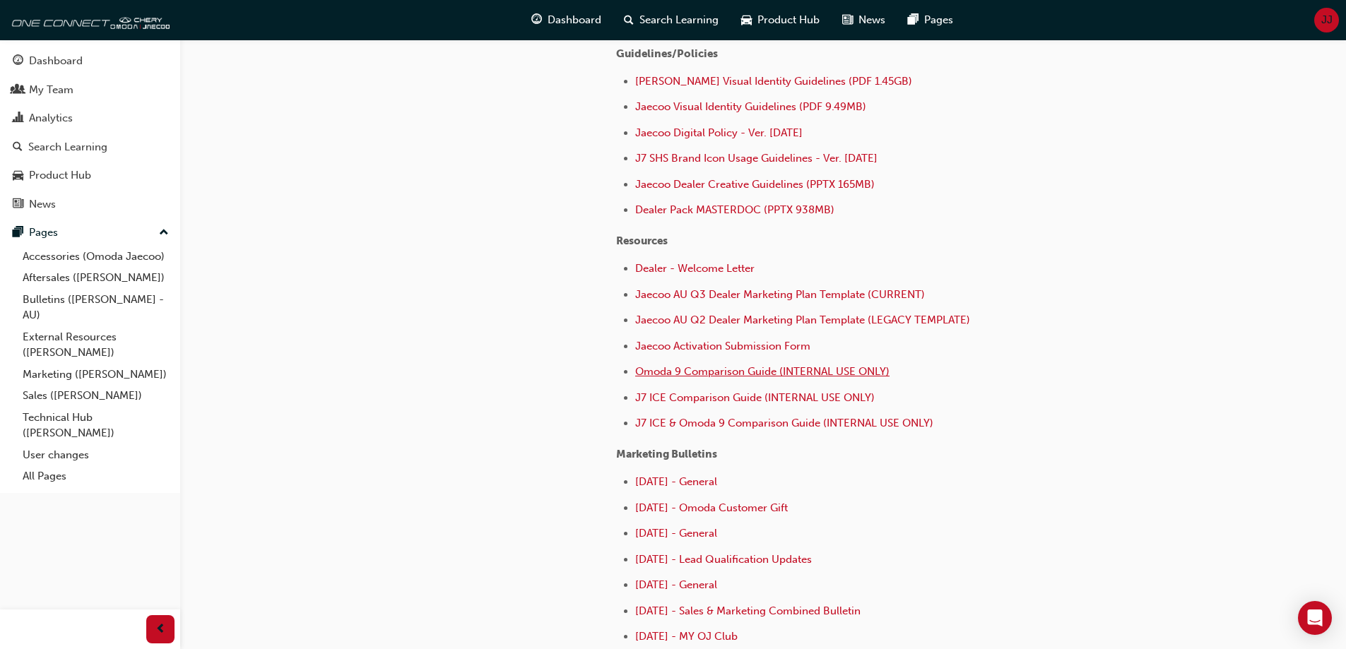
click at [707, 376] on span "Omoda 9 Comparison Guide (INTERNAL USE ONLY)" at bounding box center [762, 371] width 254 height 13
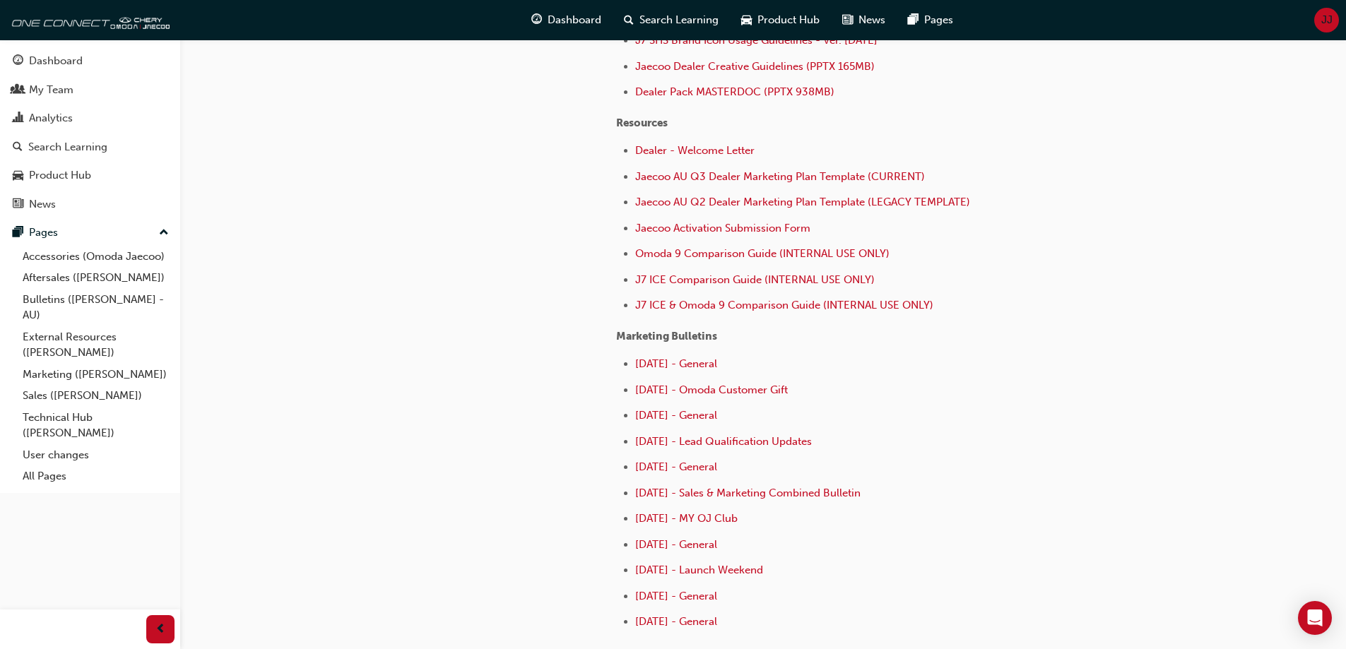
scroll to position [495, 0]
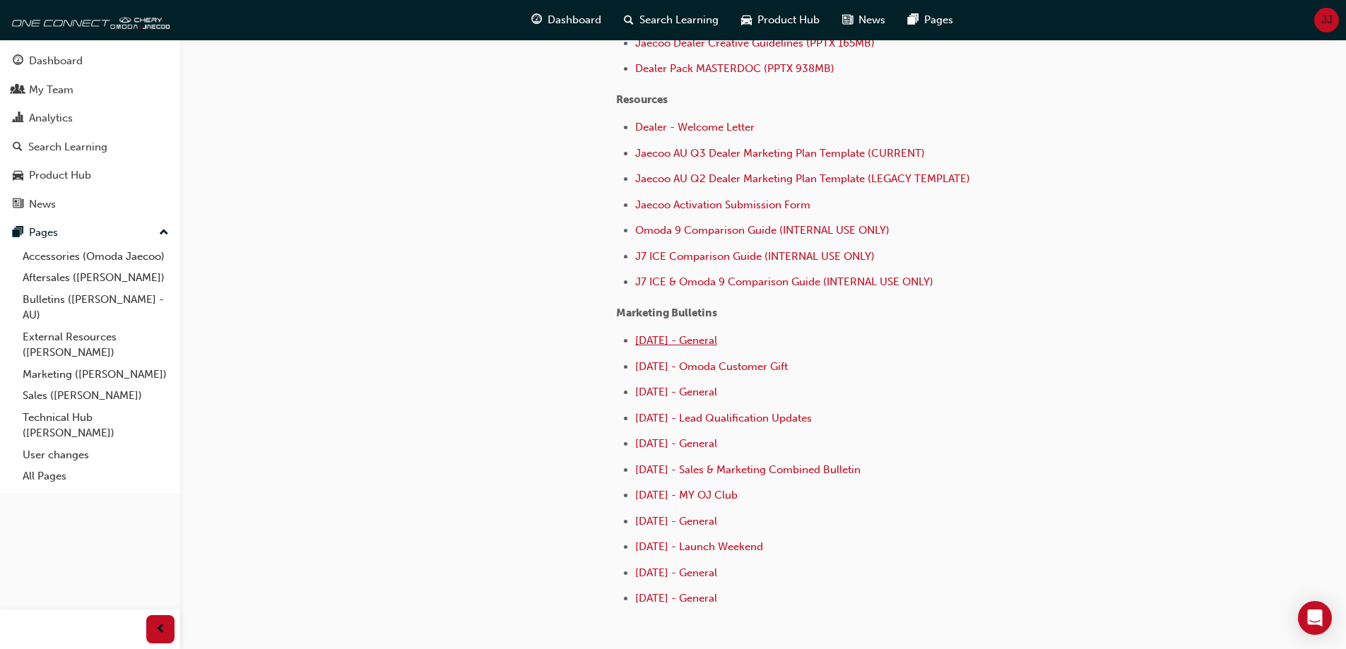
click at [657, 343] on span "[DATE] - General" at bounding box center [676, 340] width 82 height 13
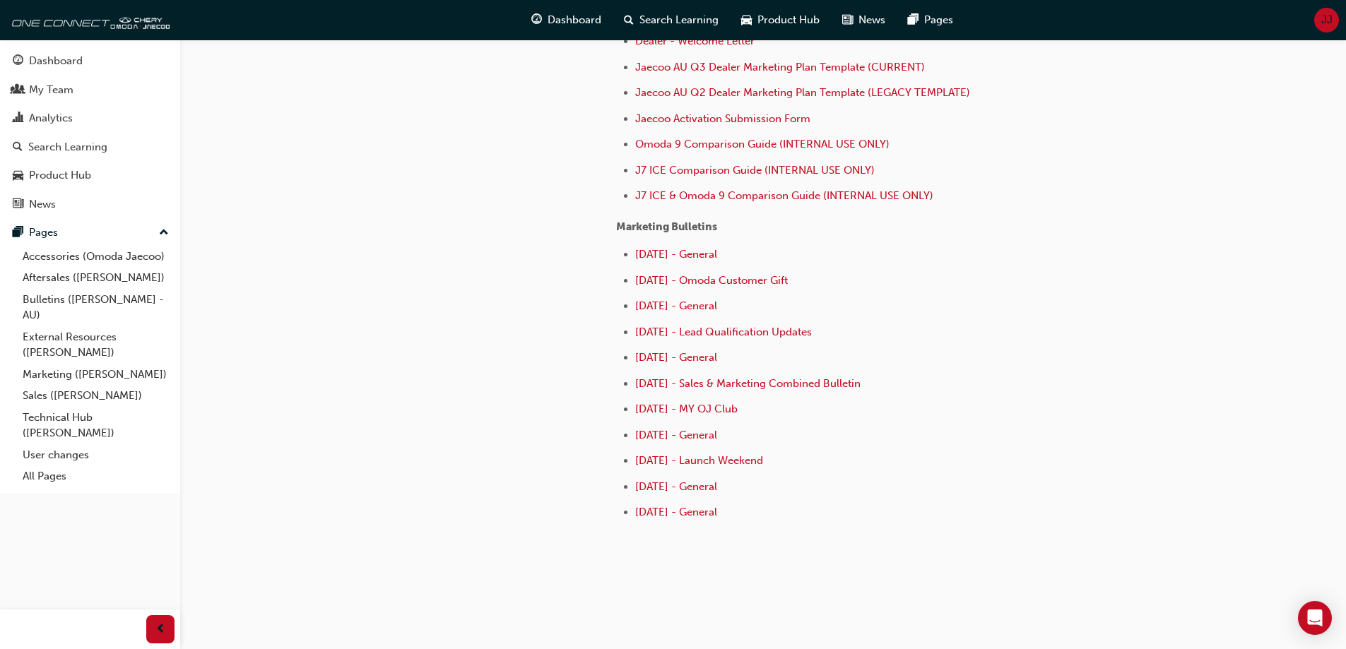
scroll to position [592, 0]
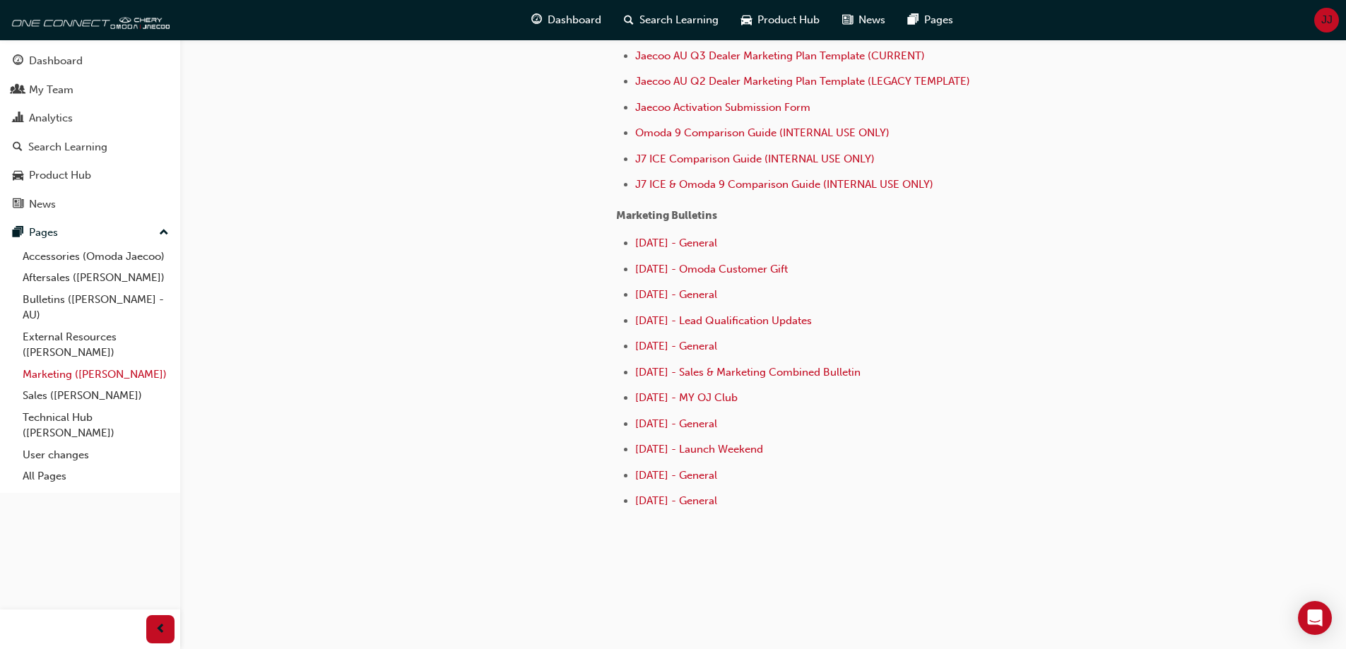
click at [60, 370] on link "Marketing ([PERSON_NAME])" at bounding box center [96, 375] width 158 height 22
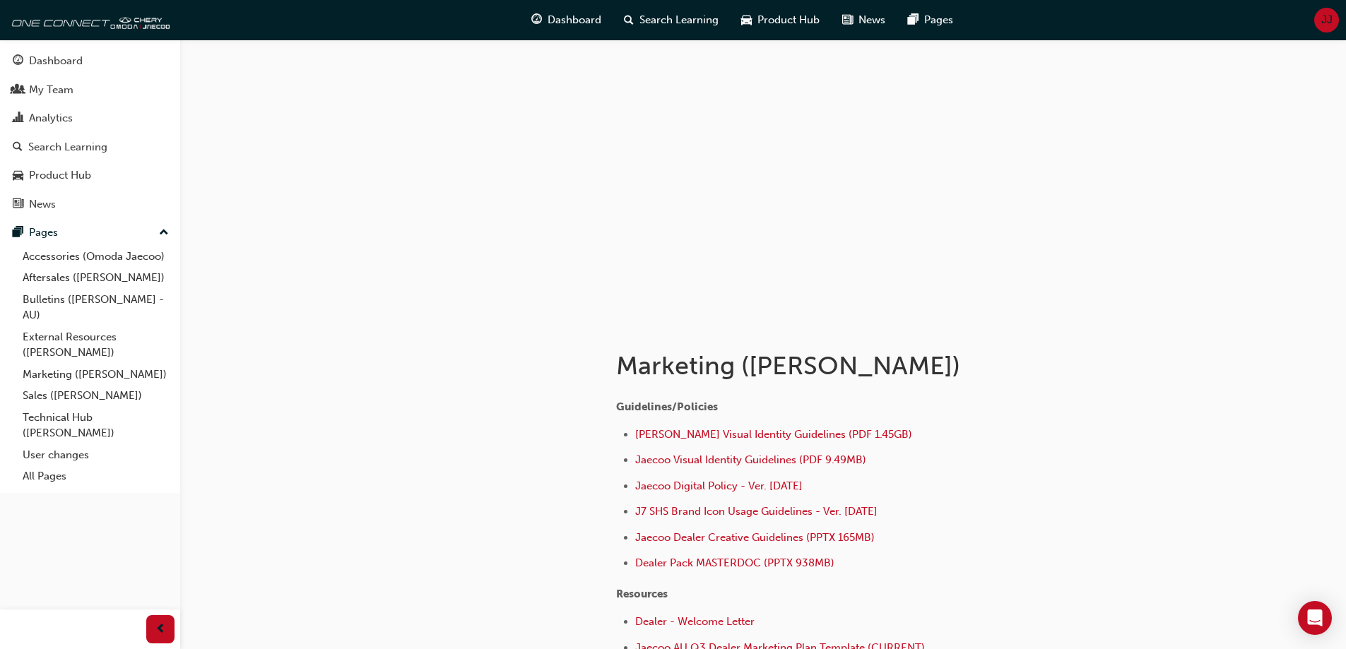
scroll to position [71, 0]
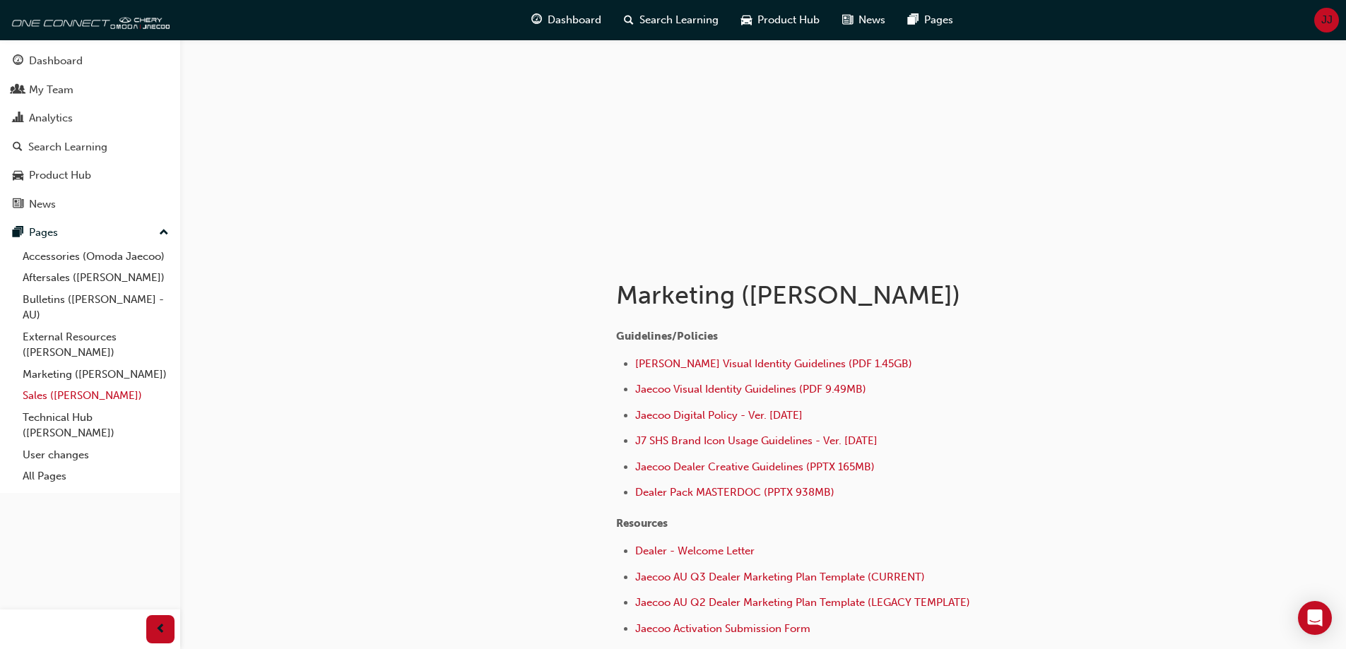
click at [57, 394] on link "Sales ([PERSON_NAME])" at bounding box center [96, 396] width 158 height 22
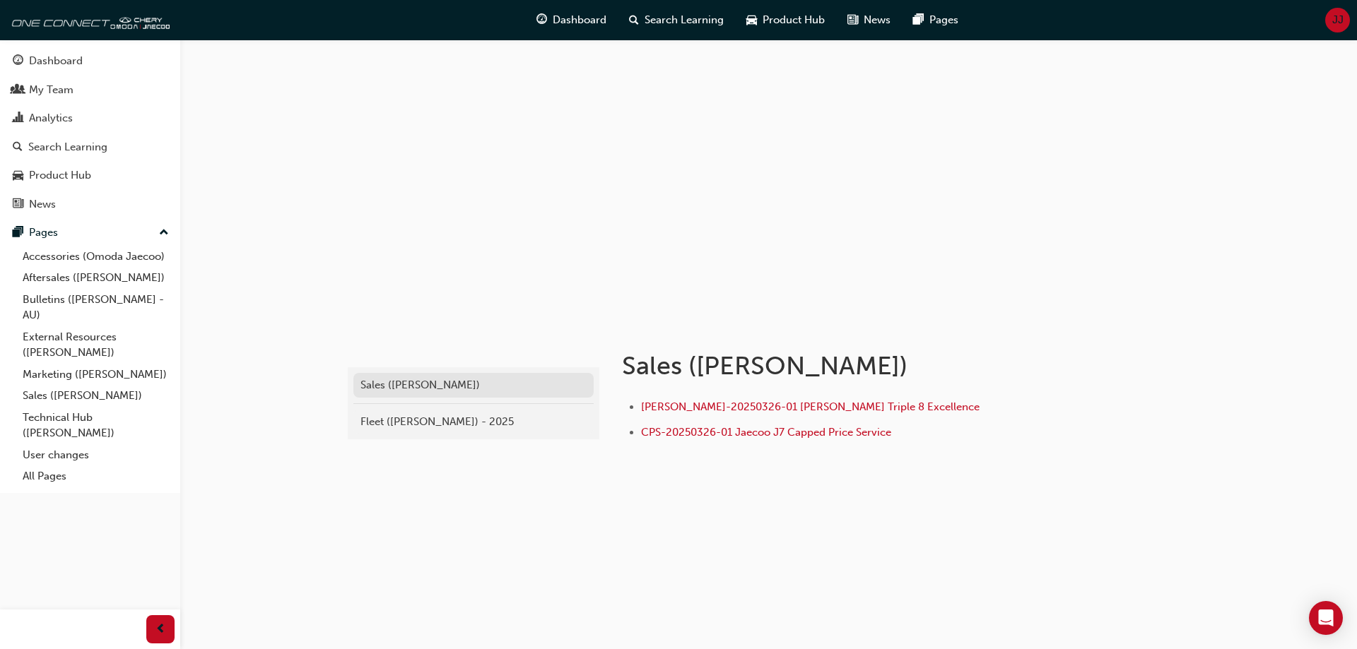
click at [387, 384] on div "Sales ([PERSON_NAME])" at bounding box center [473, 385] width 226 height 16
click at [100, 421] on link "Technical Hub ([PERSON_NAME])" at bounding box center [96, 425] width 158 height 37
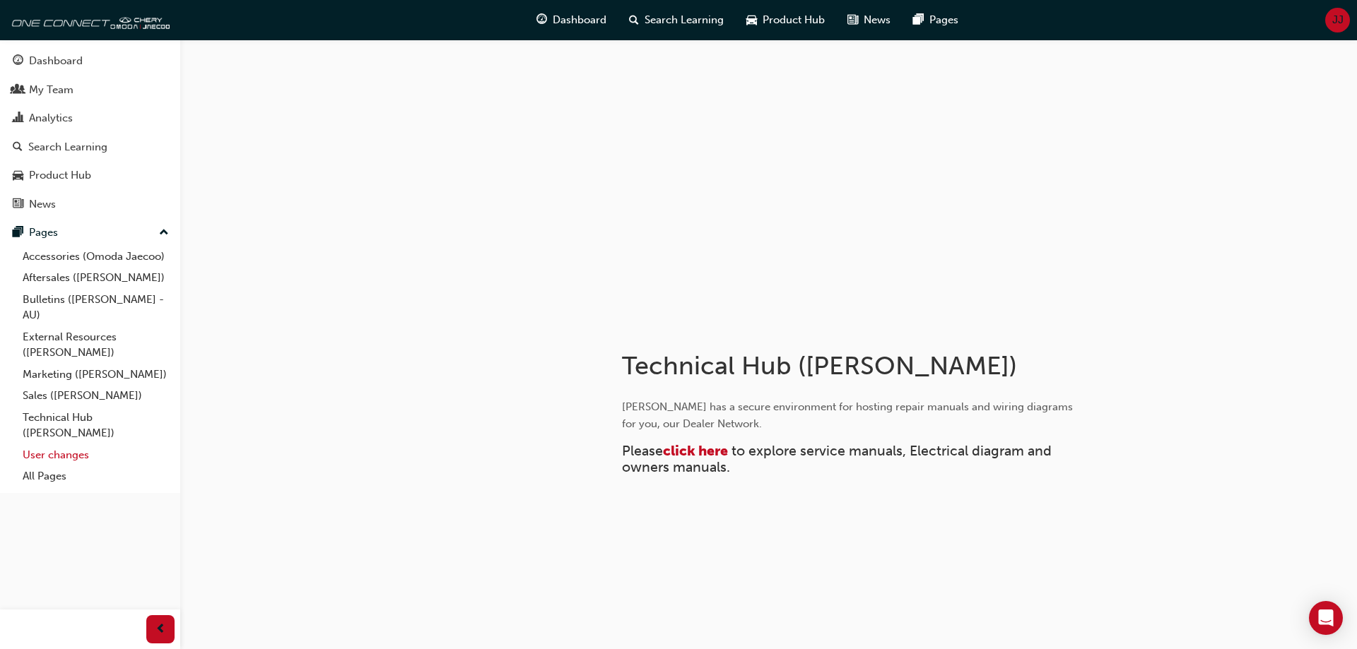
click at [54, 452] on link "User changes" at bounding box center [96, 455] width 158 height 22
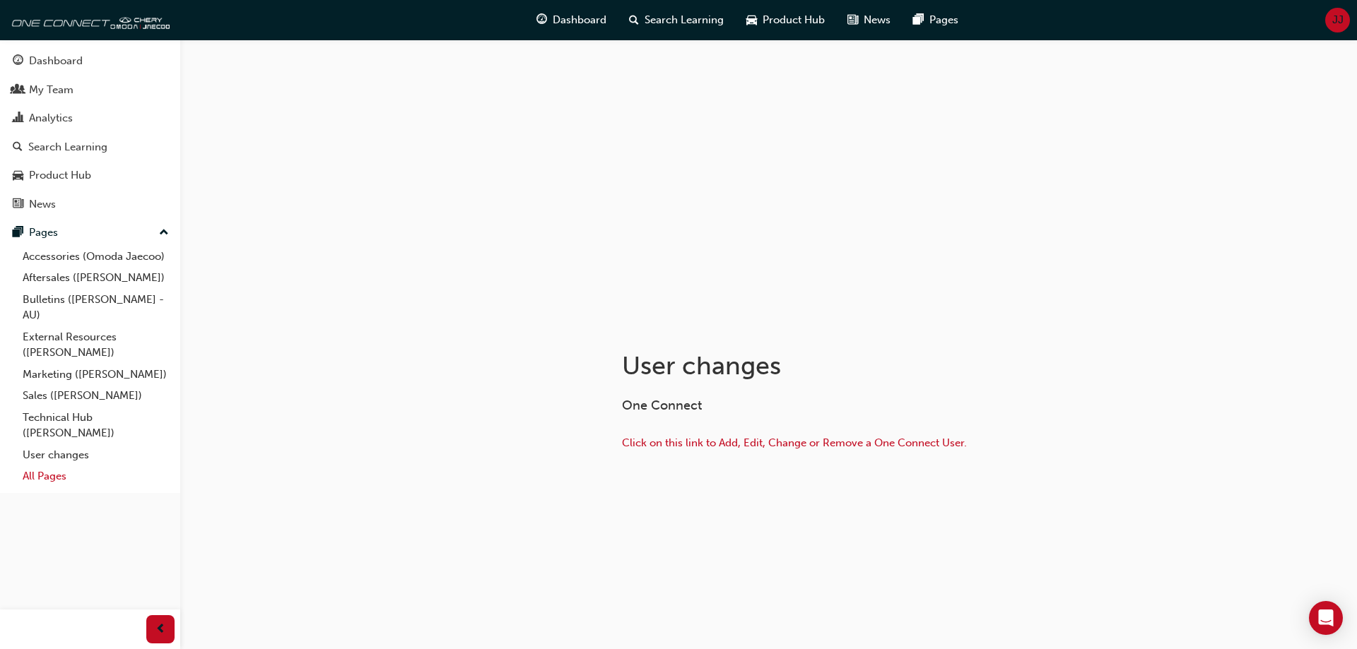
click at [49, 472] on link "All Pages" at bounding box center [96, 477] width 158 height 22
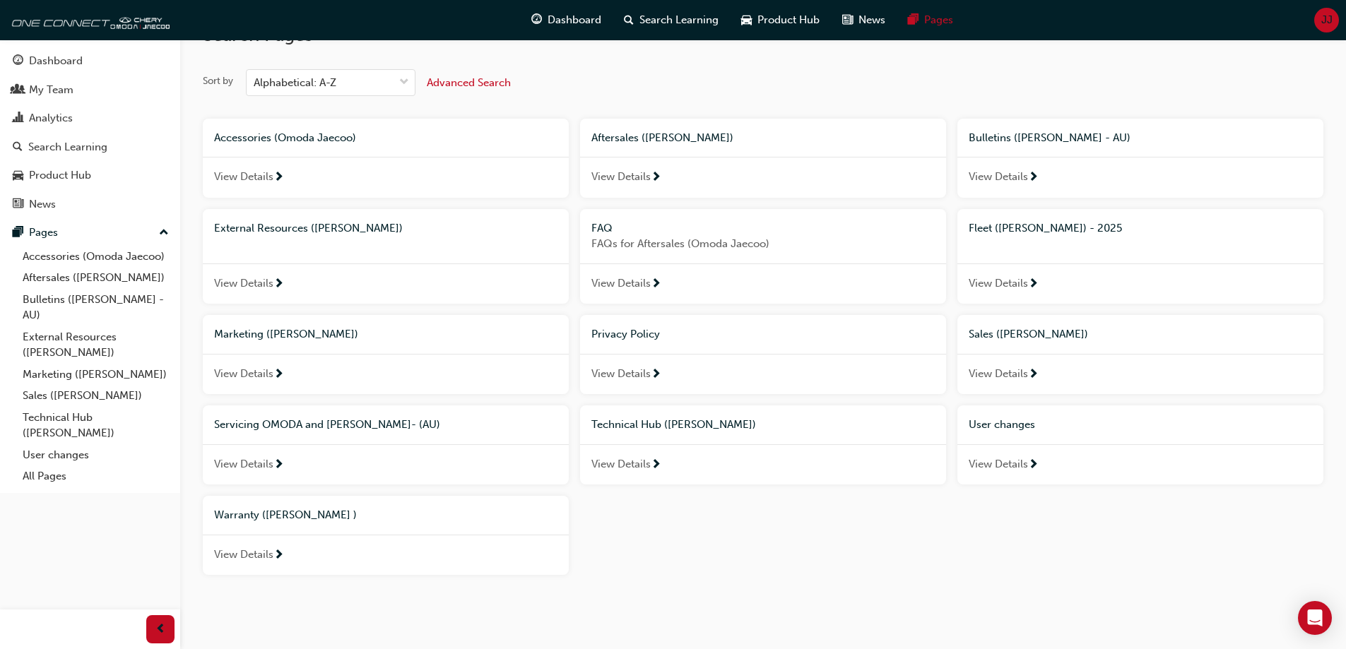
scroll to position [56, 0]
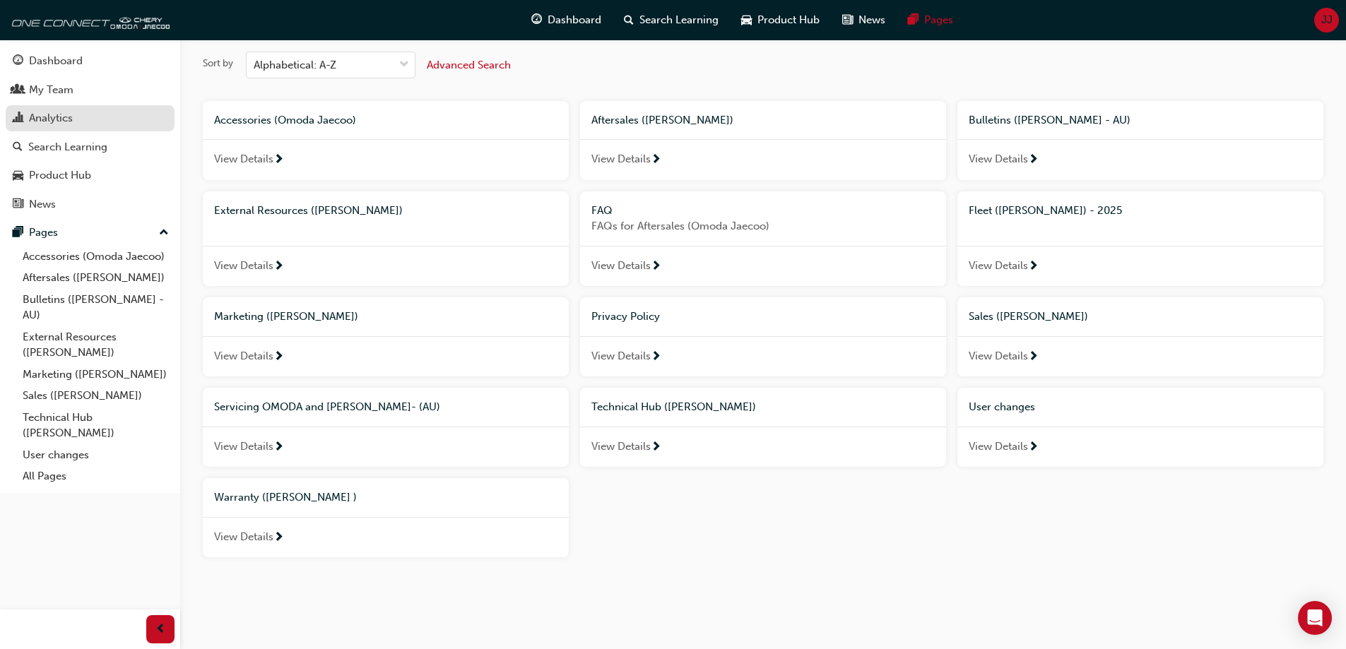
click at [33, 122] on div "Analytics" at bounding box center [51, 118] width 44 height 16
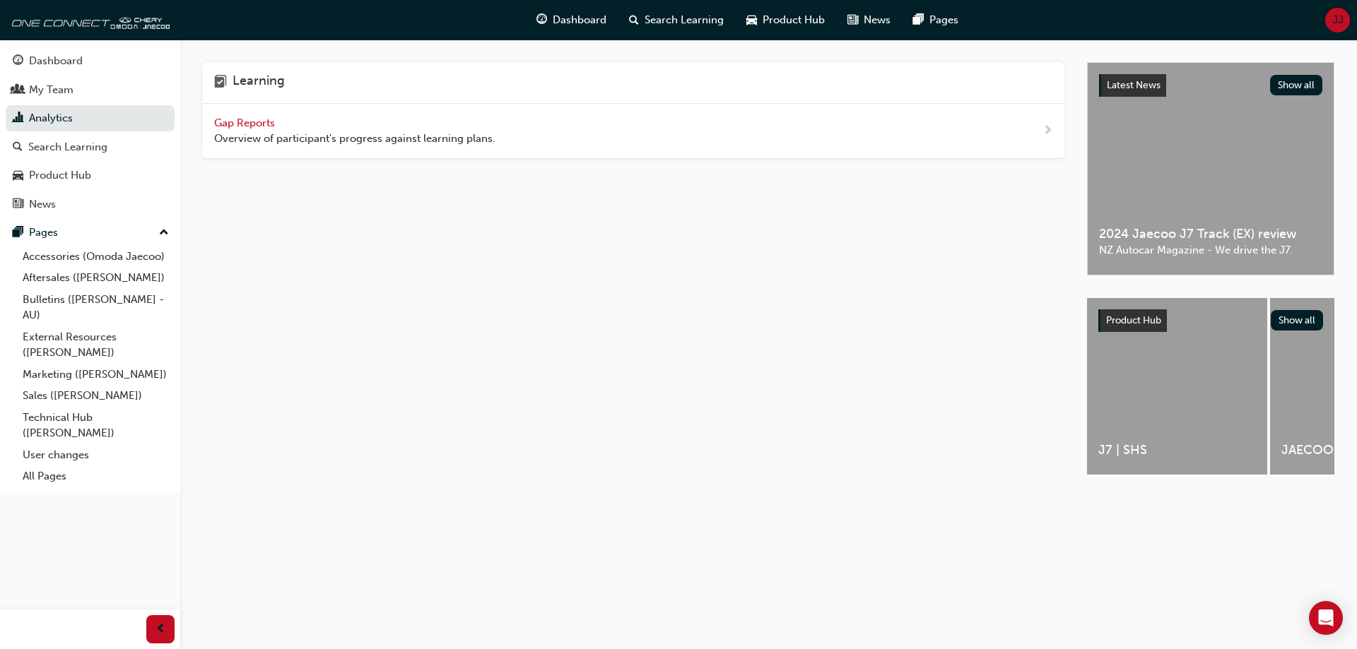
click at [240, 124] on span "Gap Reports" at bounding box center [246, 123] width 64 height 13
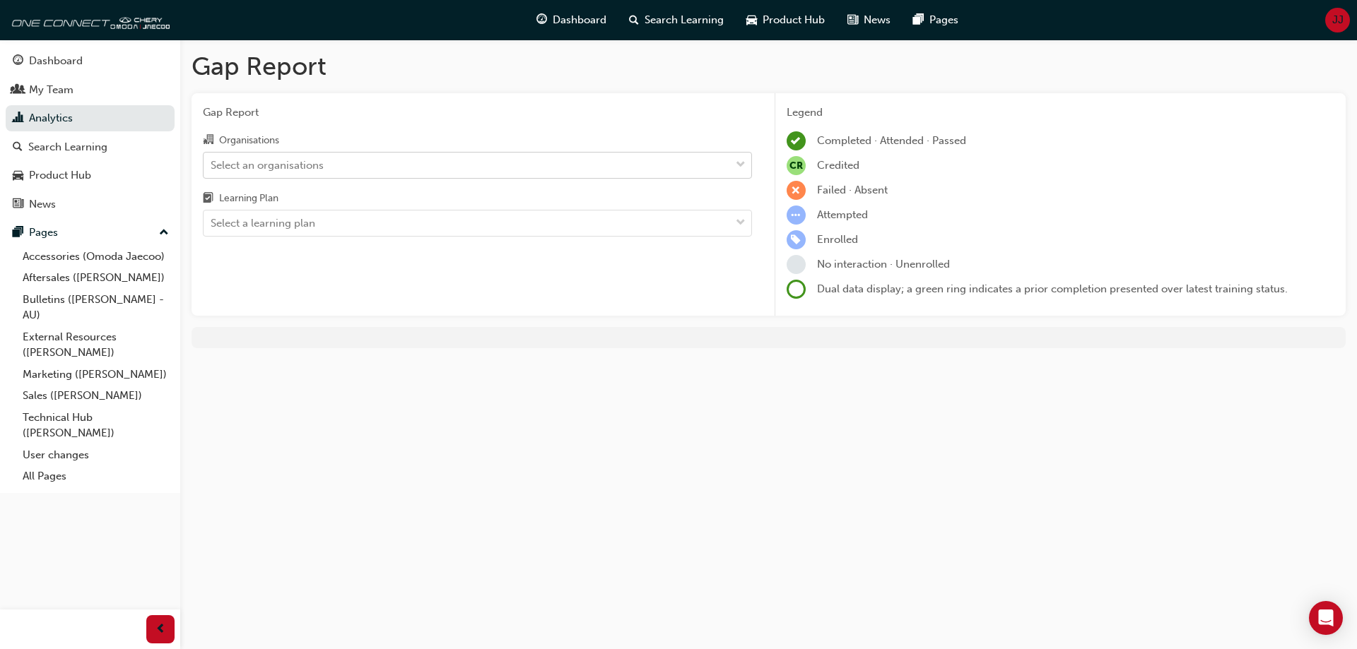
click at [261, 163] on div "Select an organisations" at bounding box center [267, 165] width 113 height 16
click at [212, 163] on input "Organisations Select an organisations" at bounding box center [211, 164] width 1 height 12
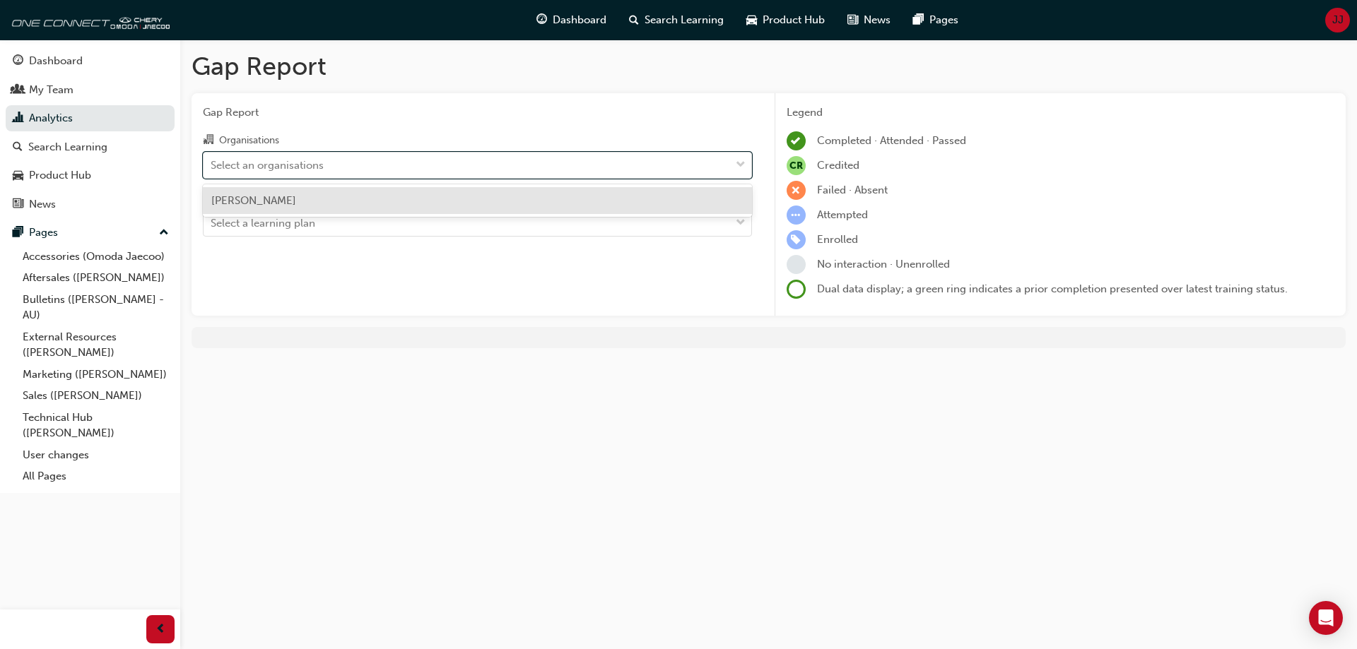
click at [263, 203] on span "[PERSON_NAME]" at bounding box center [253, 200] width 85 height 13
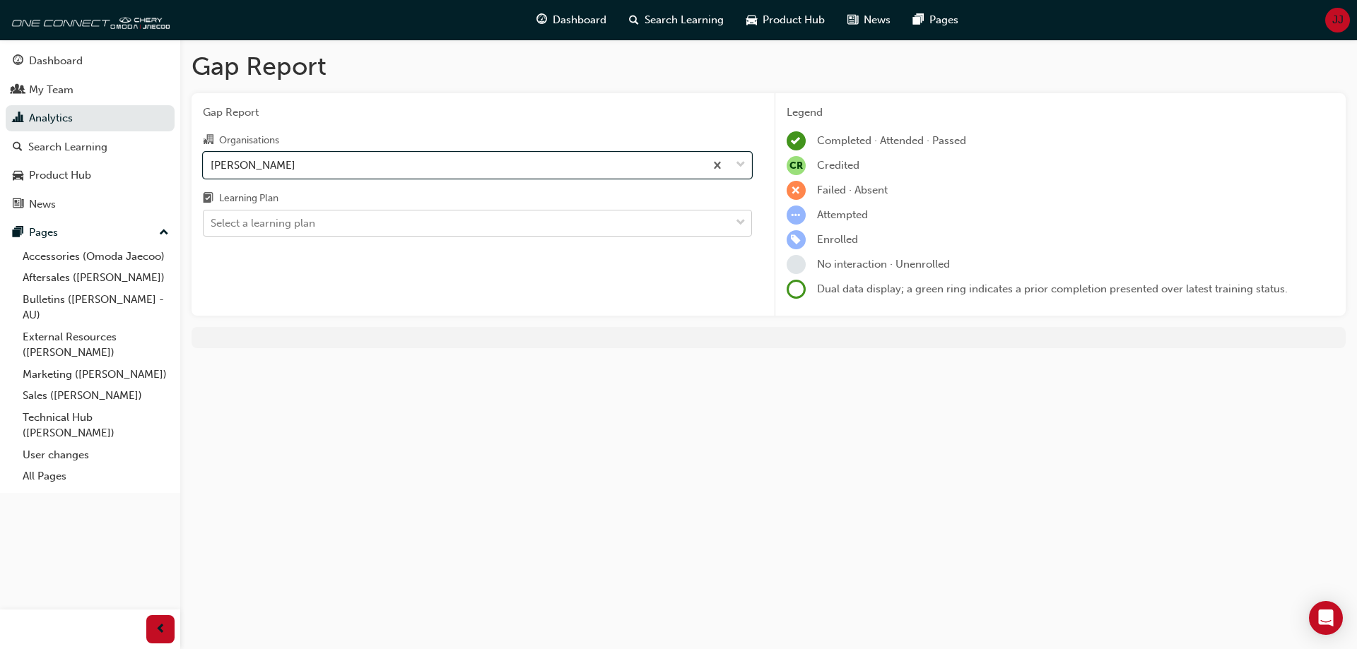
click at [273, 223] on div "Select a learning plan" at bounding box center [263, 224] width 105 height 16
click at [212, 223] on input "Learning Plan Select a learning plan" at bounding box center [211, 223] width 1 height 12
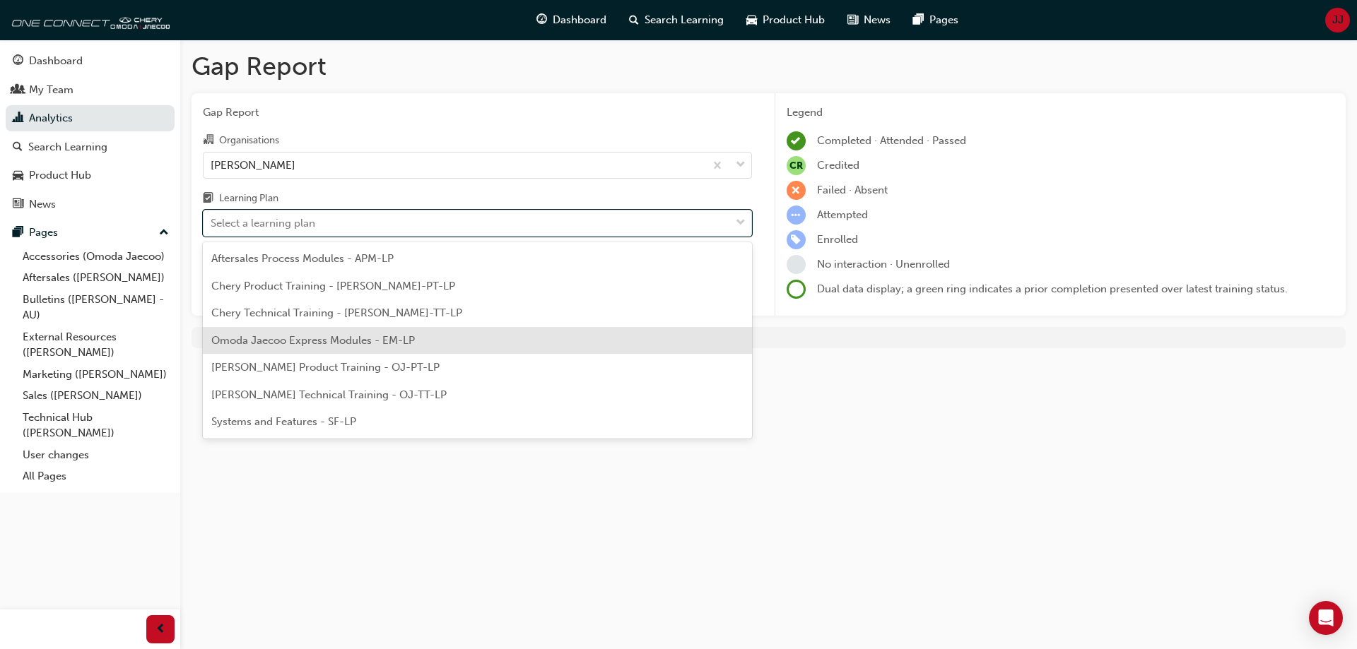
click at [262, 341] on span "Omoda Jaecoo Express Modules - EM-LP" at bounding box center [313, 340] width 204 height 13
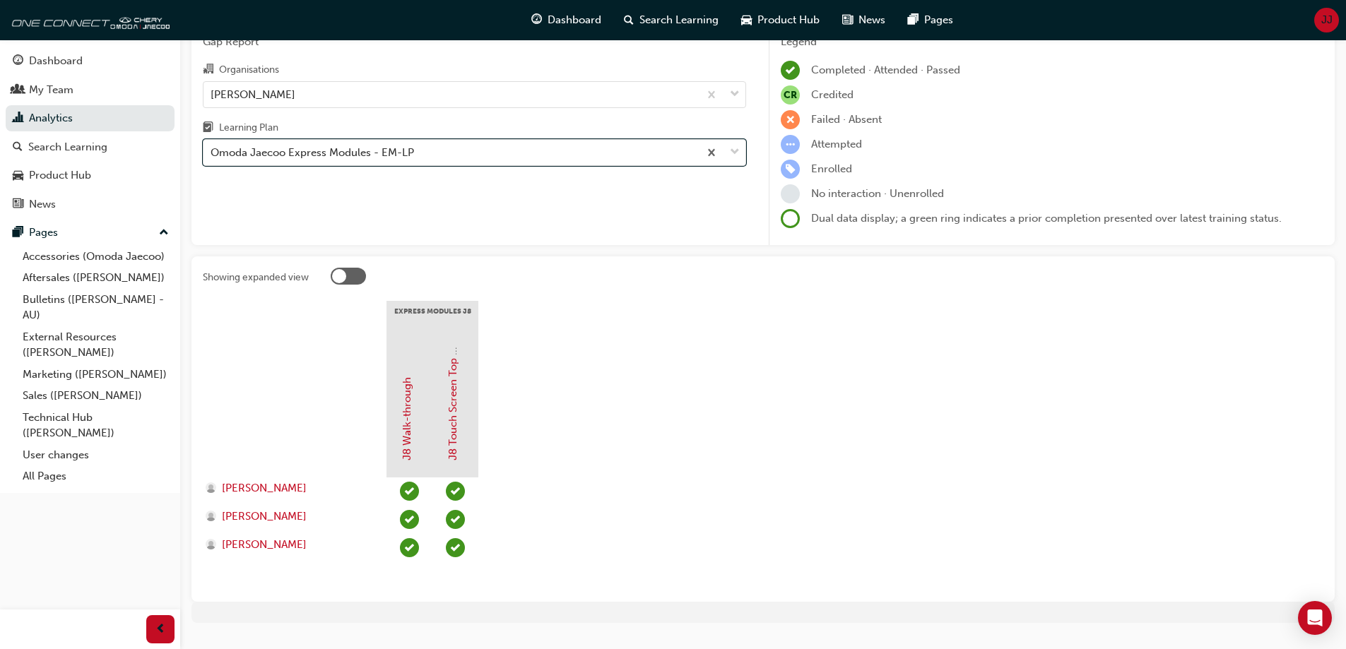
scroll to position [102, 0]
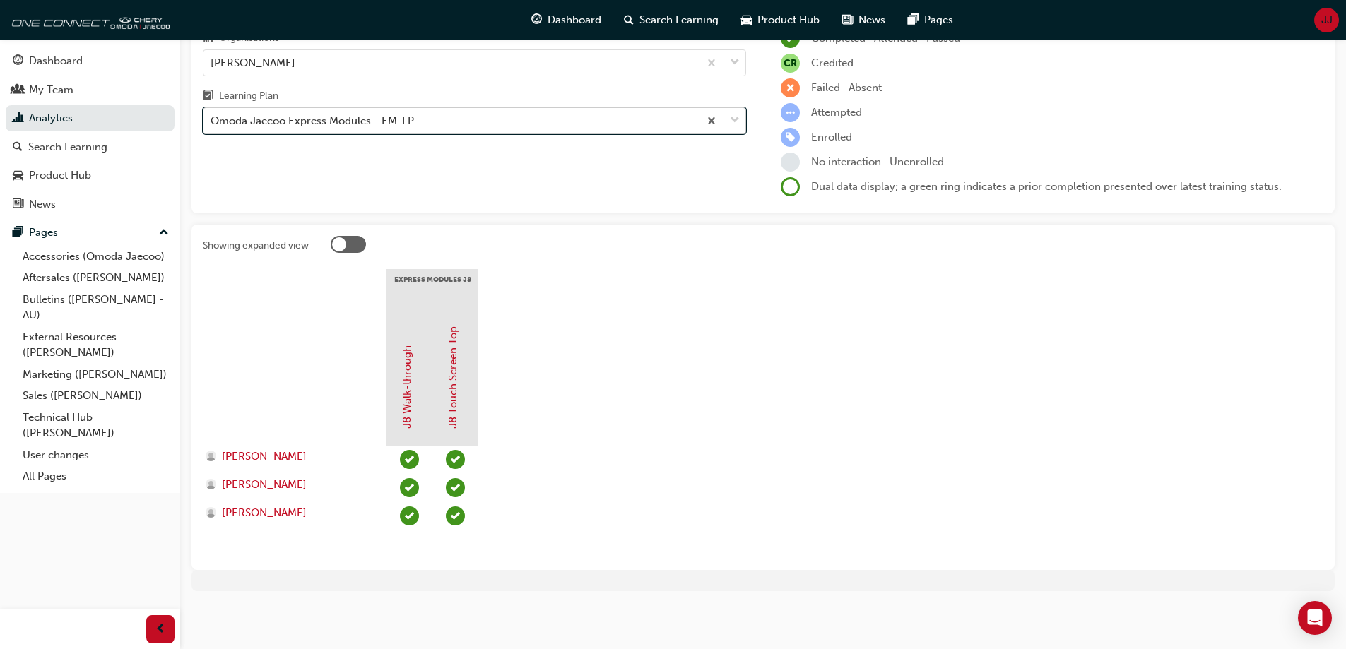
click at [478, 122] on div "Omoda Jaecoo Express Modules - EM-LP" at bounding box center [451, 121] width 495 height 25
click at [212, 122] on input "Learning Plan option Omoda Jaecoo Express Modules - EM-LP, selected. 0 results …" at bounding box center [211, 120] width 1 height 12
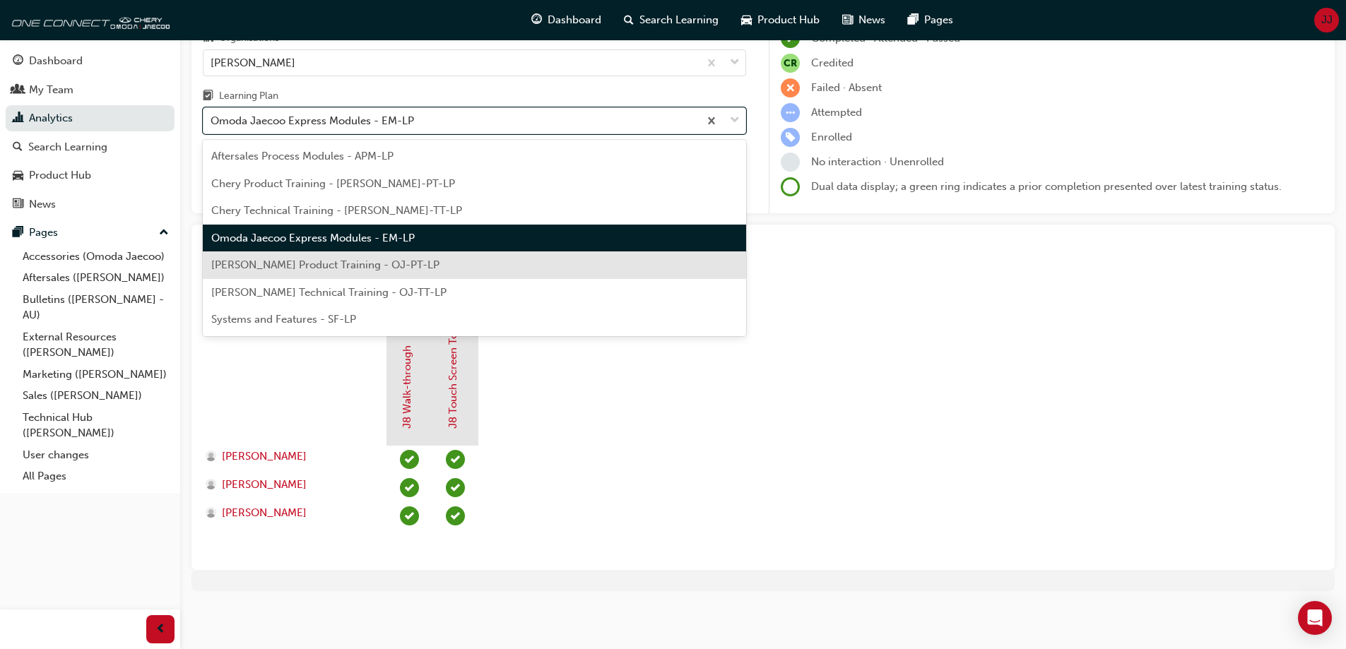
click at [414, 264] on span "[PERSON_NAME] Product Training - OJ-PT-LP" at bounding box center [325, 265] width 228 height 13
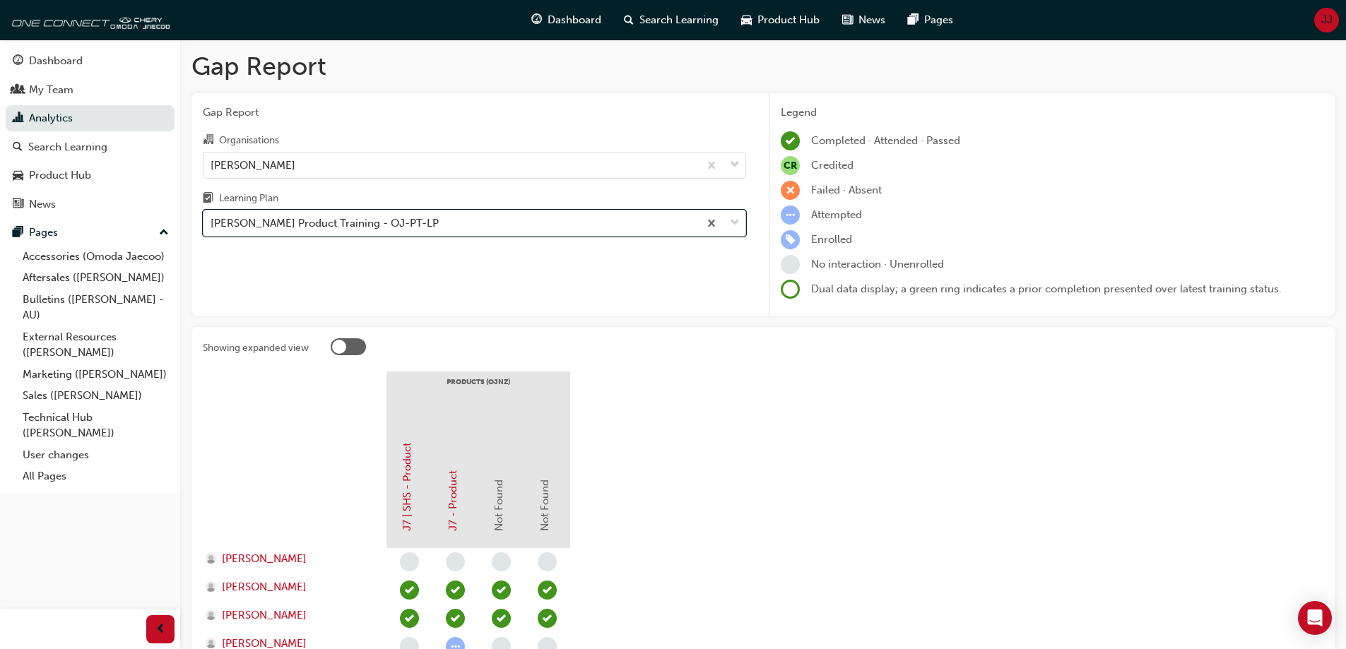
click at [338, 230] on div "[PERSON_NAME] Product Training - OJ-PT-LP" at bounding box center [325, 224] width 228 height 16
click at [212, 229] on input "Learning Plan option [PERSON_NAME] Product Training - OJ-PT-LP, selected. 0 res…" at bounding box center [211, 223] width 1 height 12
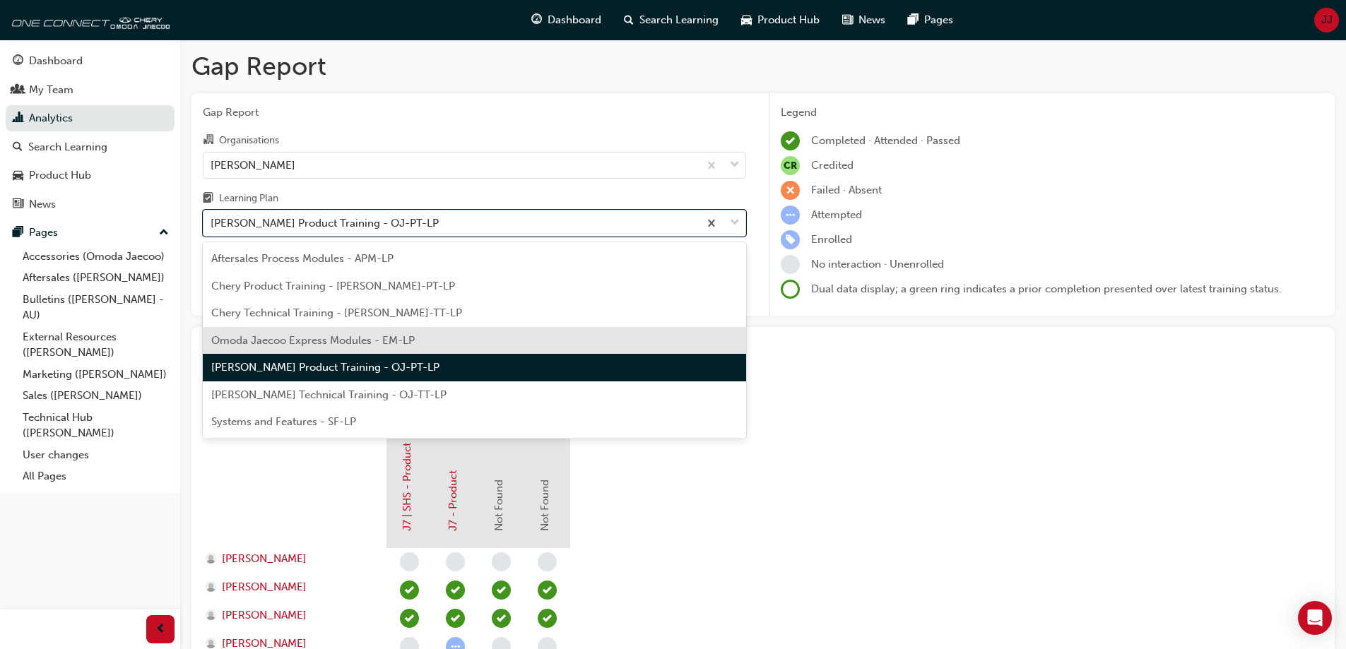
click at [305, 338] on span "Omoda Jaecoo Express Modules - EM-LP" at bounding box center [313, 340] width 204 height 13
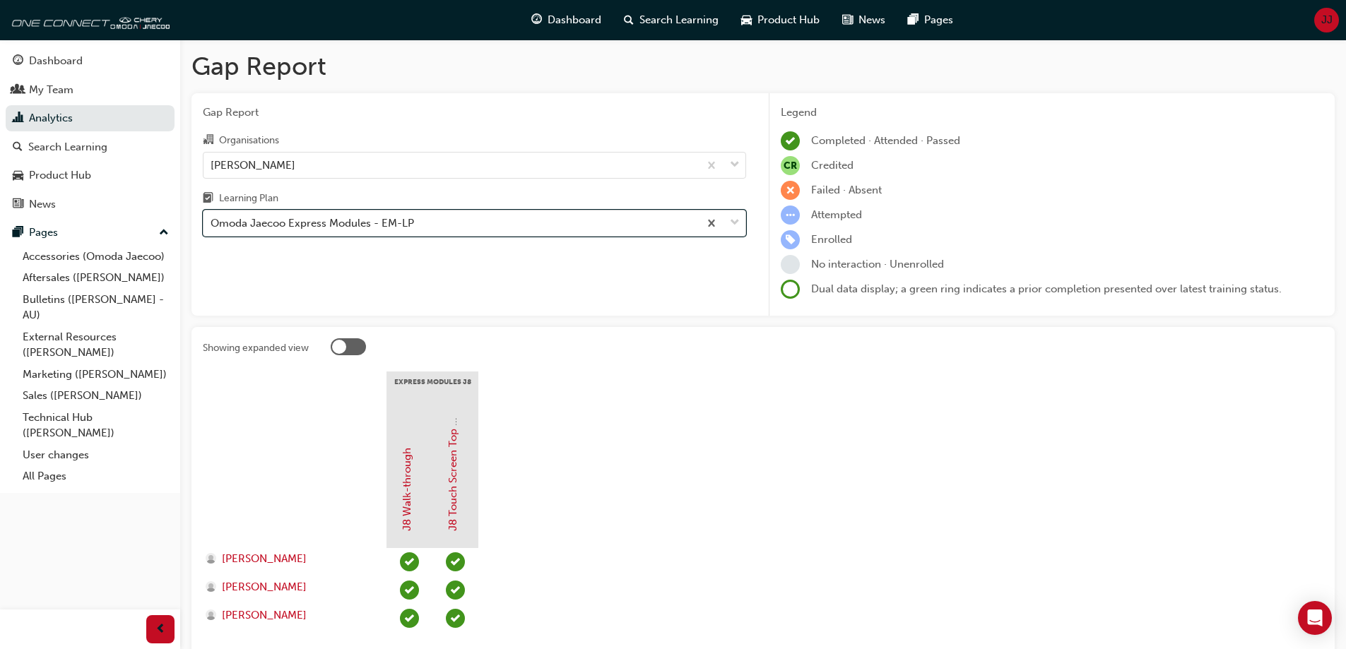
click at [334, 221] on div "Omoda Jaecoo Express Modules - EM-LP" at bounding box center [313, 224] width 204 height 16
click at [212, 221] on input "Learning Plan option Omoda Jaecoo Express Modules - EM-LP, selected. 0 results …" at bounding box center [211, 223] width 1 height 12
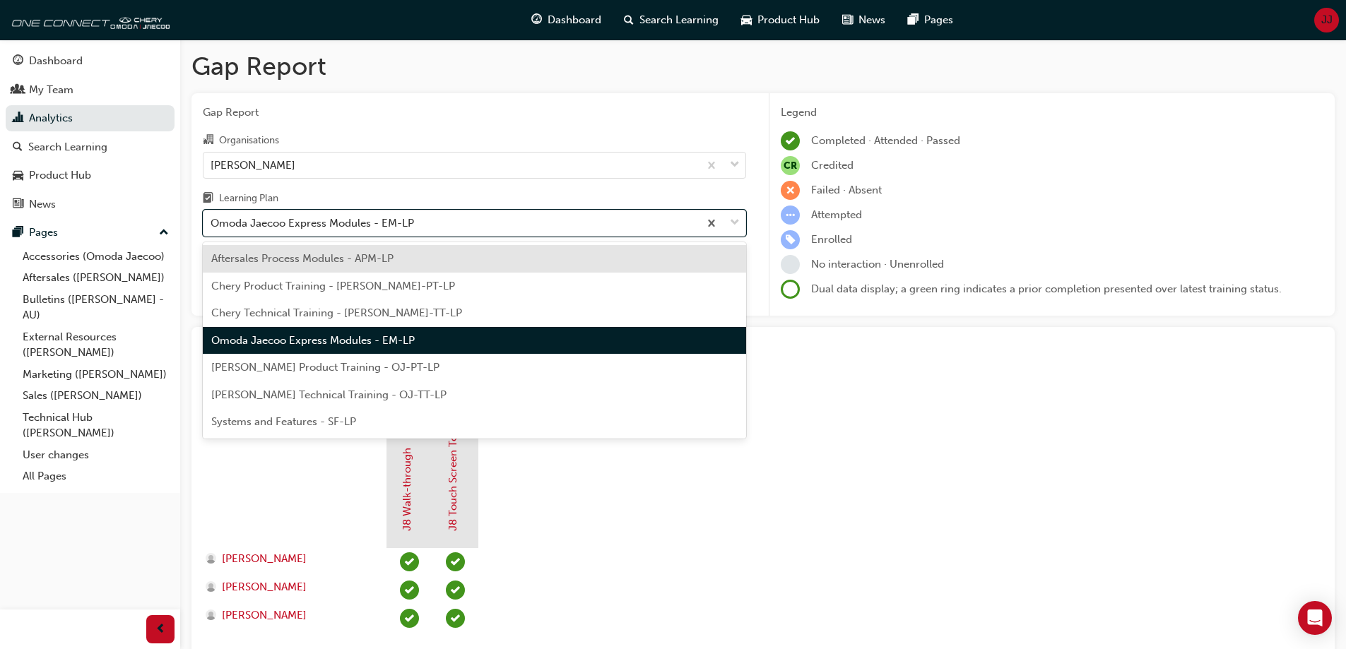
click at [323, 387] on div "[PERSON_NAME] Technical Training - OJ-TT-LP" at bounding box center [474, 396] width 543 height 28
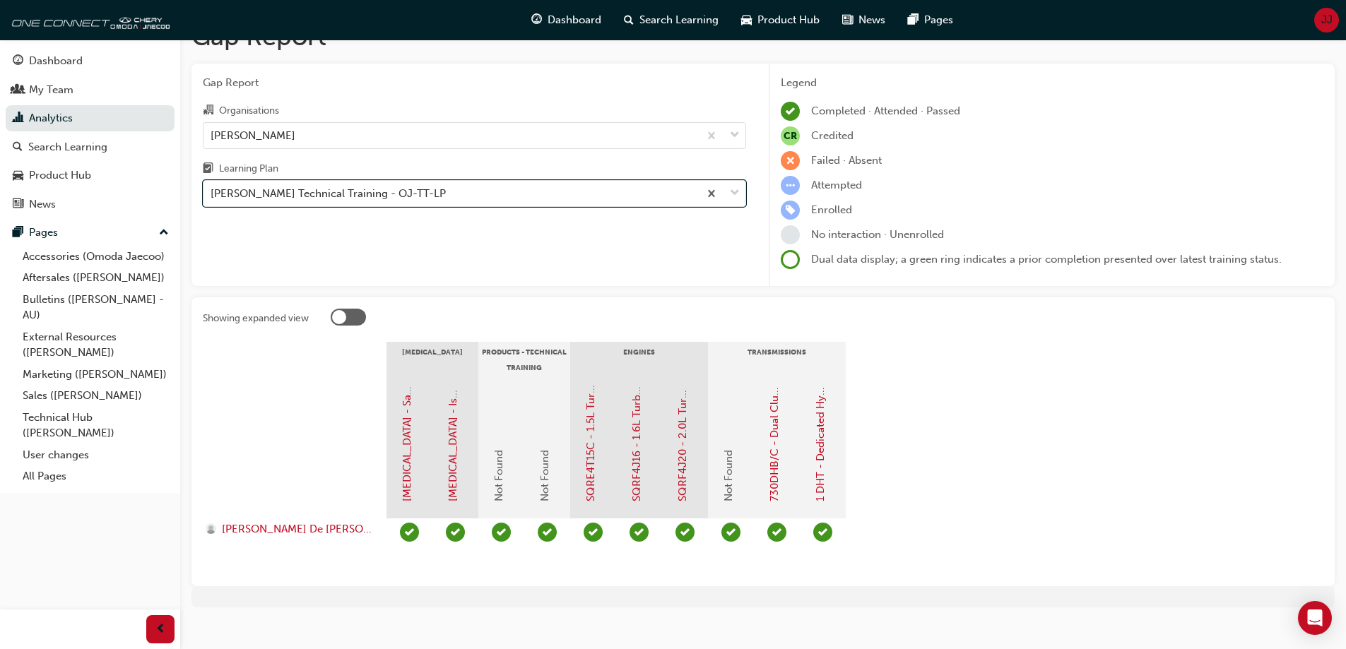
scroll to position [46, 0]
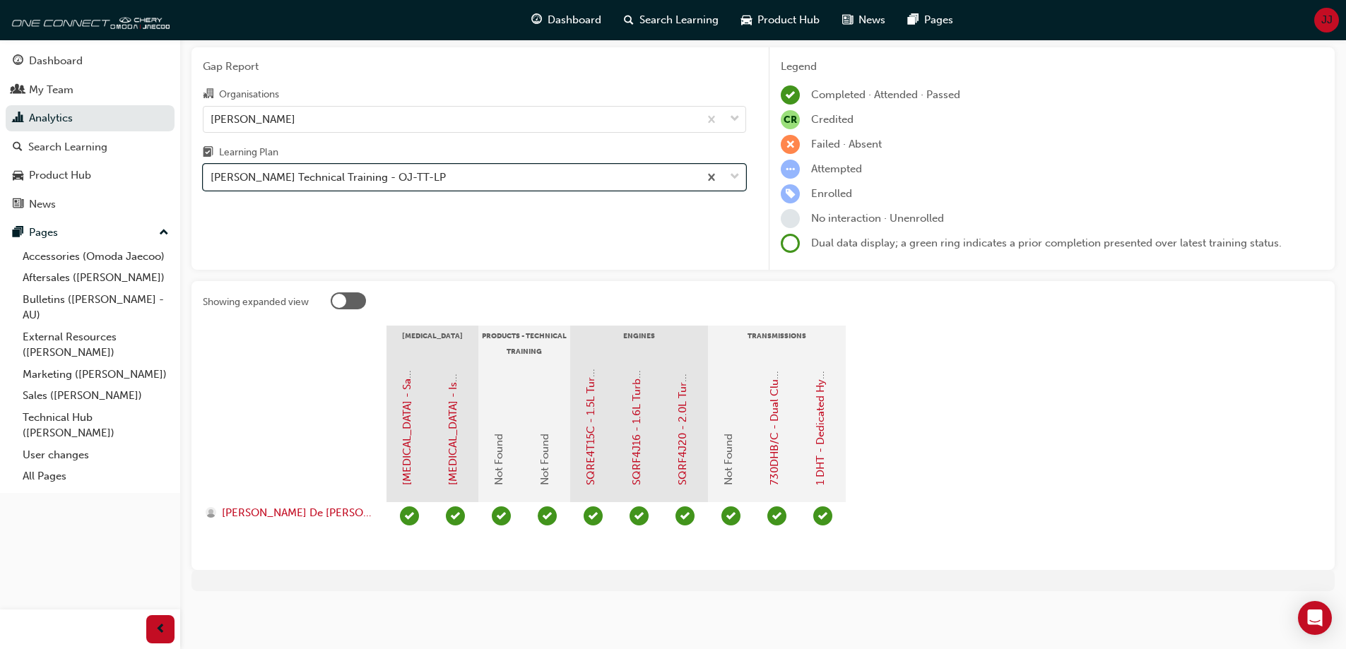
click at [335, 182] on div "[PERSON_NAME] Technical Training - OJ-TT-LP" at bounding box center [328, 178] width 235 height 16
click at [212, 182] on input "Learning Plan option Omoda Jaecoo Technical Training - OJ-TT-LP, selected. 0 re…" at bounding box center [211, 177] width 1 height 12
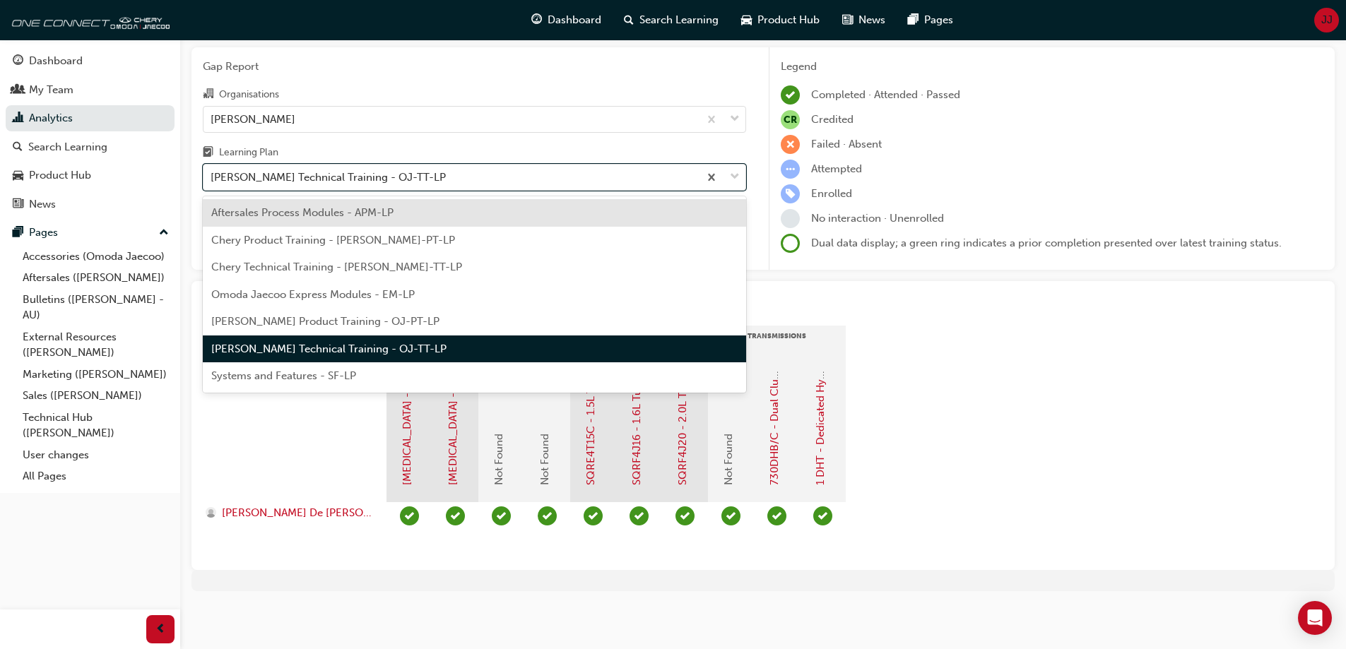
click at [298, 372] on span "Systems and Features - SF-LP" at bounding box center [283, 376] width 145 height 13
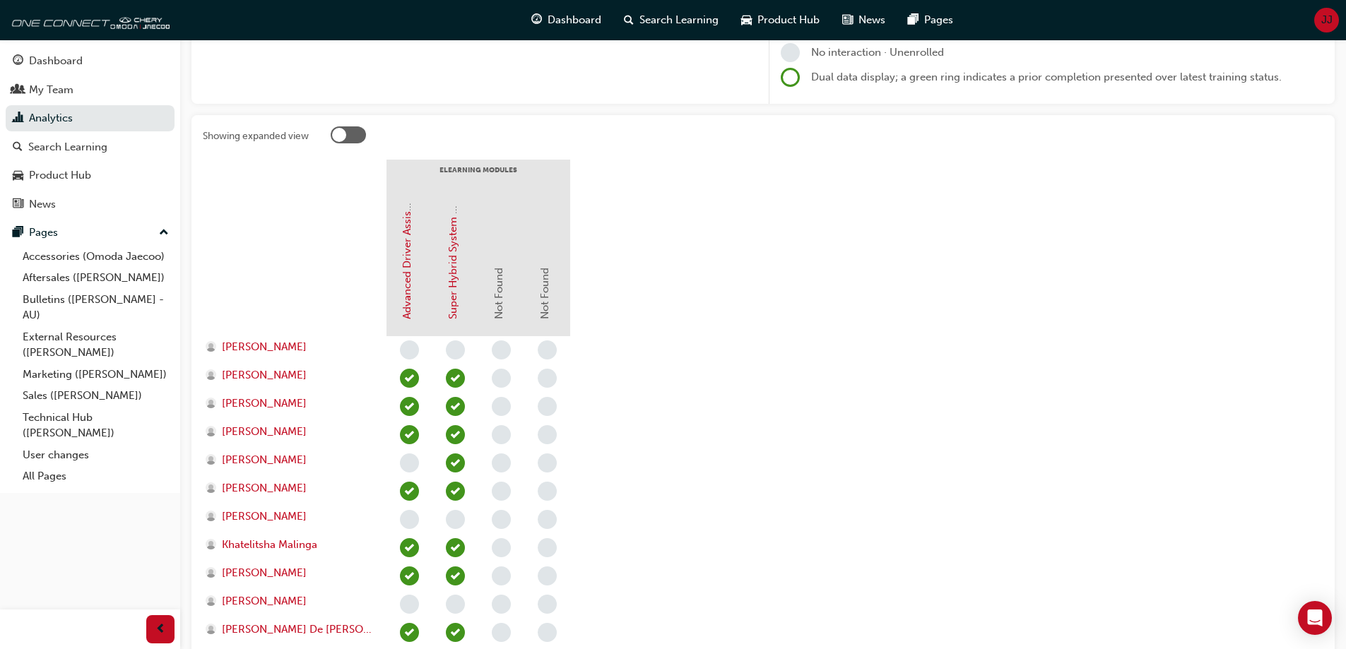
scroll to position [283, 0]
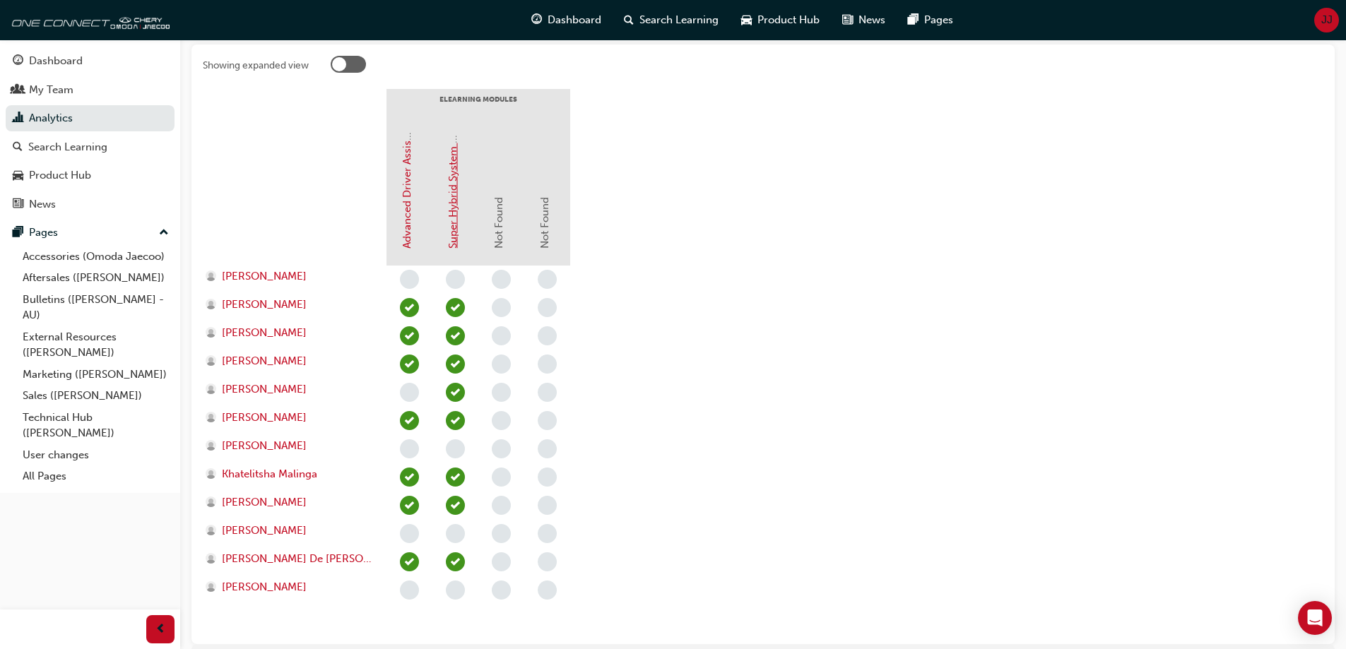
click at [453, 212] on link "Super Hybrid System (SHS)" at bounding box center [453, 182] width 13 height 131
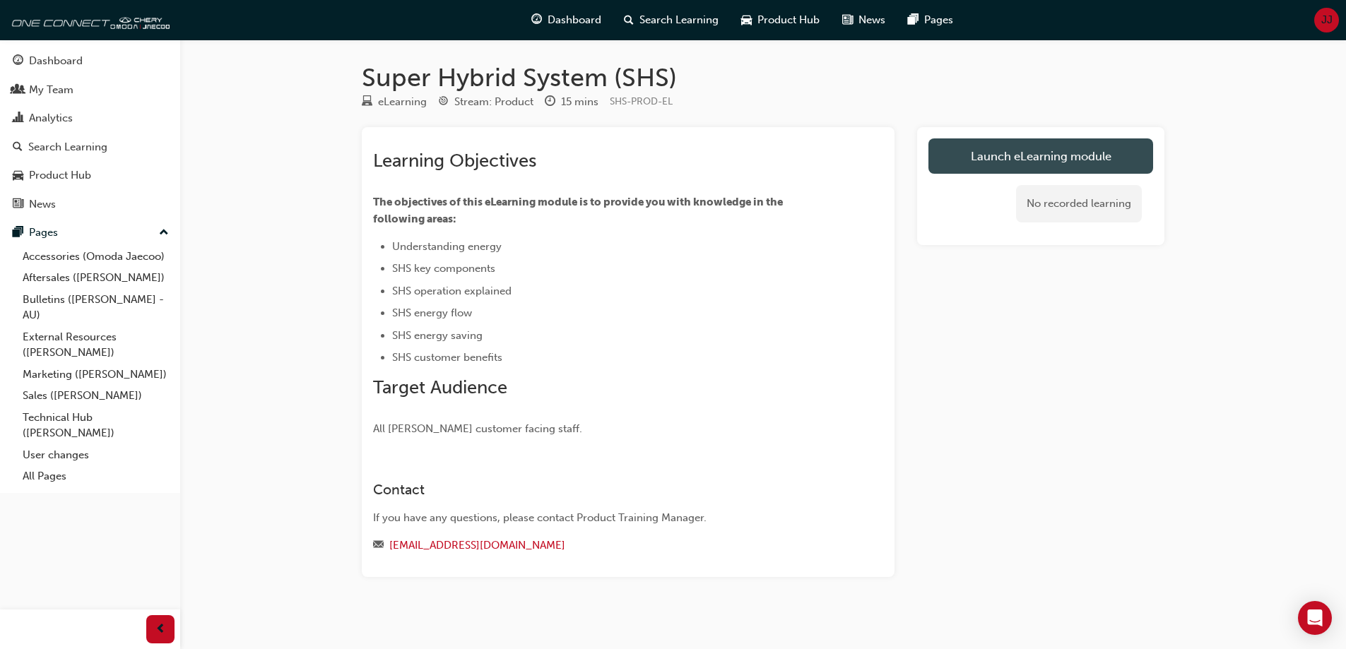
click at [960, 163] on link "Launch eLearning module" at bounding box center [1041, 156] width 225 height 35
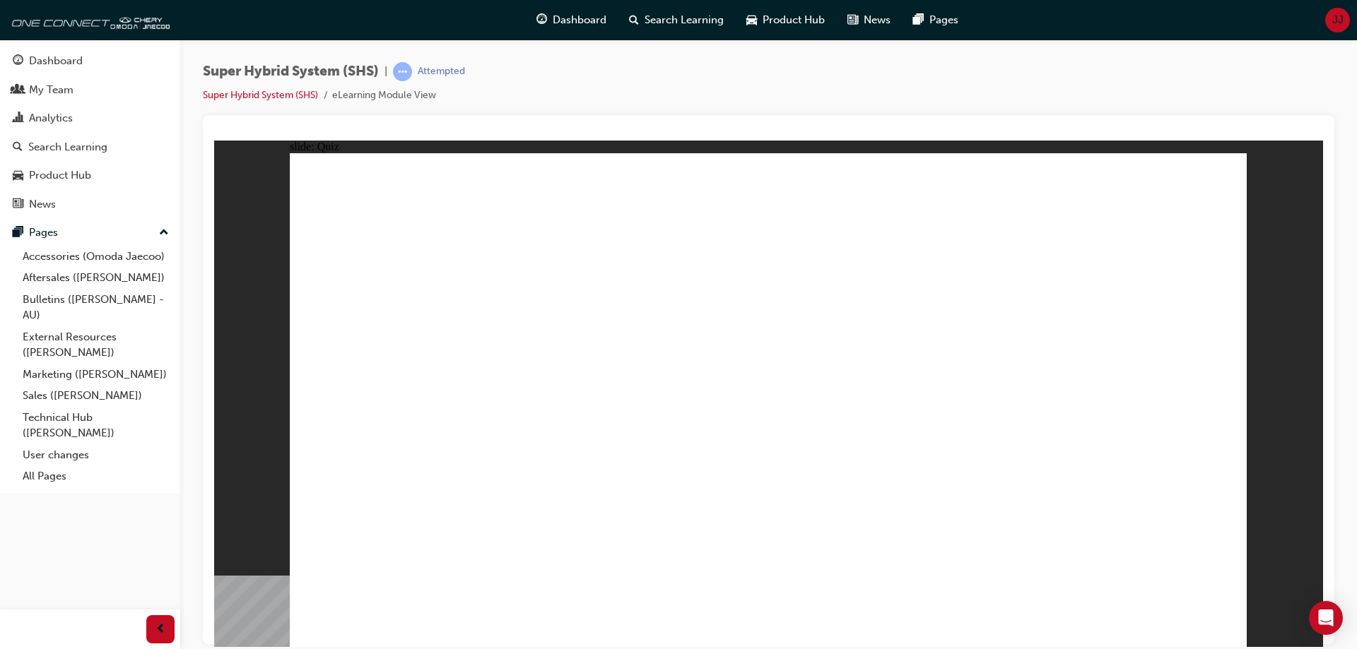
radio input "true"
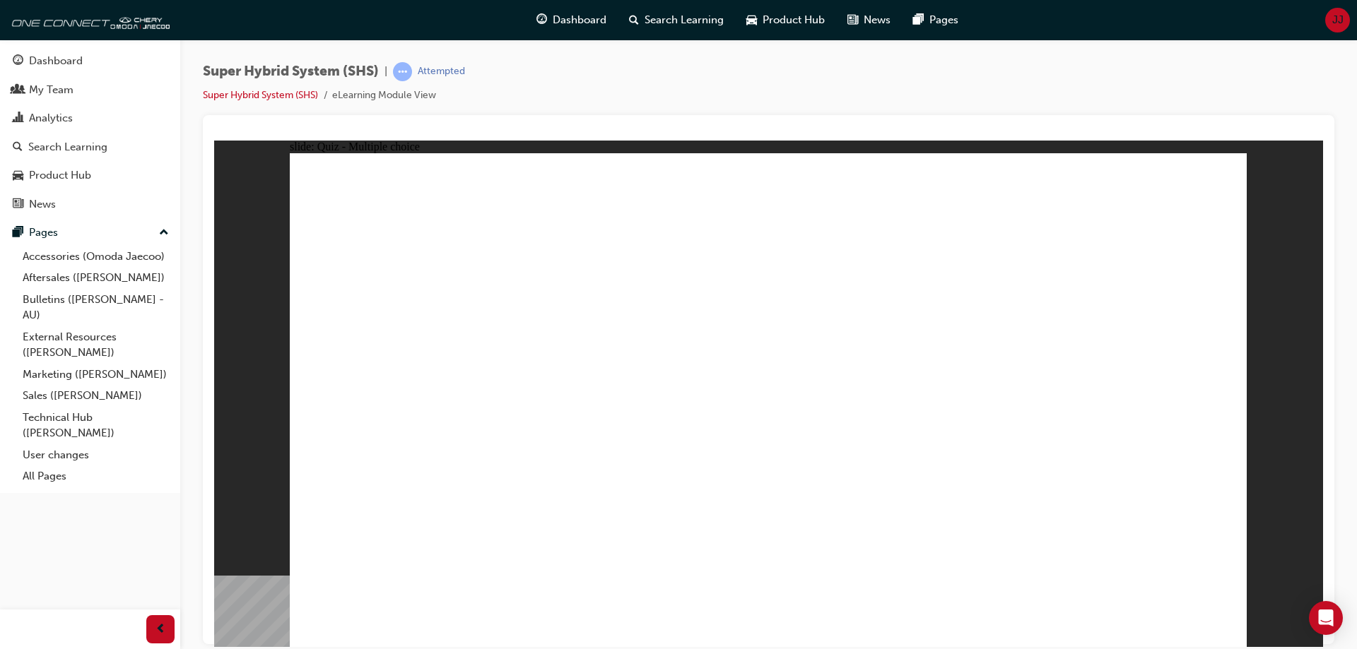
radio input "true"
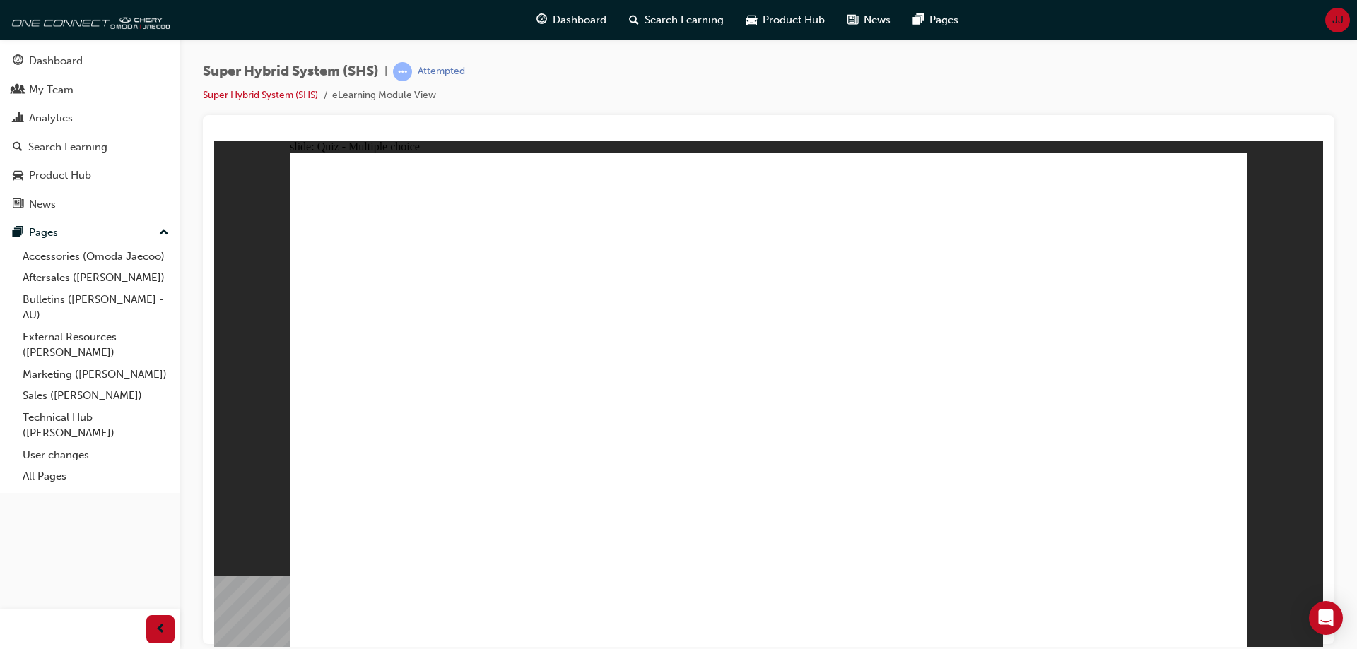
radio input "true"
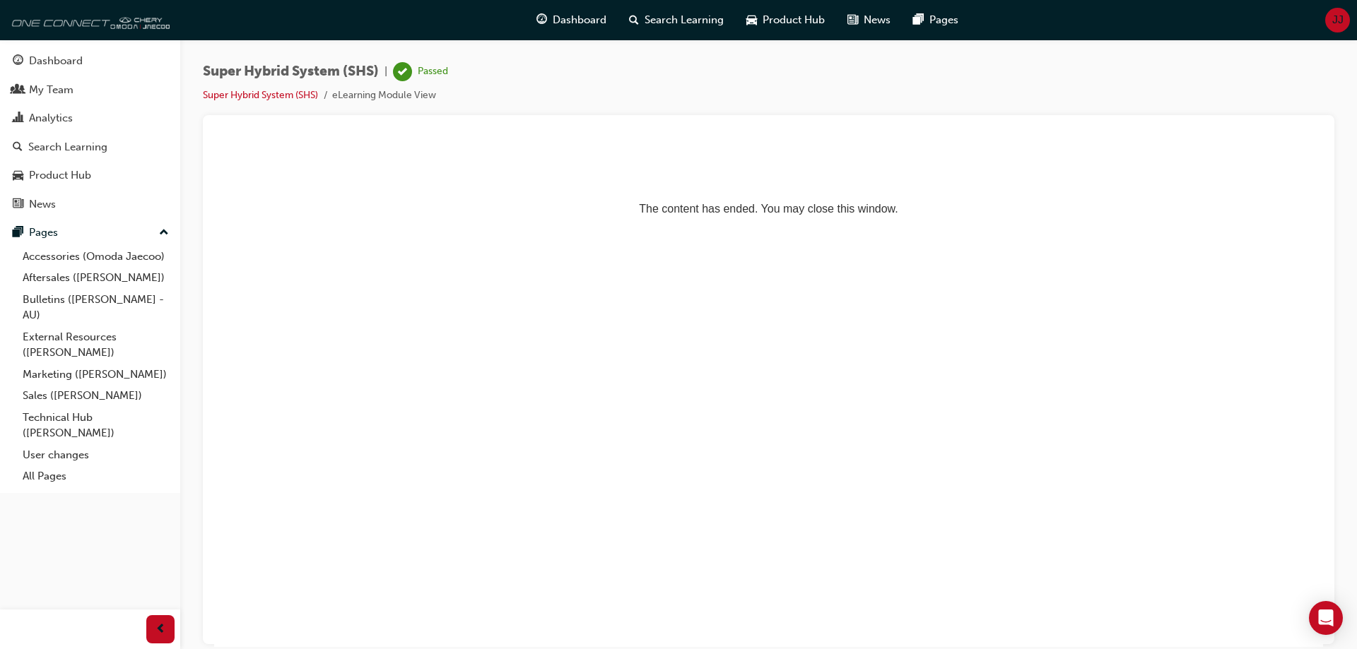
click at [106, 18] on img at bounding box center [88, 20] width 163 height 28
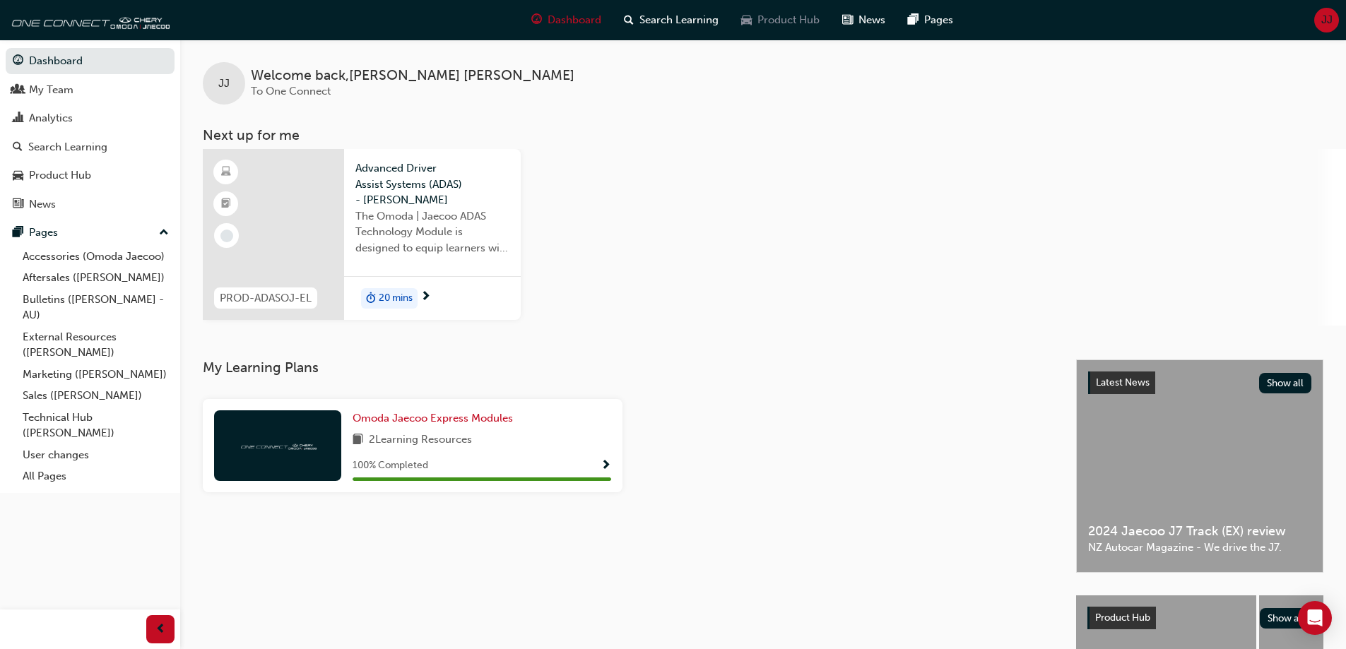
click at [755, 18] on div "Product Hub" at bounding box center [780, 20] width 101 height 29
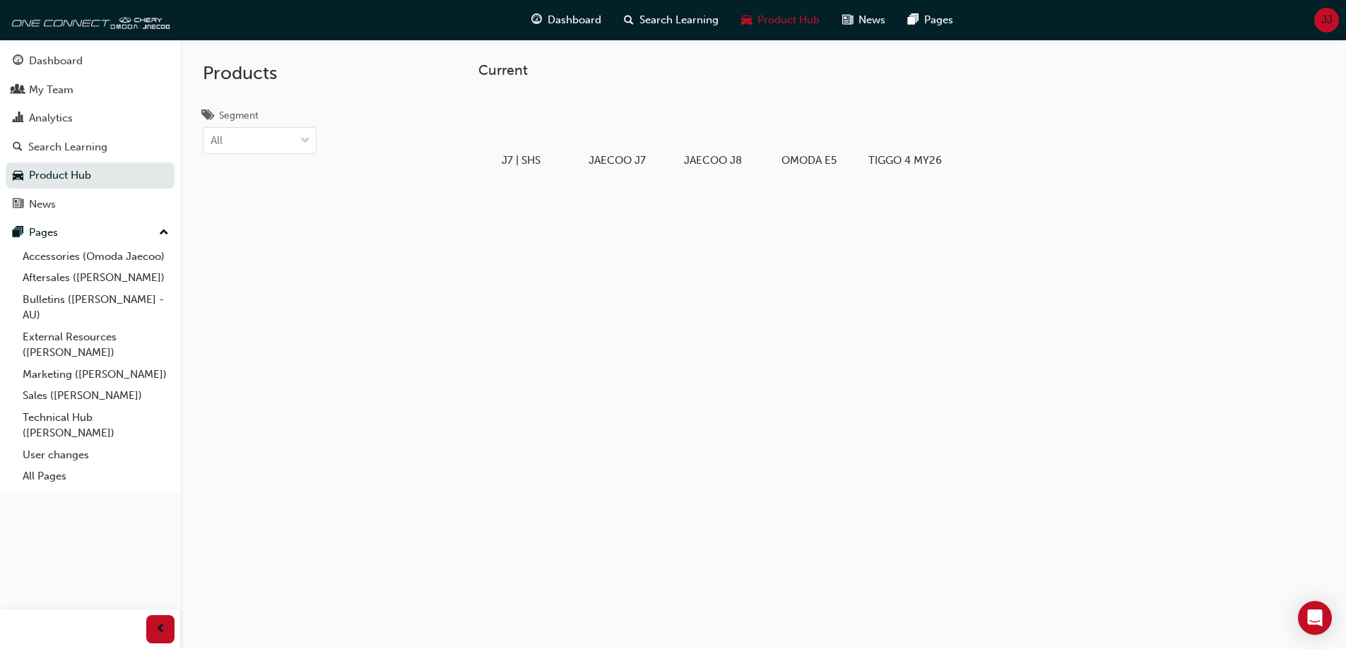
click at [755, 18] on div "Product Hub" at bounding box center [780, 20] width 101 height 29
click at [570, 15] on span "Dashboard" at bounding box center [575, 20] width 54 height 16
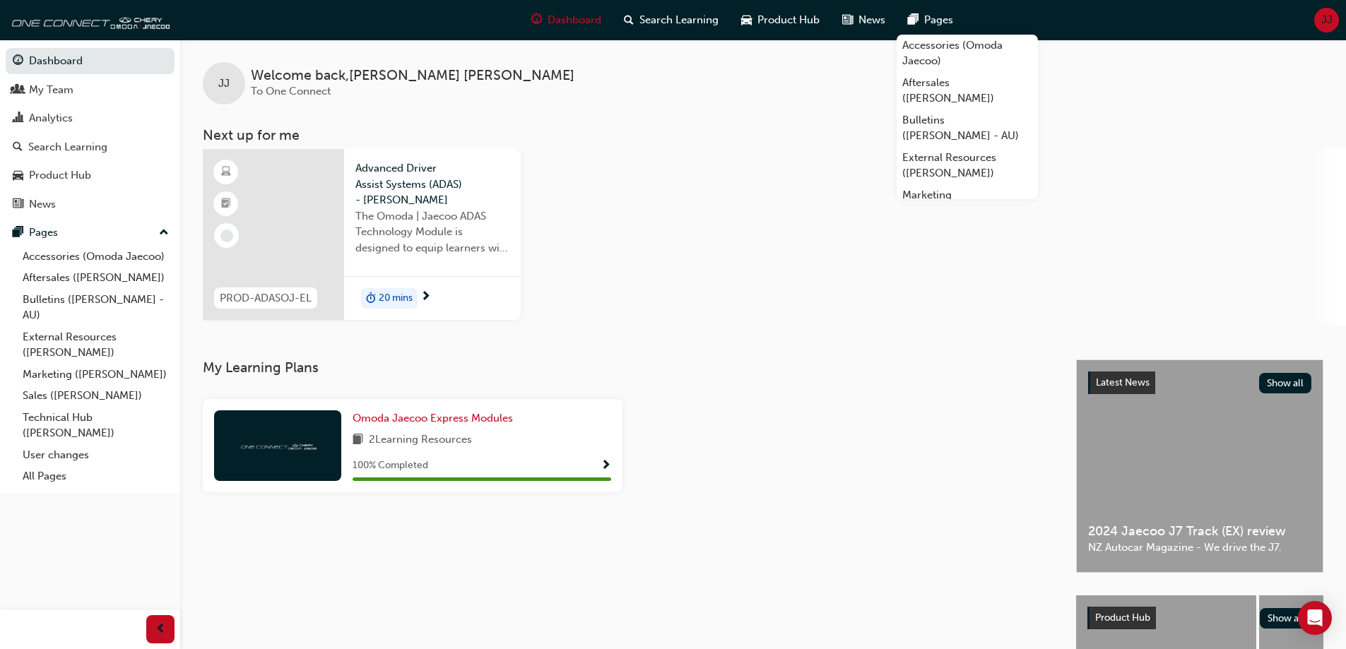
click at [1318, 21] on div "JJ" at bounding box center [1326, 20] width 25 height 25
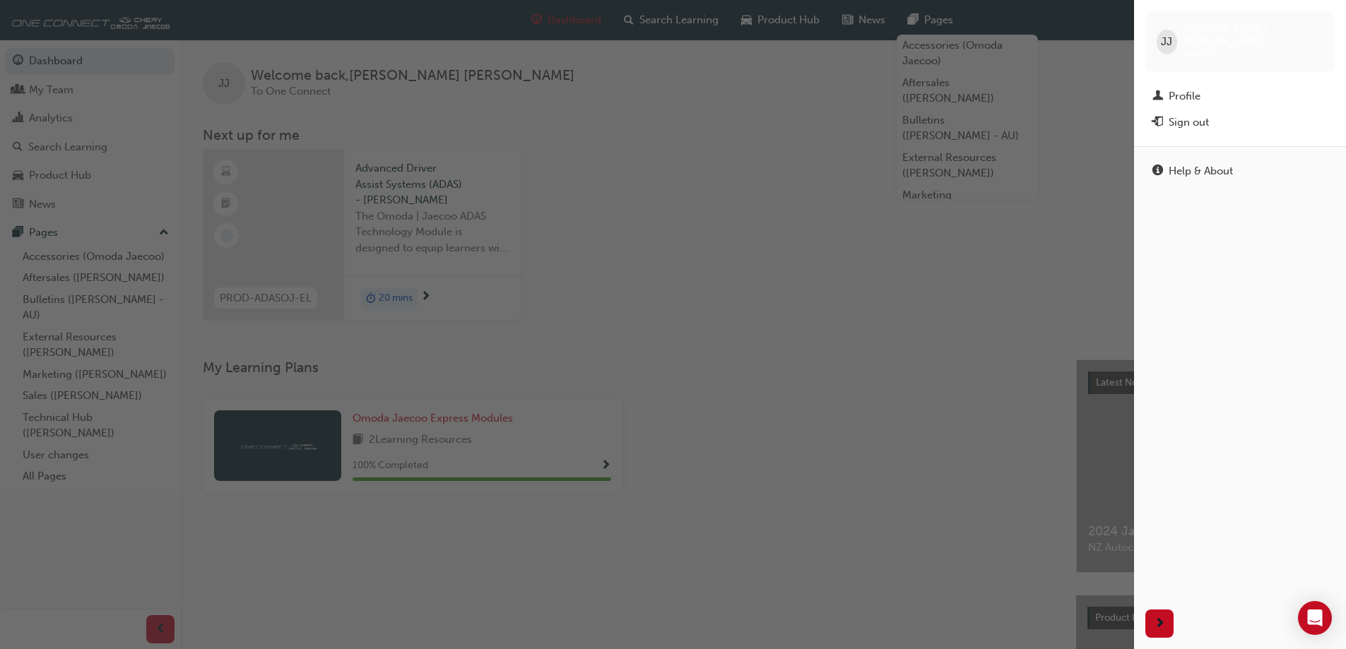
click at [1326, 20] on div "[PERSON_NAME] [PERSON_NAME] one00323" at bounding box center [1239, 41] width 189 height 61
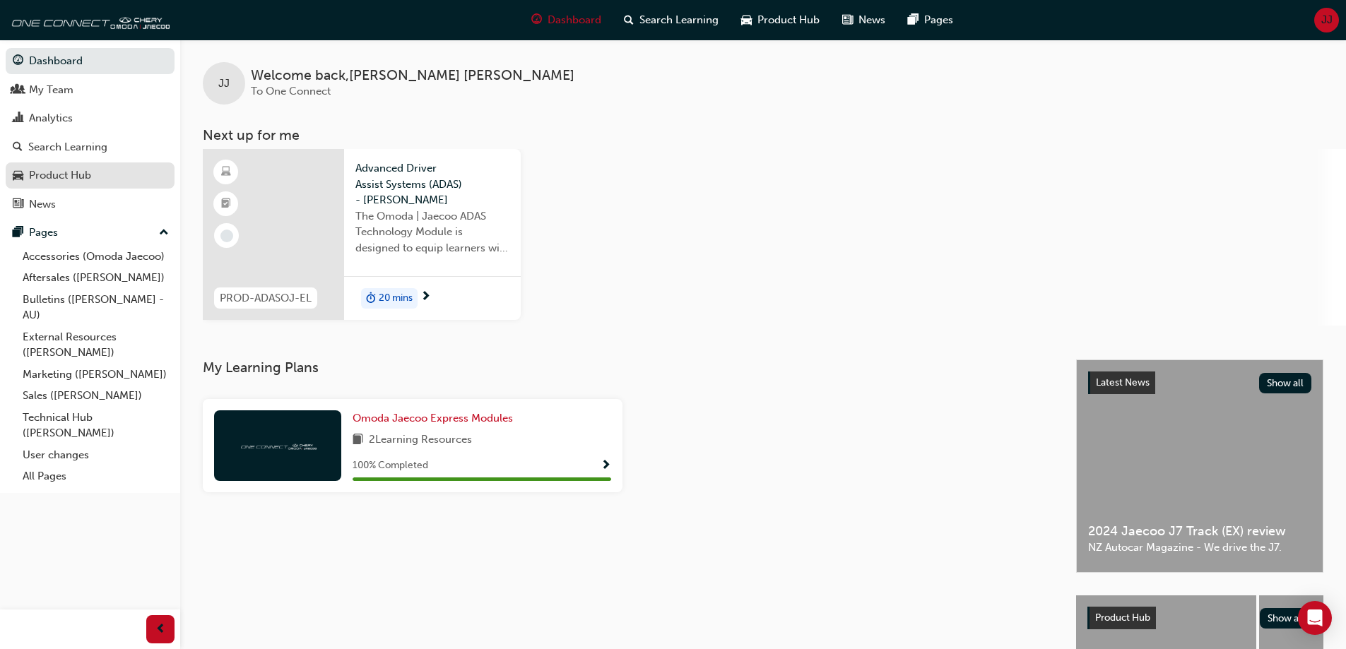
click at [68, 170] on div "Product Hub" at bounding box center [60, 175] width 62 height 16
